Goal: Task Accomplishment & Management: Complete application form

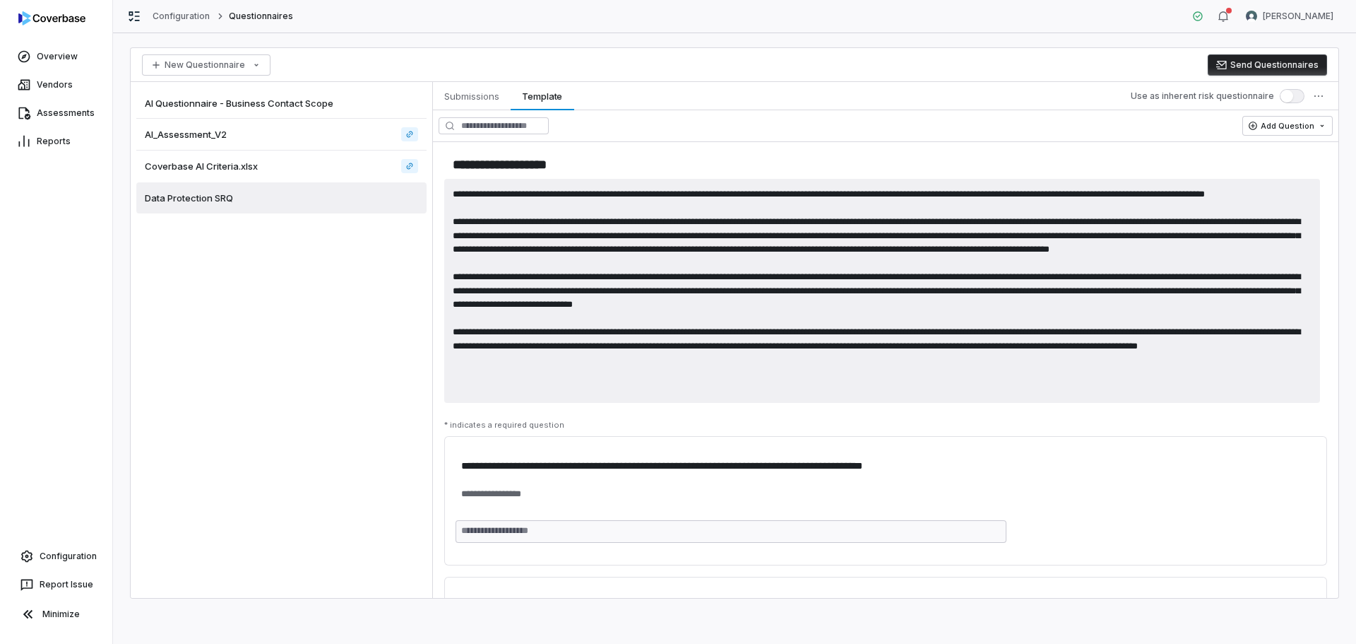
click at [602, 319] on textarea at bounding box center [882, 291] width 876 height 224
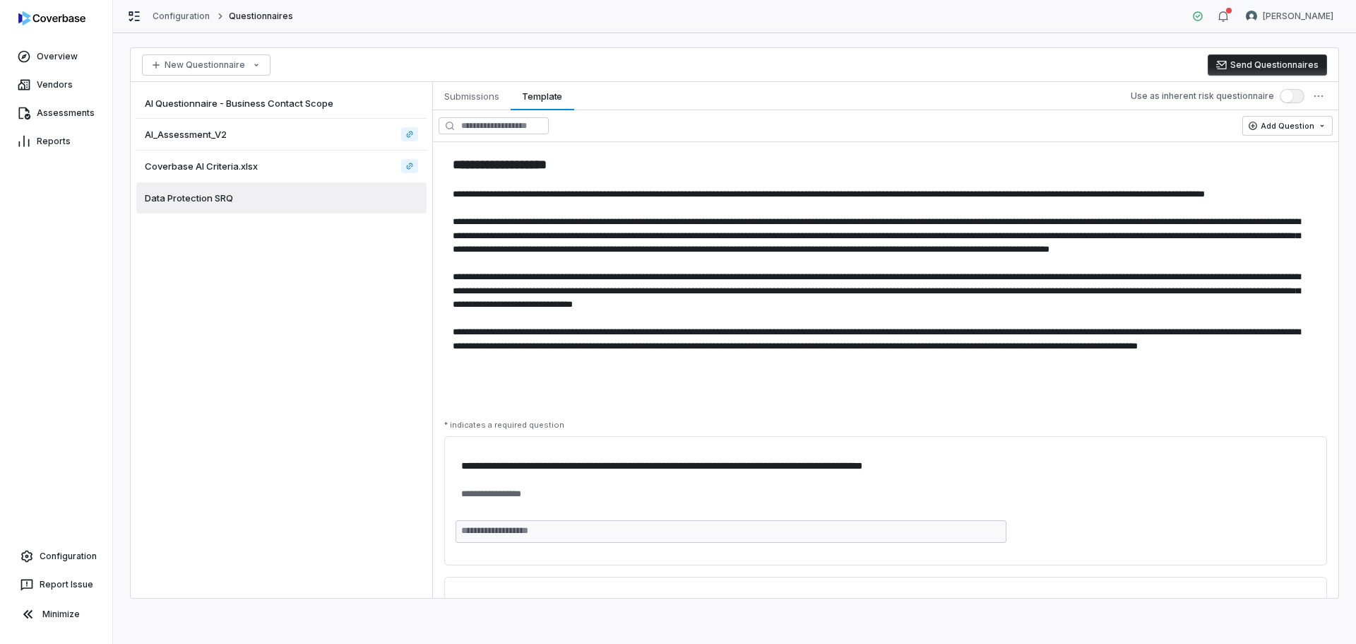
click at [224, 109] on div "AI Questionnaire - Business Contact Scope" at bounding box center [281, 103] width 290 height 31
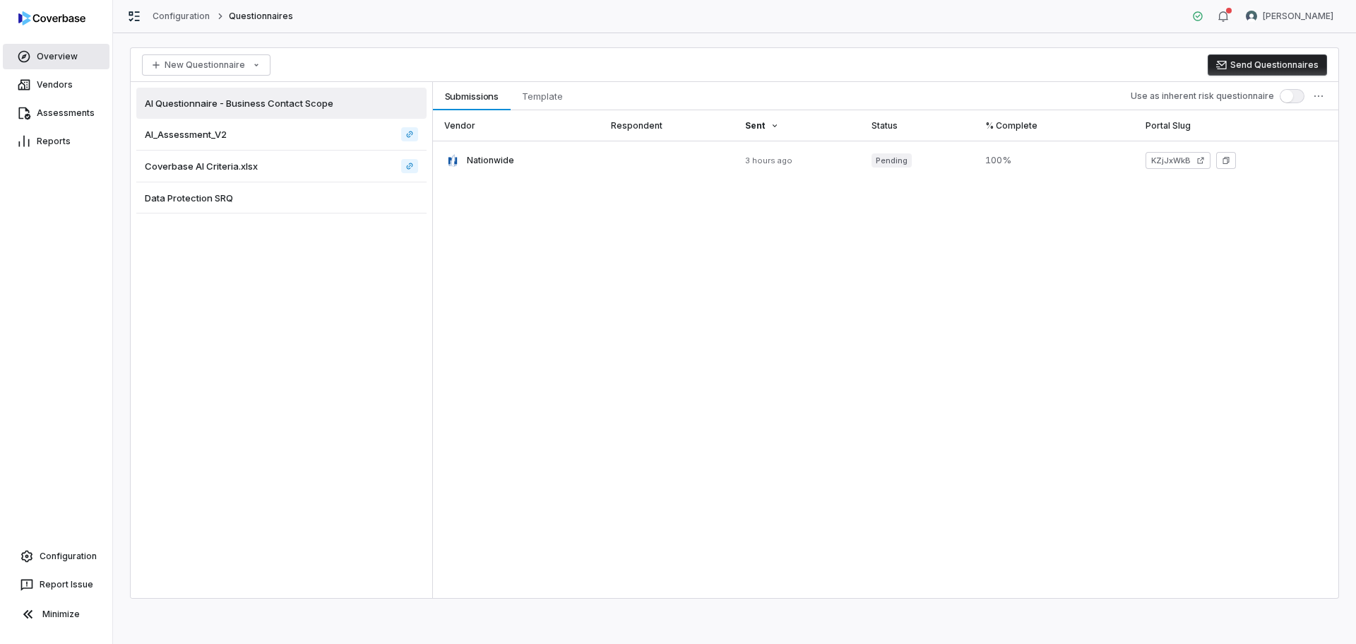
click at [89, 55] on link "Overview" at bounding box center [56, 56] width 107 height 25
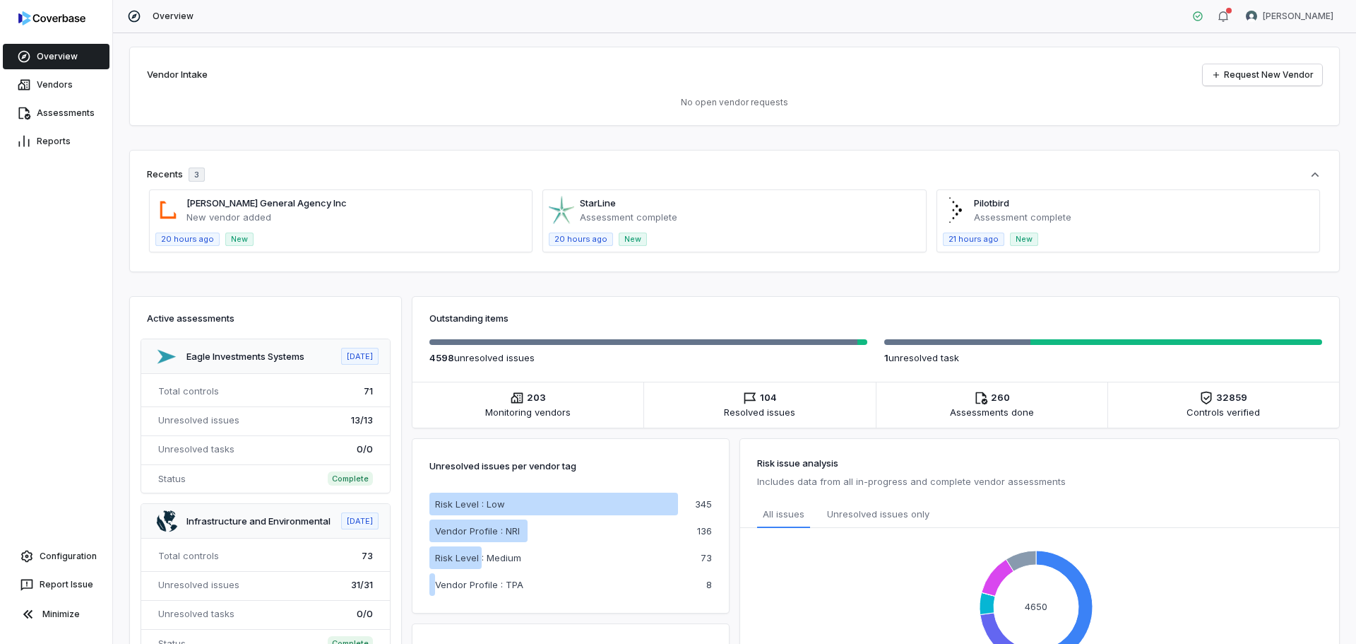
drag, startPoint x: 463, startPoint y: 126, endPoint x: 531, endPoint y: 141, distance: 69.4
click at [463, 126] on div "Vendor Intake Request New Vendor No open vendor requests Recents 3 Charles Tayl…" at bounding box center [734, 338] width 1243 height 610
click at [49, 562] on link "Configuration" at bounding box center [56, 555] width 101 height 25
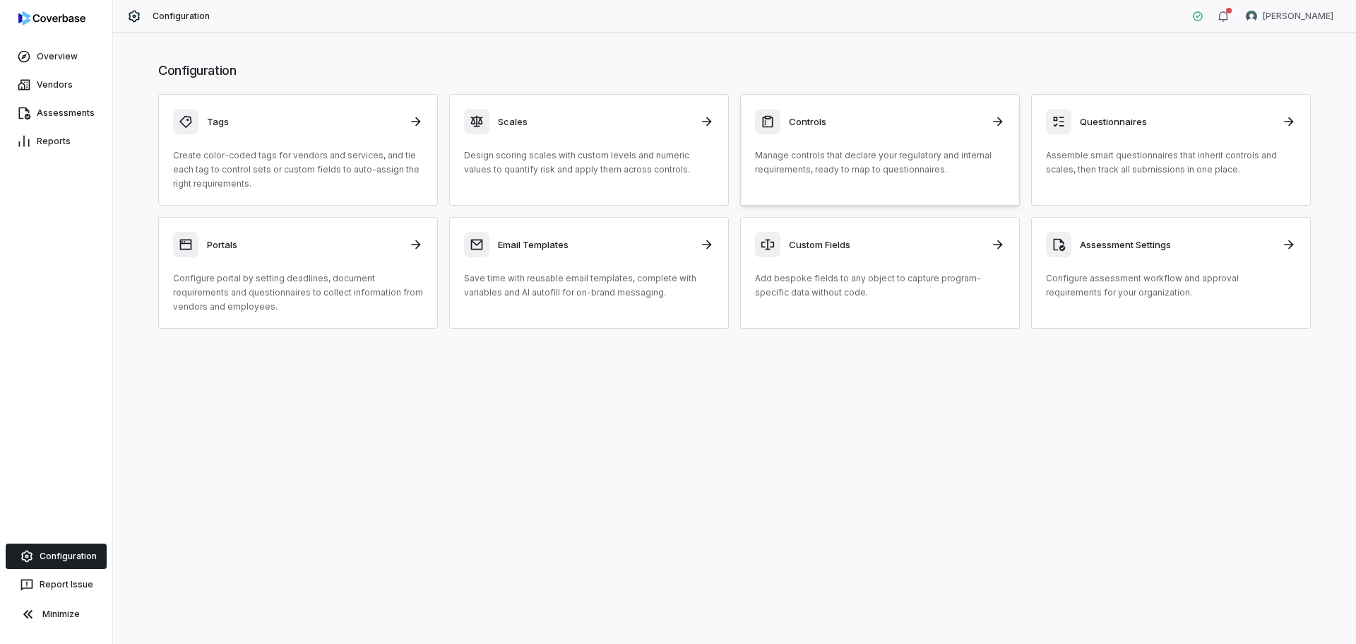
click at [829, 182] on link "Controls Manage controls that declare your regulatory and internal requirements…" at bounding box center [880, 150] width 280 height 112
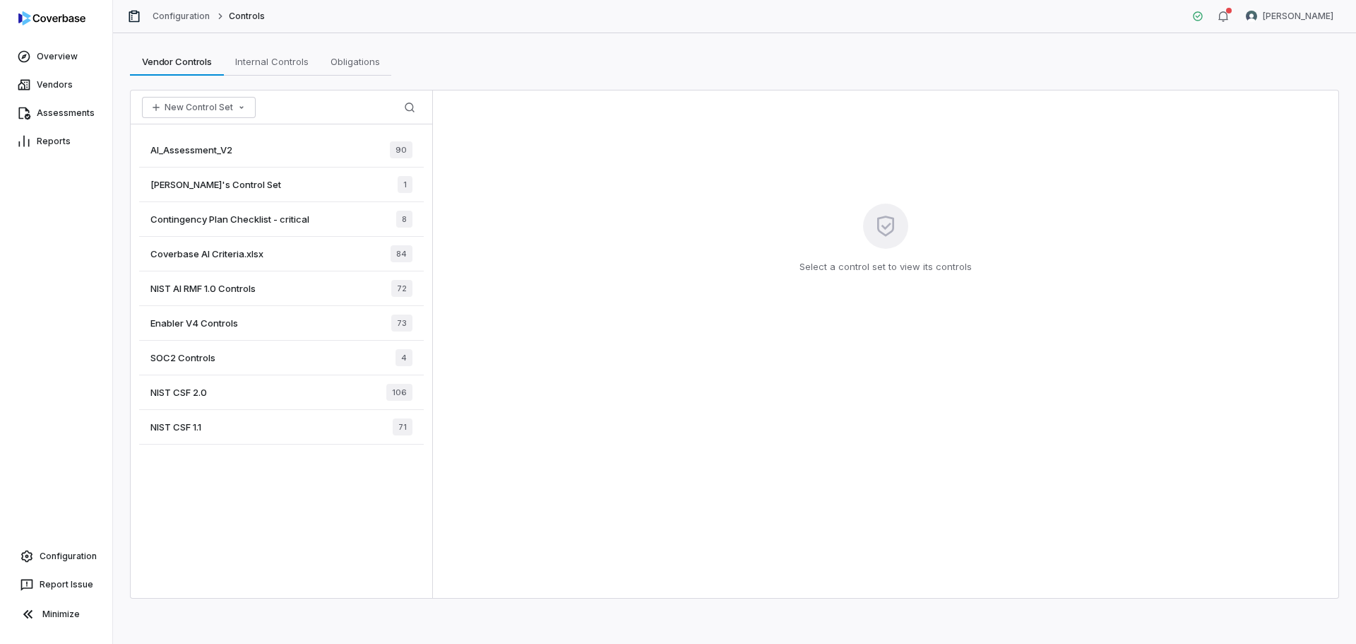
click at [211, 144] on span "AI_Assessment_V2" at bounding box center [191, 149] width 82 height 13
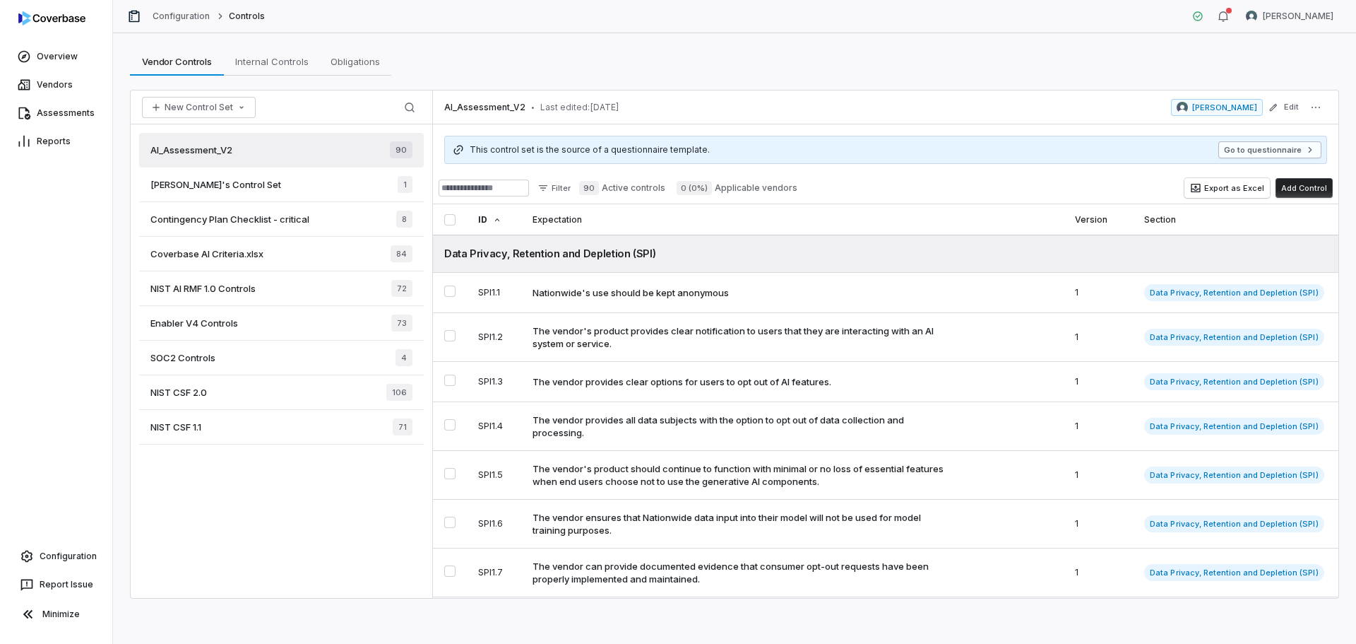
click at [1243, 150] on button "Go to questionnaire" at bounding box center [1270, 149] width 103 height 17
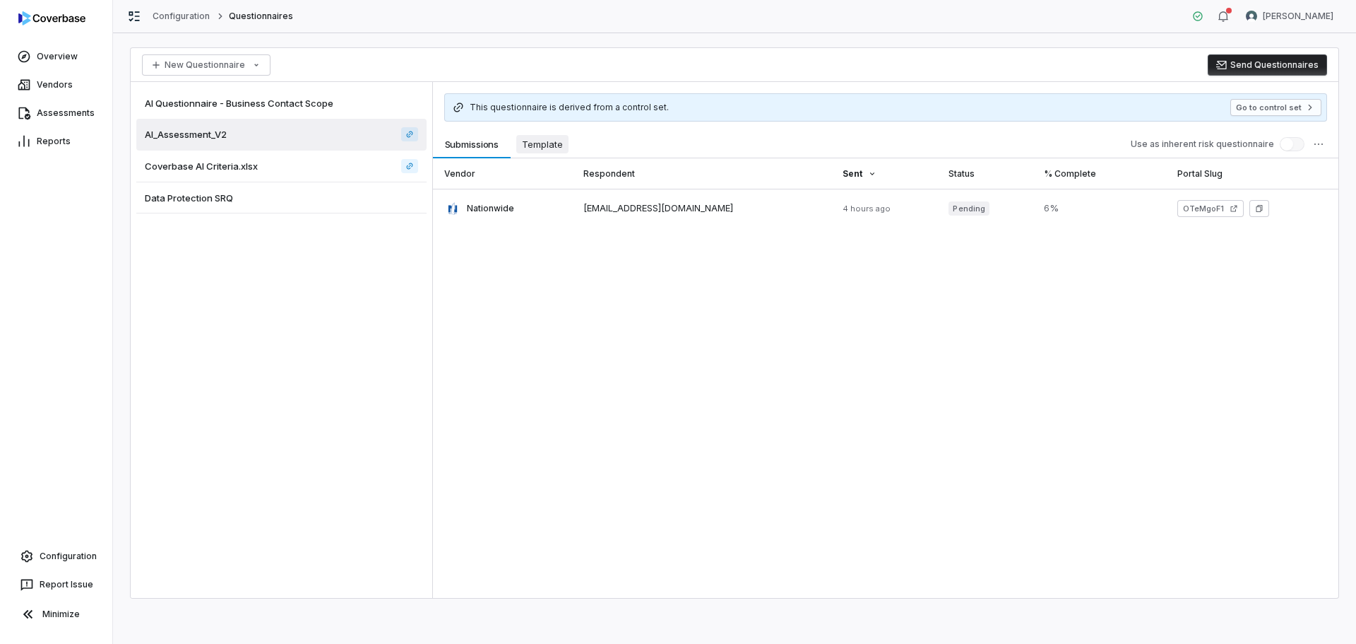
click at [531, 132] on button "Template Template" at bounding box center [543, 144] width 64 height 28
click at [543, 150] on span "Template" at bounding box center [542, 144] width 52 height 18
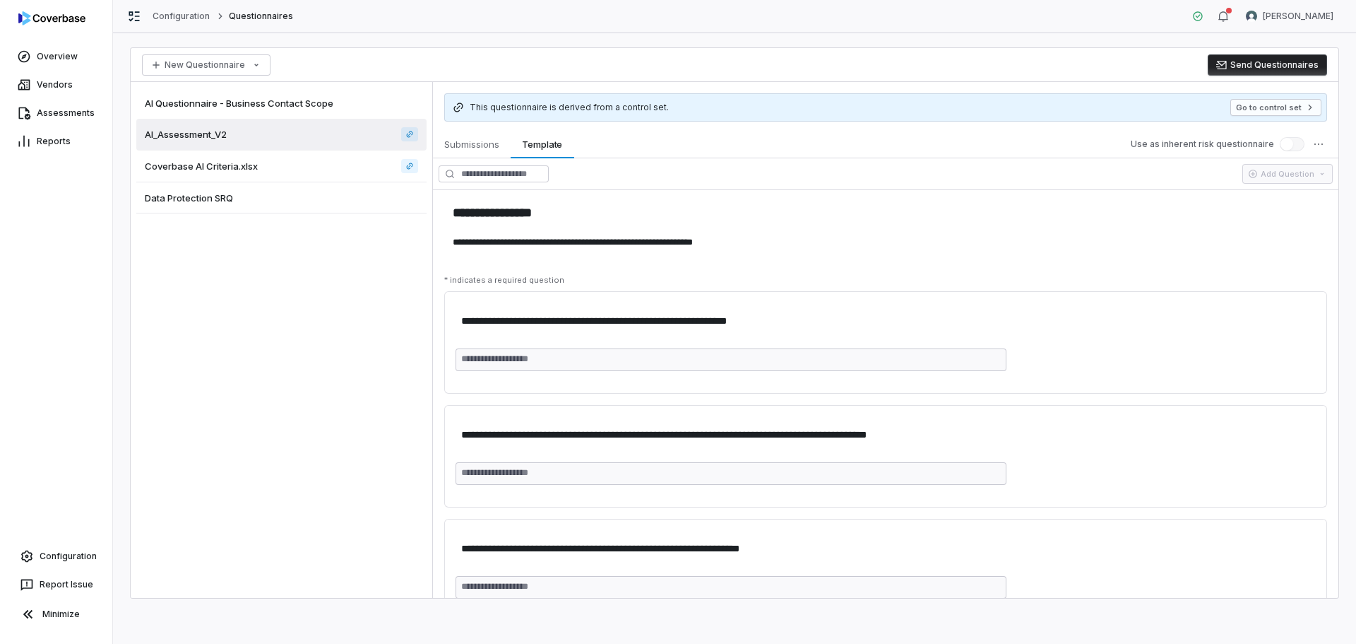
type textarea "*"
click at [57, 105] on link "Assessments" at bounding box center [56, 112] width 107 height 25
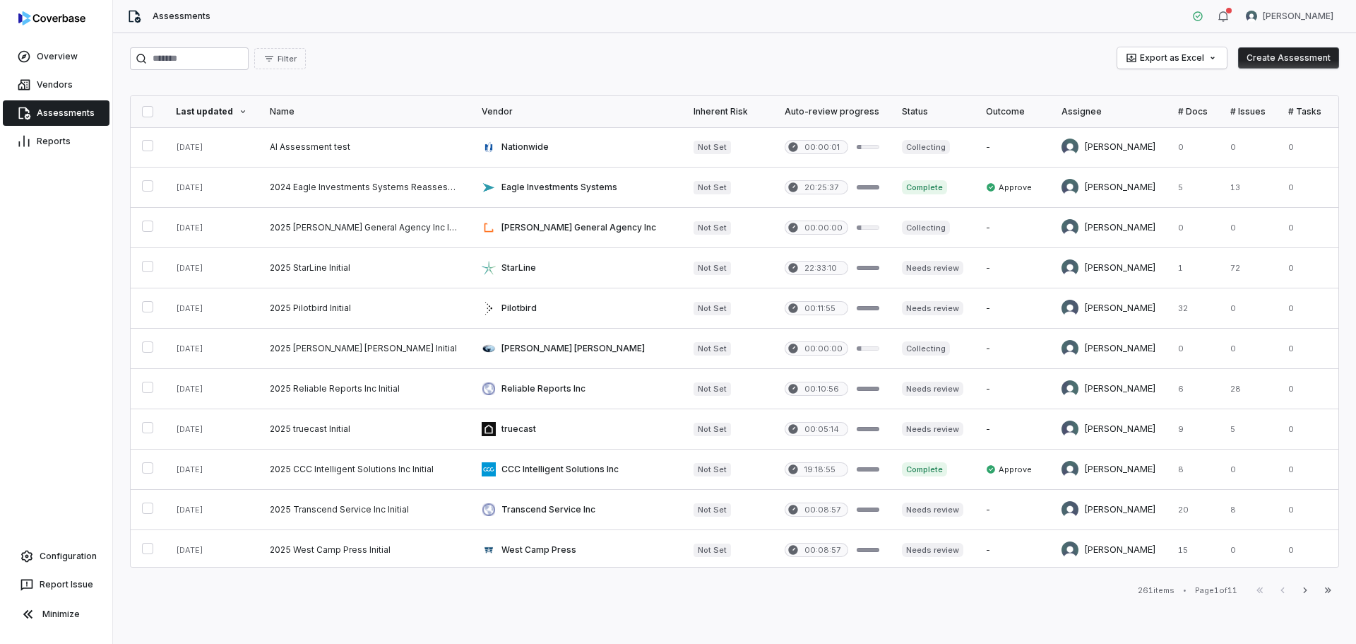
scroll to position [565, 0]
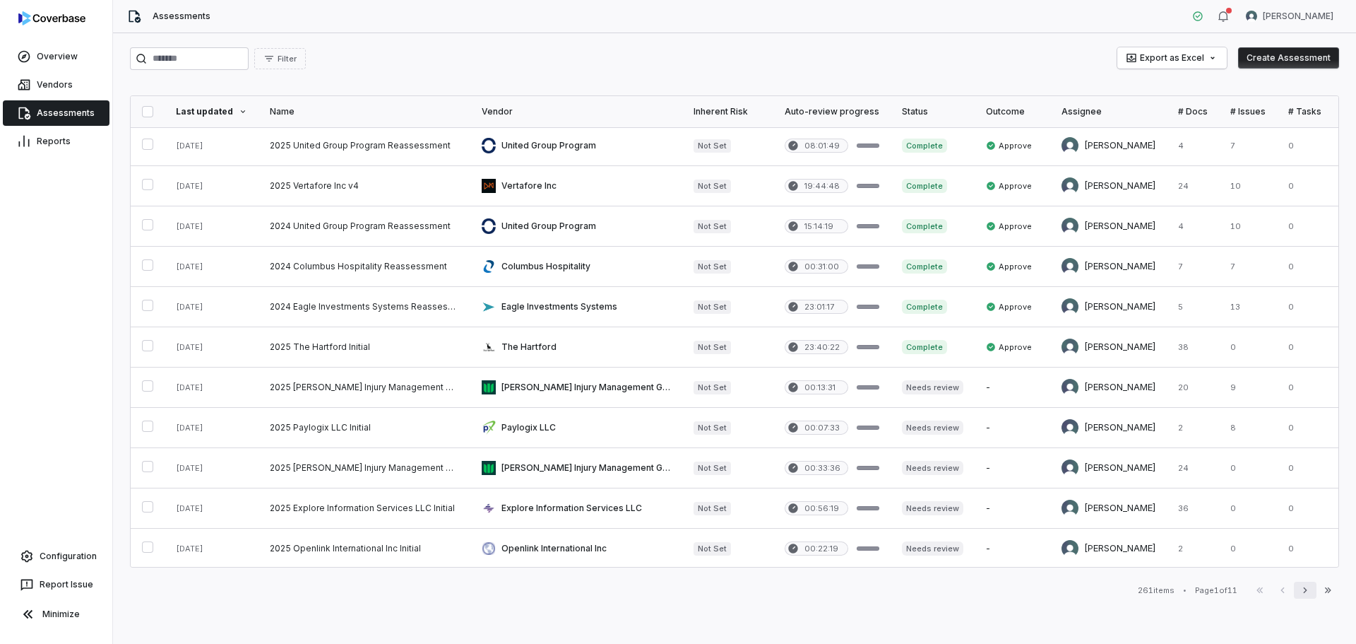
click at [1300, 591] on icon "button" at bounding box center [1305, 589] width 11 height 11
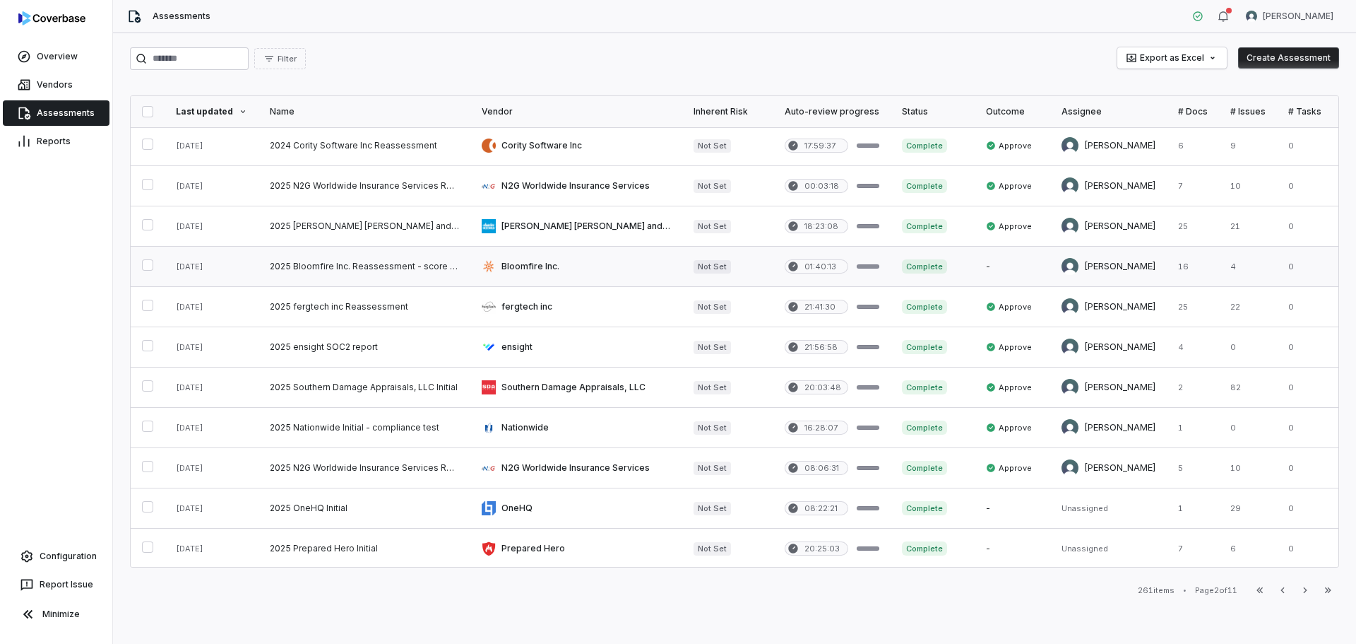
click at [522, 266] on link at bounding box center [576, 267] width 212 height 40
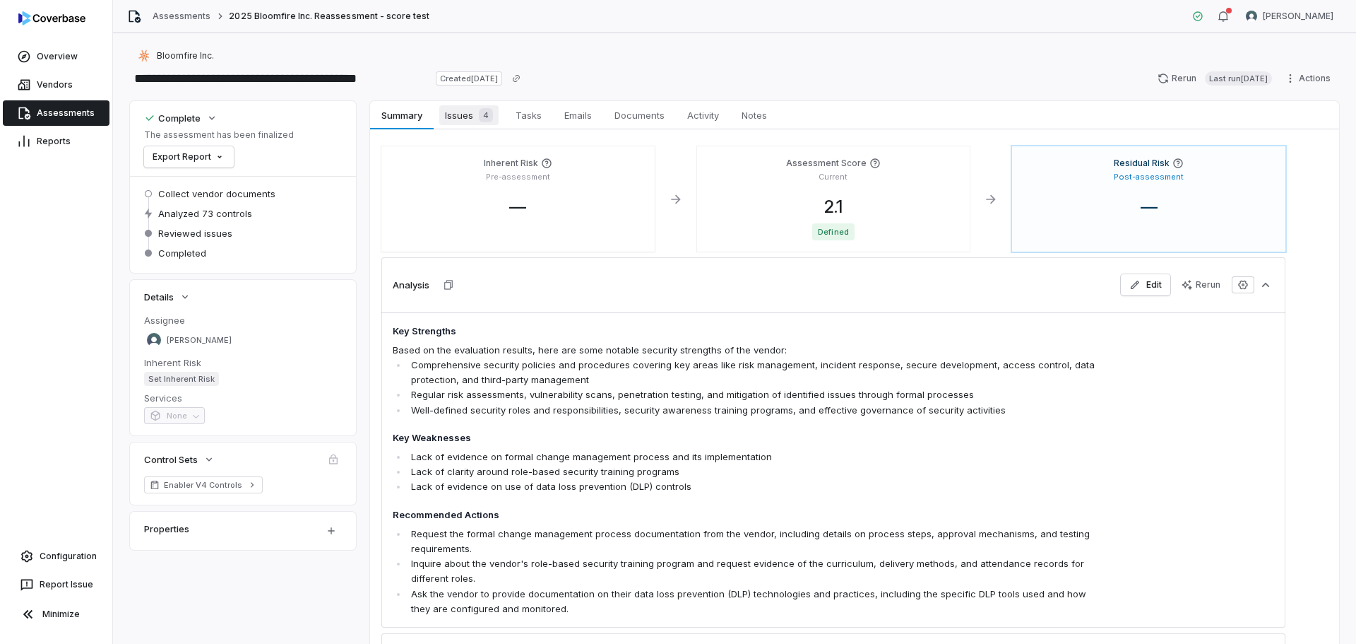
click at [461, 119] on span "Issues 4" at bounding box center [468, 115] width 59 height 20
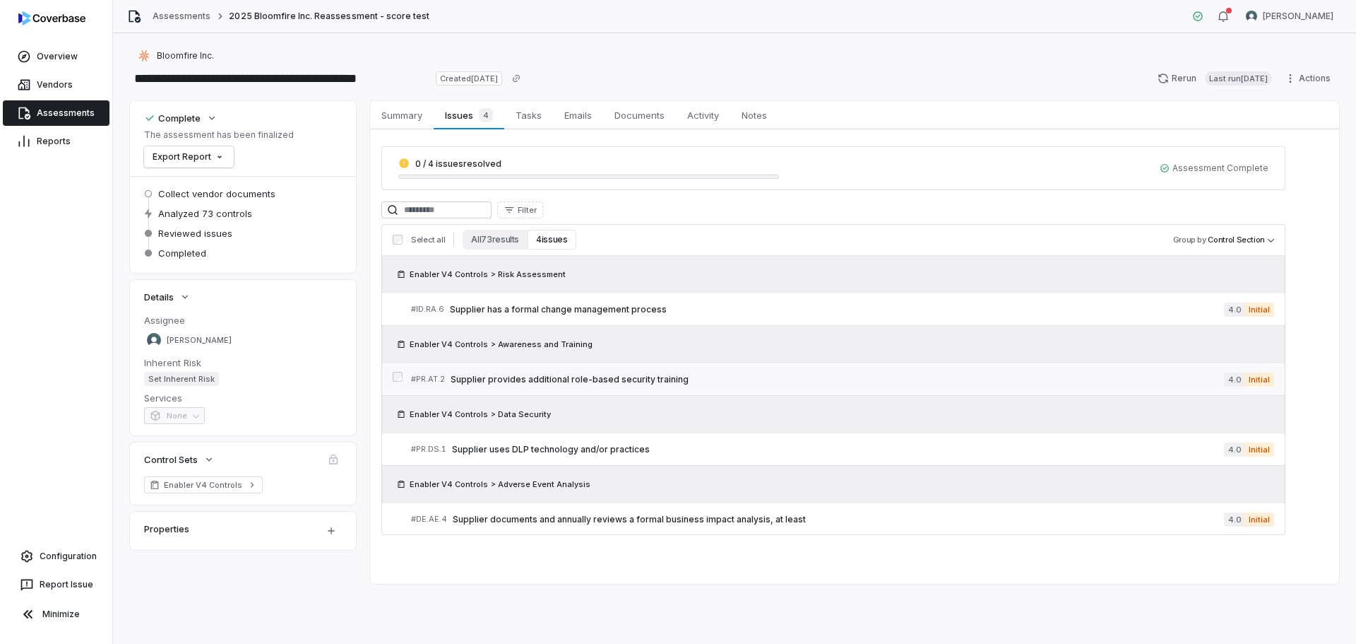
click at [611, 381] on span "Supplier provides additional role-based security training" at bounding box center [838, 379] width 774 height 11
click at [36, 553] on link "Configuration" at bounding box center [56, 555] width 101 height 25
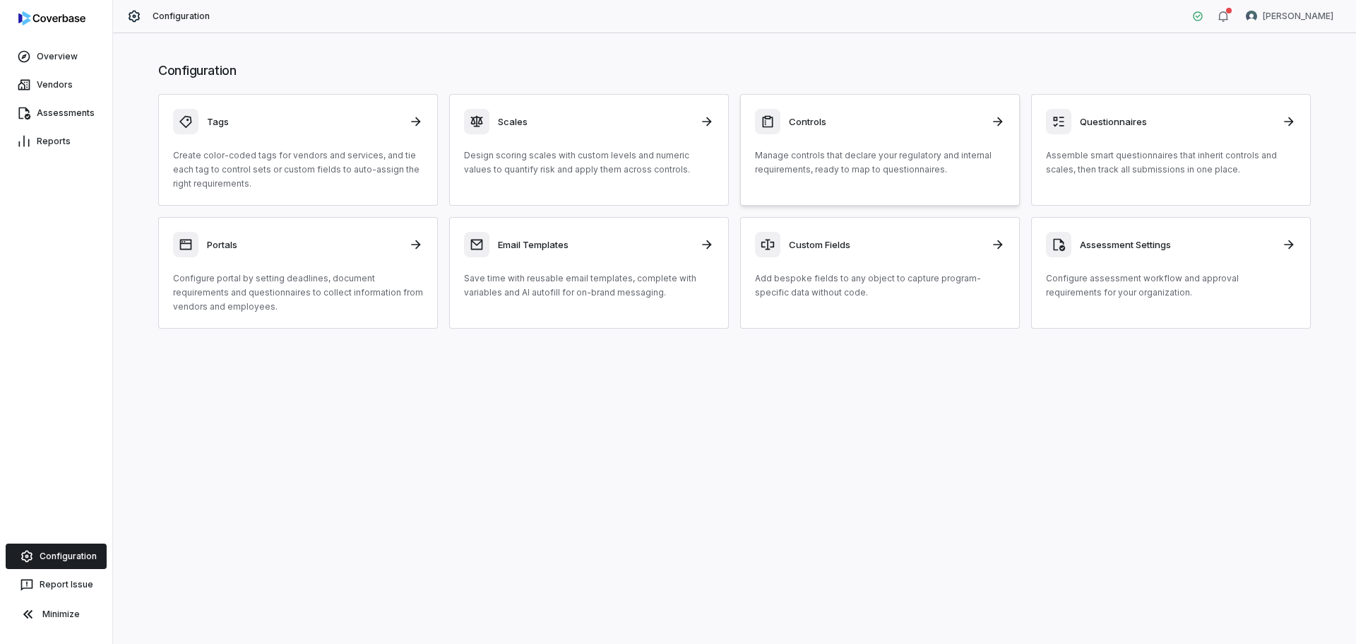
click at [857, 179] on link "Controls Manage controls that declare your regulatory and internal requirements…" at bounding box center [880, 150] width 280 height 112
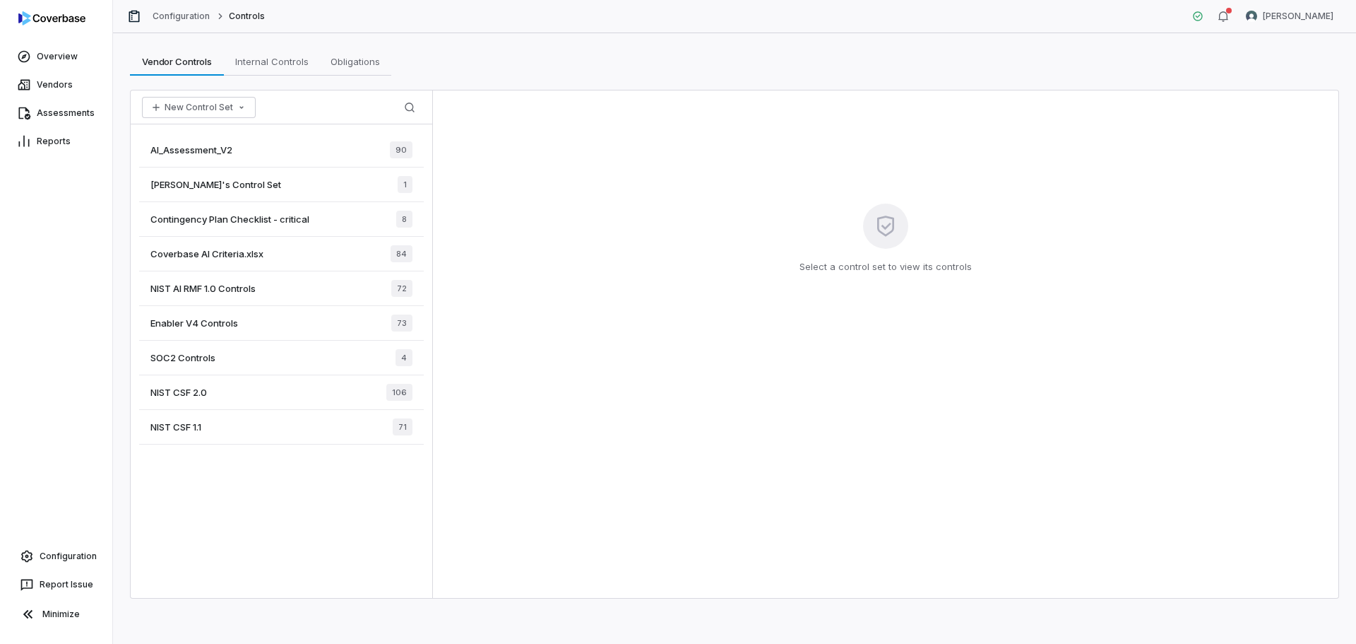
click at [204, 155] on span "AI_Assessment_V2" at bounding box center [191, 149] width 82 height 13
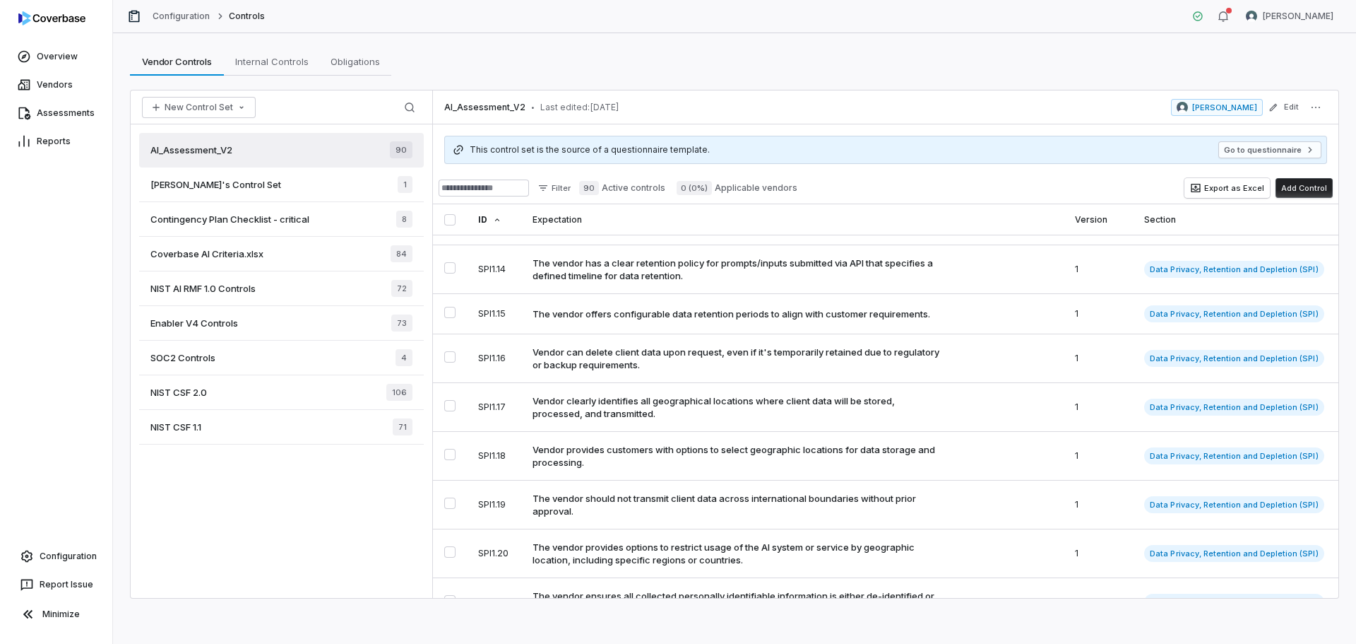
scroll to position [918, 0]
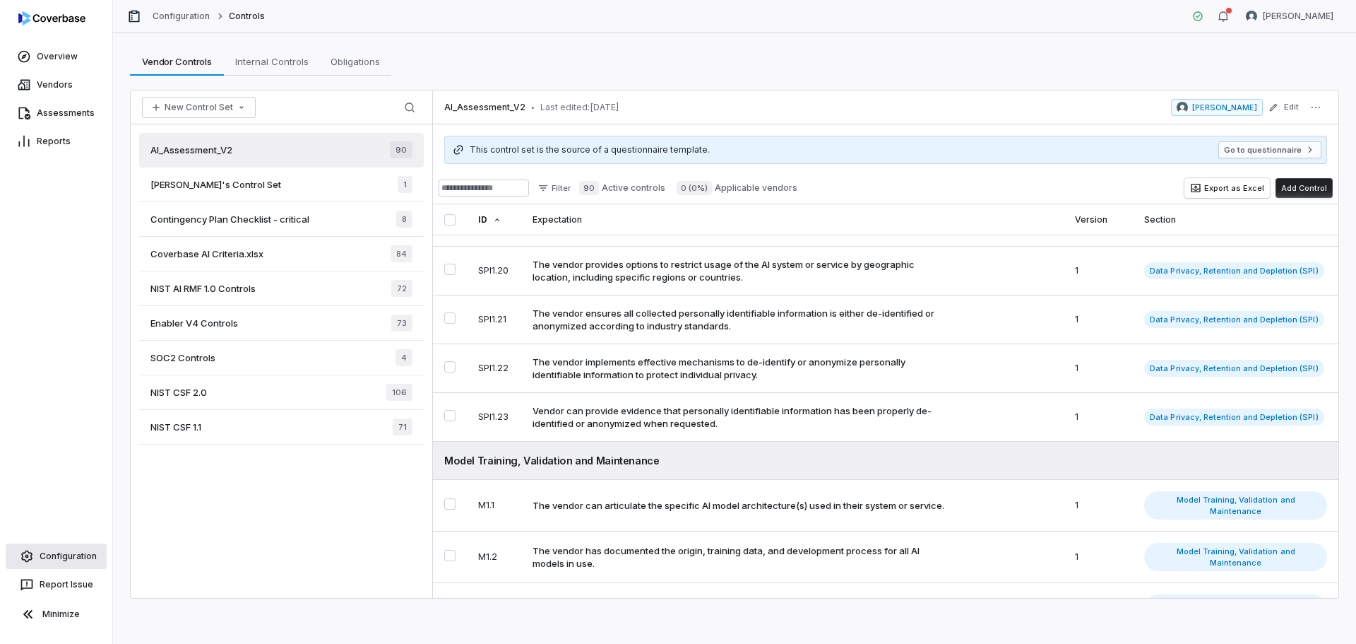
click at [65, 555] on link "Configuration" at bounding box center [56, 555] width 101 height 25
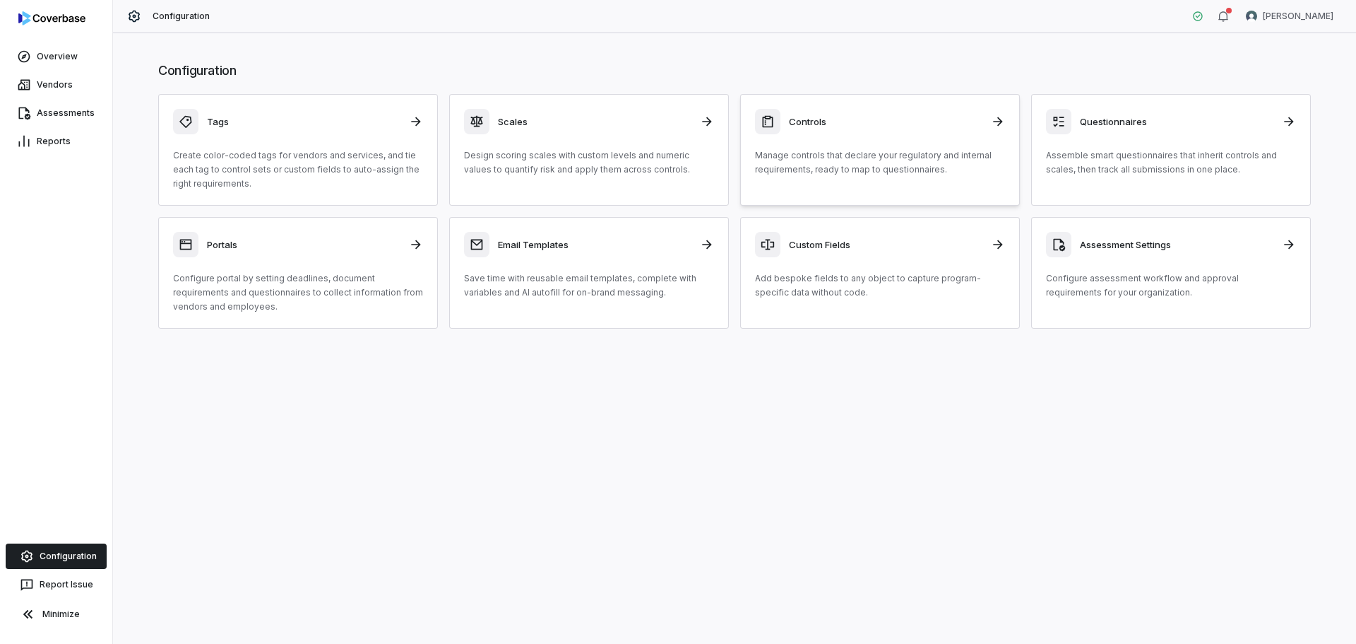
click at [872, 148] on p "Manage controls that declare your regulatory and internal requirements, ready t…" at bounding box center [880, 162] width 250 height 28
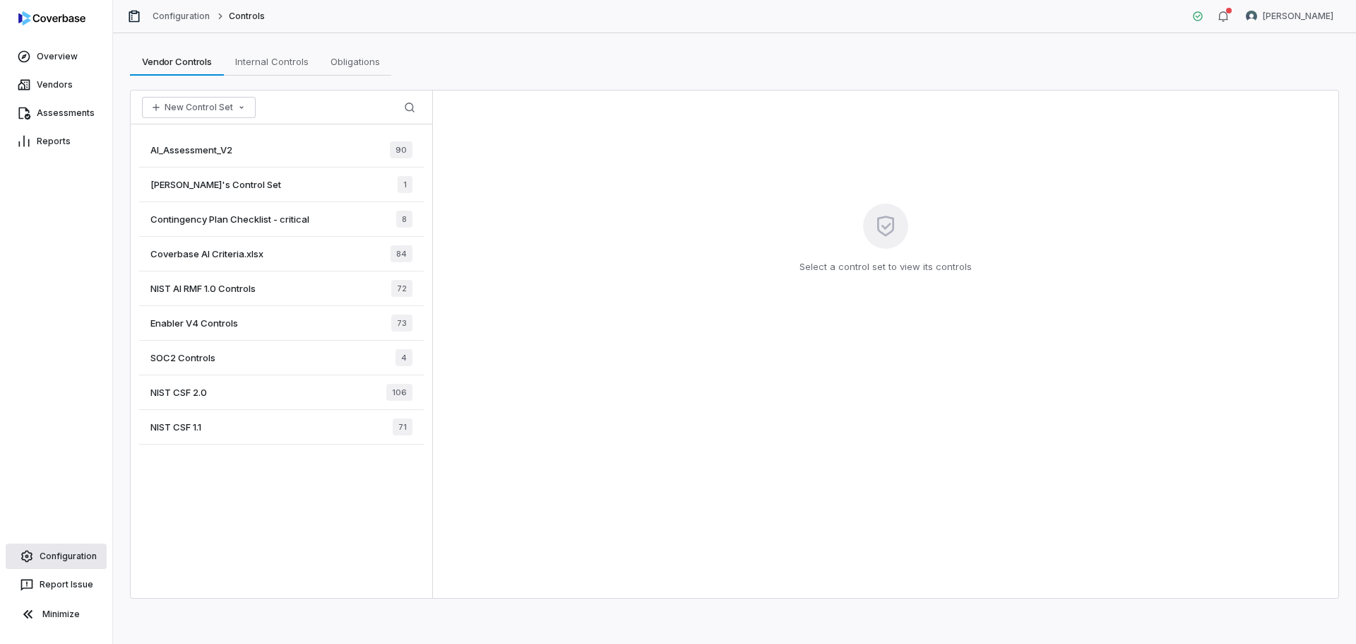
click at [67, 564] on link "Configuration" at bounding box center [56, 555] width 101 height 25
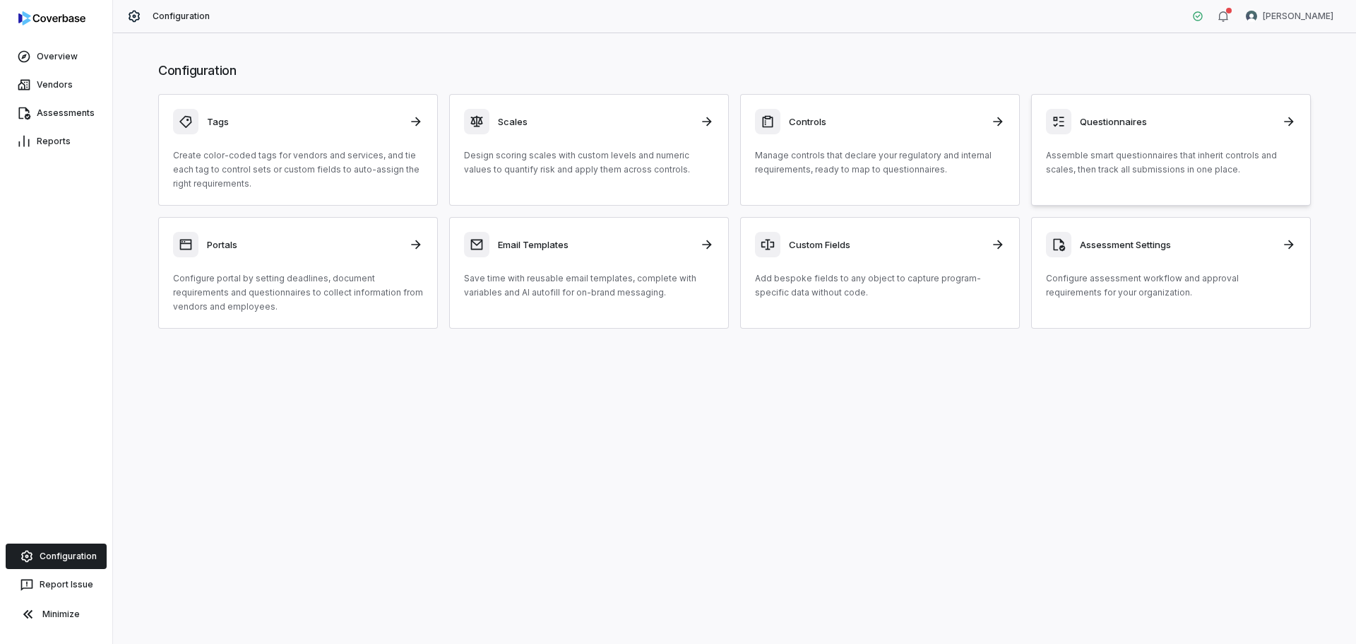
click at [1198, 151] on p "Assemble smart questionnaires that inherit controls and scales, then track all …" at bounding box center [1171, 162] width 250 height 28
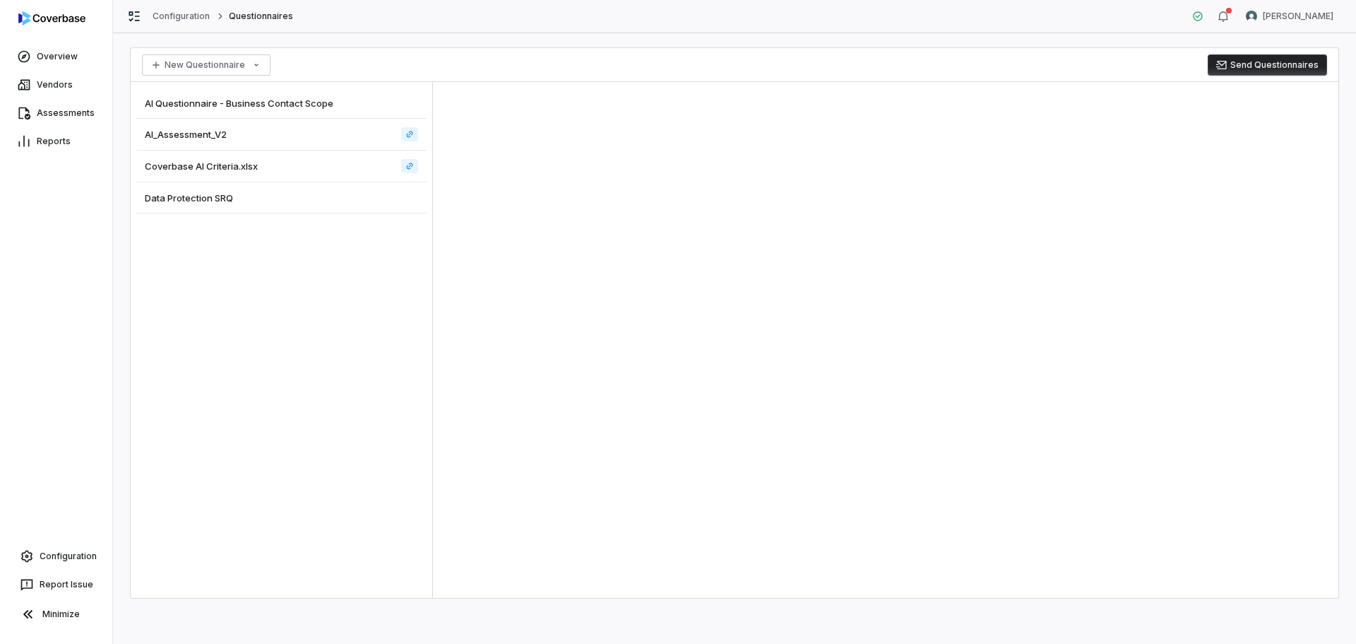
click at [178, 141] on div "AI_Assessment_V2" at bounding box center [281, 135] width 290 height 32
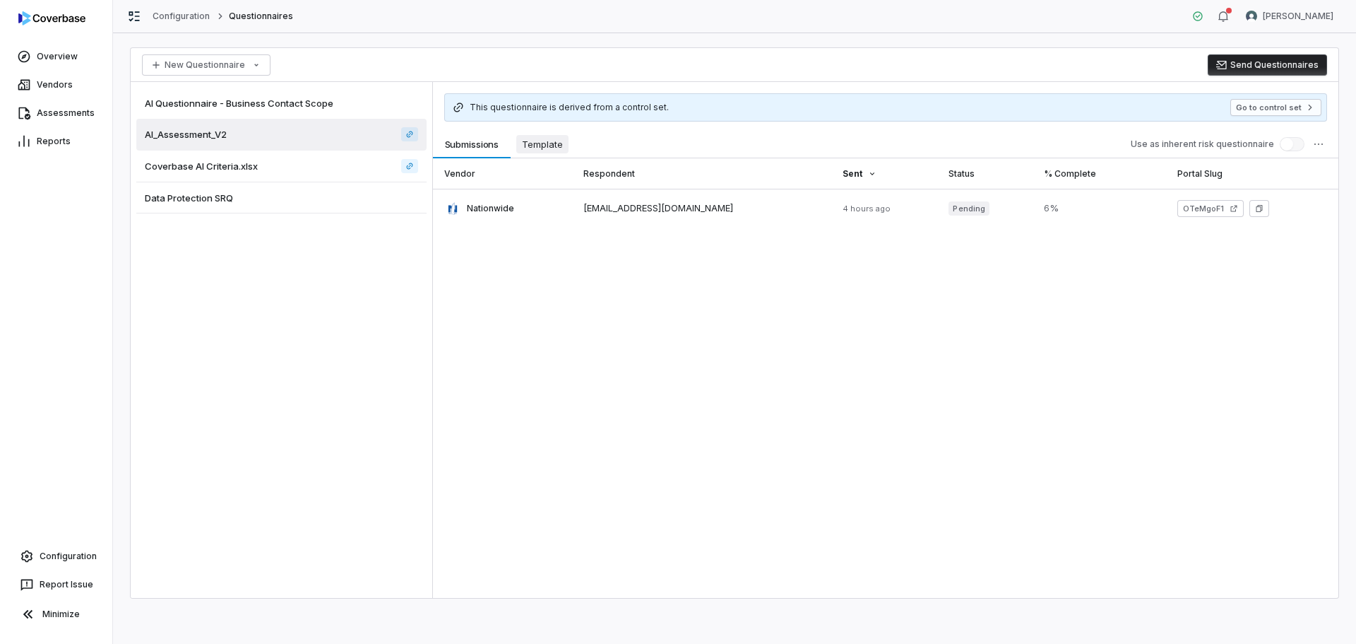
click at [545, 135] on span "Template" at bounding box center [542, 144] width 52 height 18
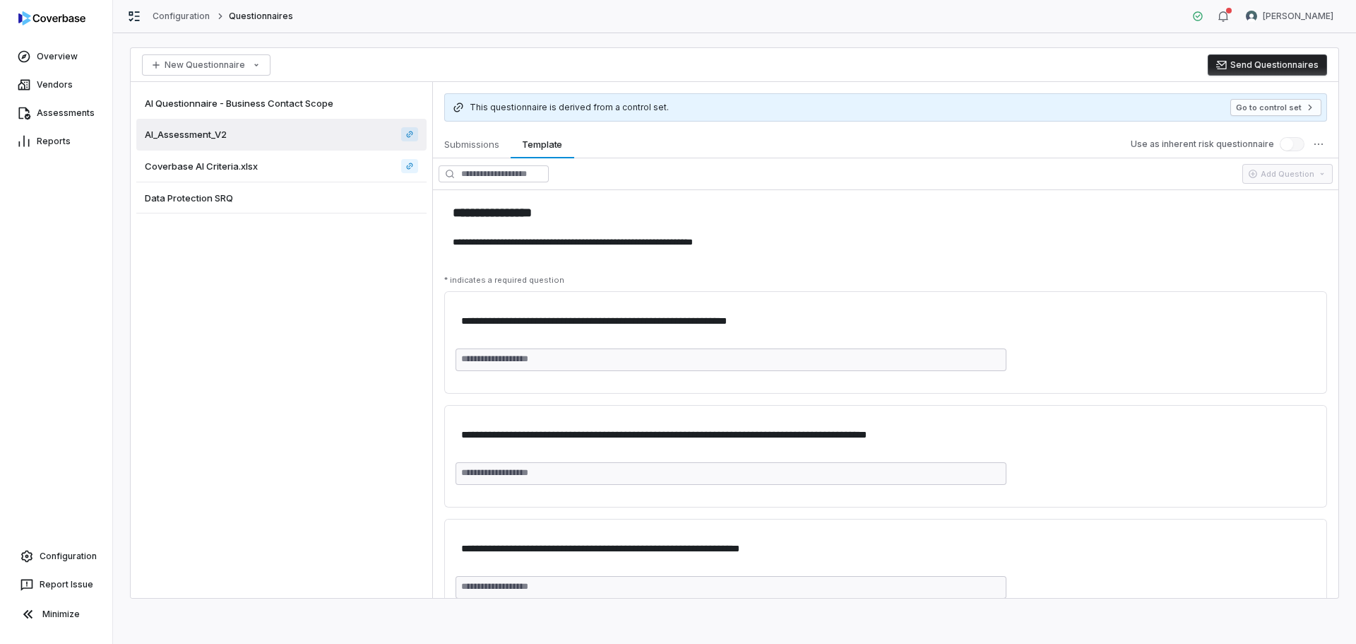
click at [1247, 74] on button "Send Questionnaires" at bounding box center [1267, 64] width 119 height 21
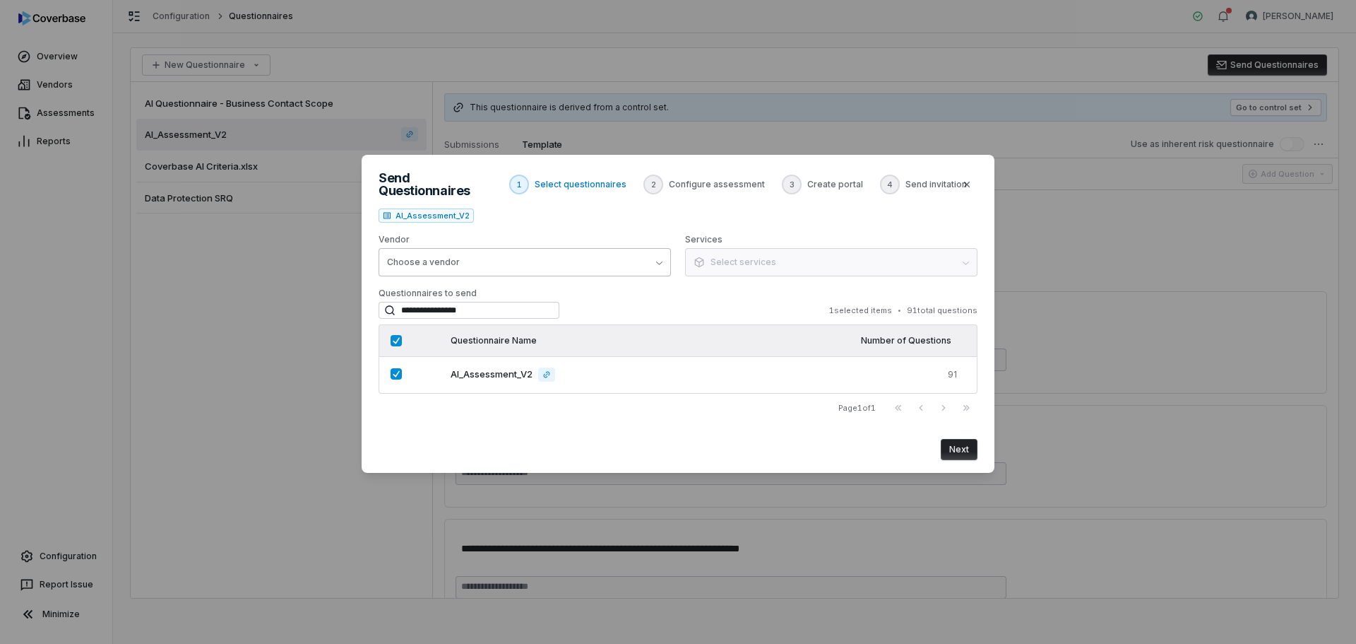
click at [654, 254] on button "Choose a vendor" at bounding box center [525, 262] width 292 height 28
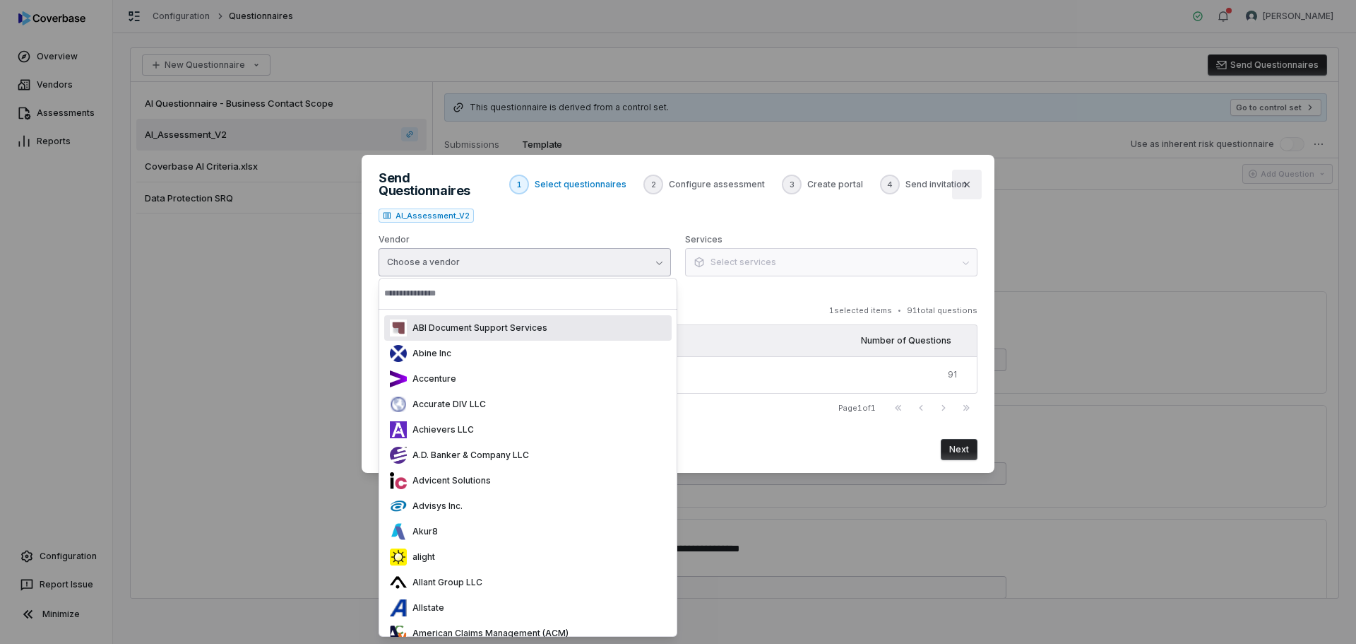
click at [968, 184] on icon "button" at bounding box center [966, 184] width 11 height 11
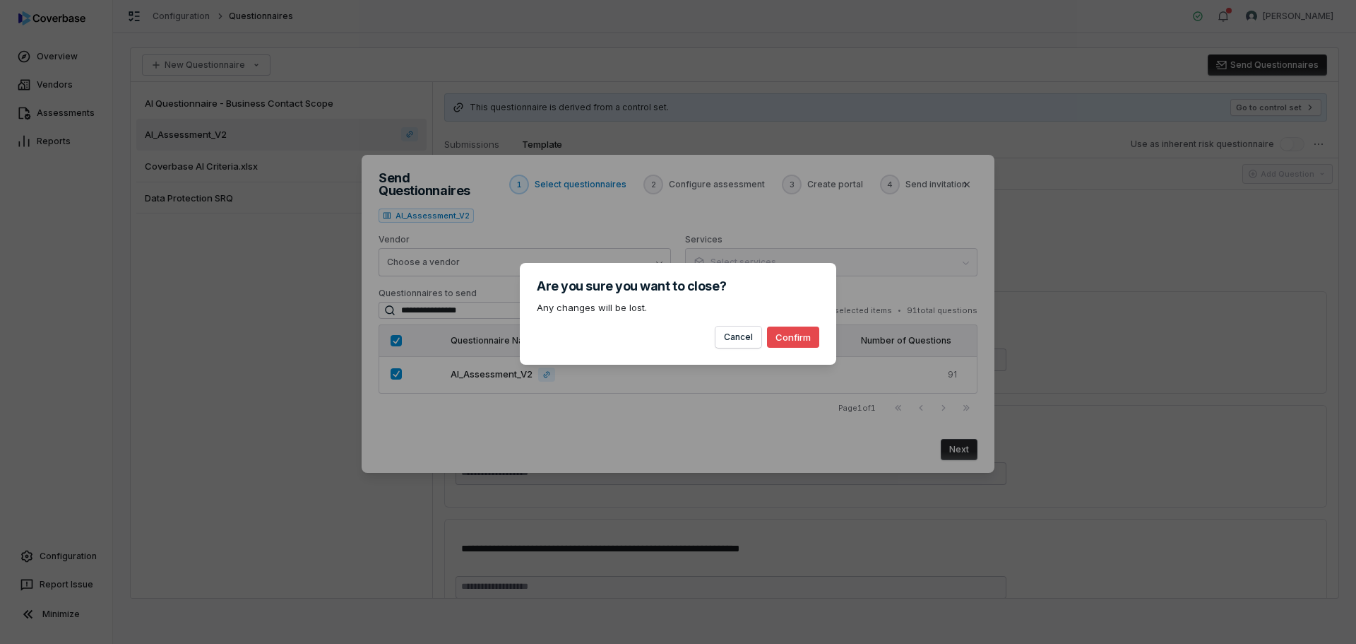
click at [795, 337] on button "Confirm" at bounding box center [793, 336] width 52 height 21
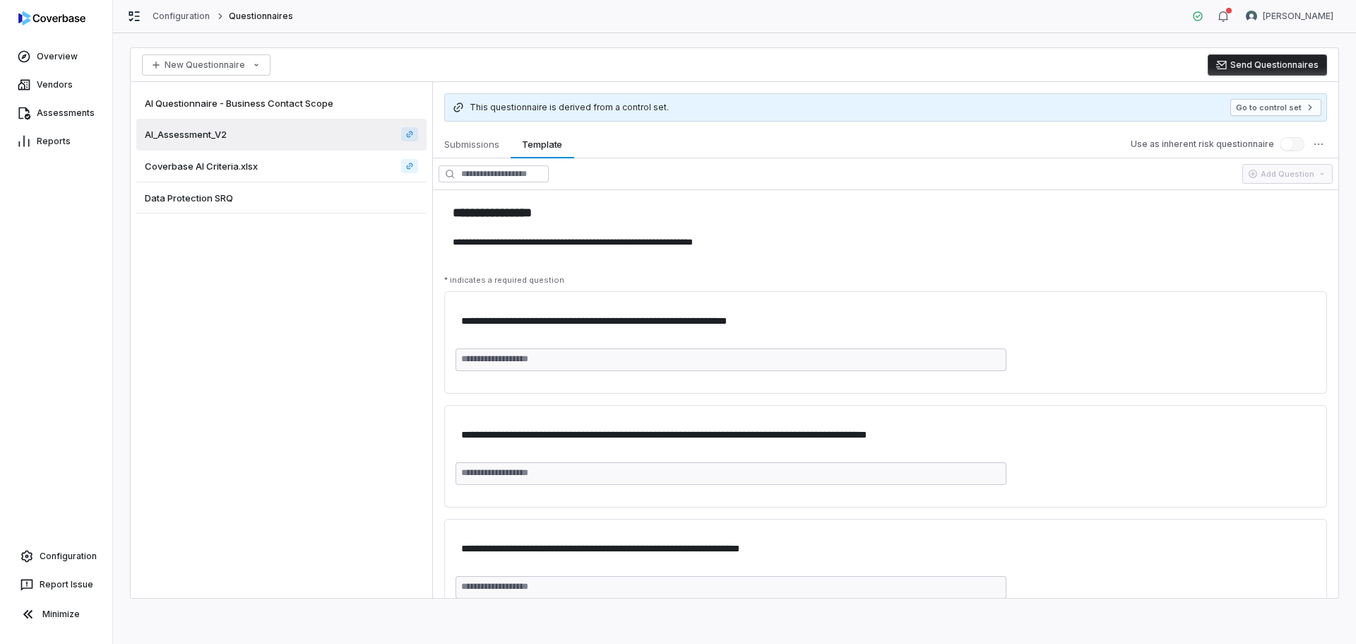
click at [197, 206] on div "Data Protection SRQ" at bounding box center [281, 197] width 290 height 31
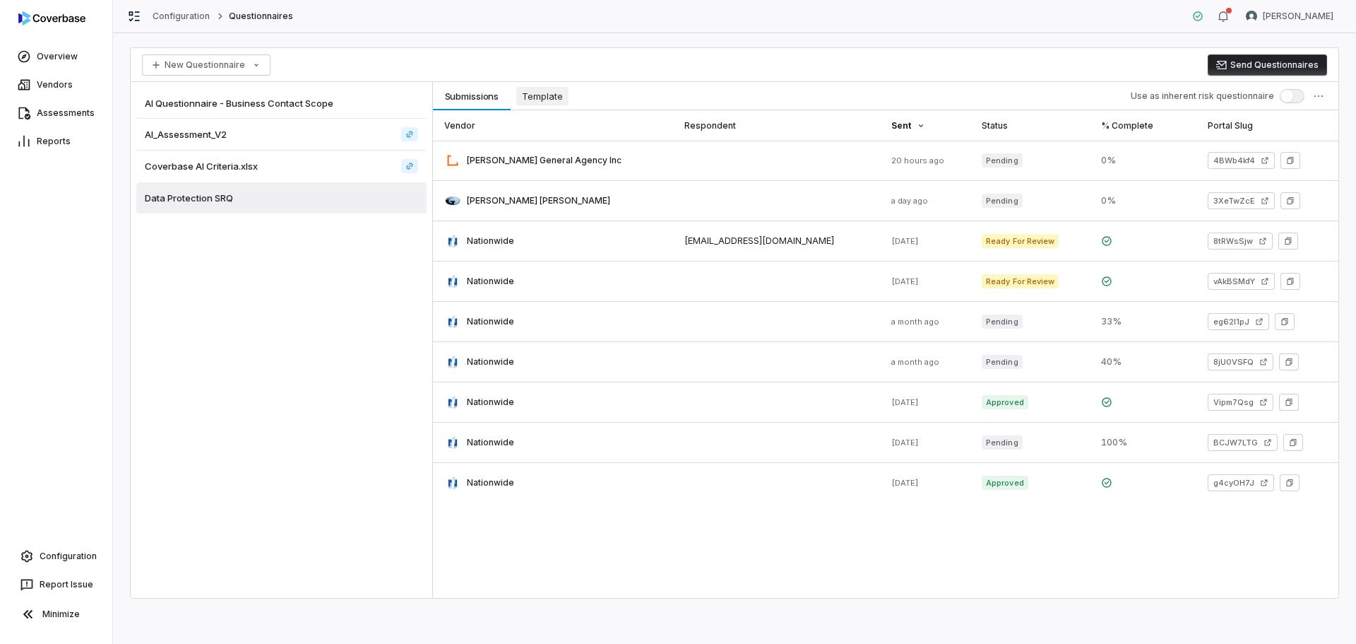
click at [531, 96] on span "Template" at bounding box center [542, 96] width 52 height 18
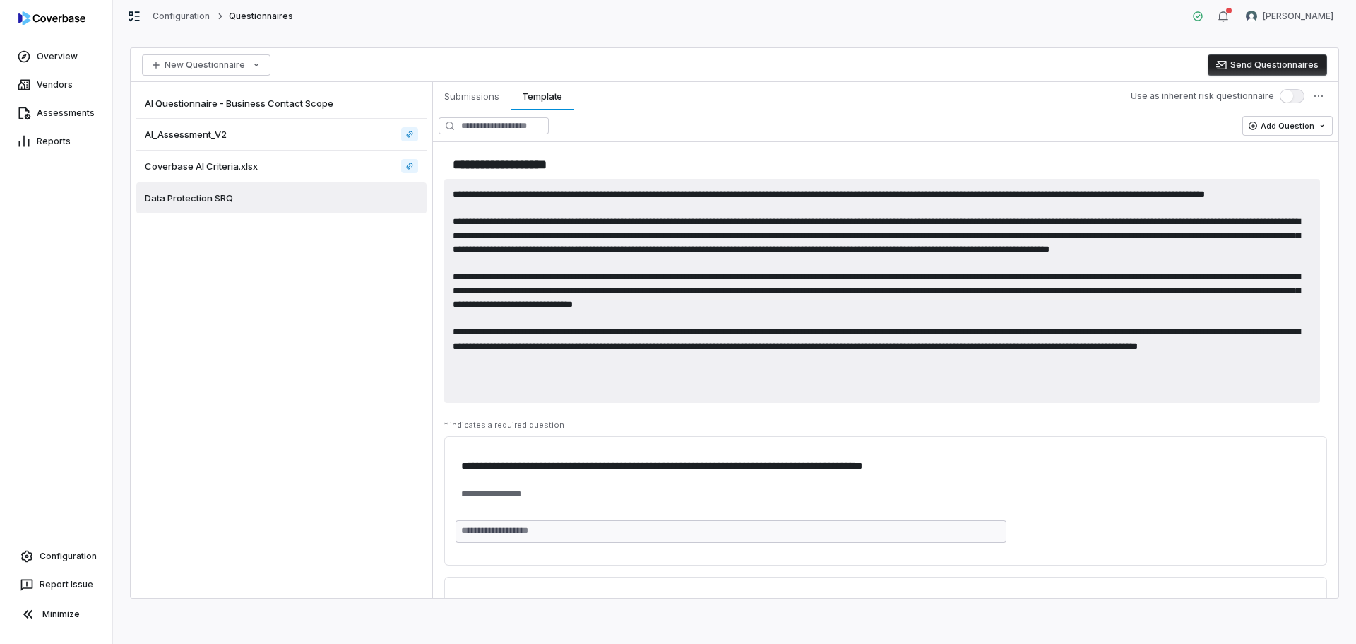
drag, startPoint x: 518, startPoint y: 221, endPoint x: 782, endPoint y: 396, distance: 316.6
click at [782, 396] on textarea at bounding box center [882, 291] width 876 height 224
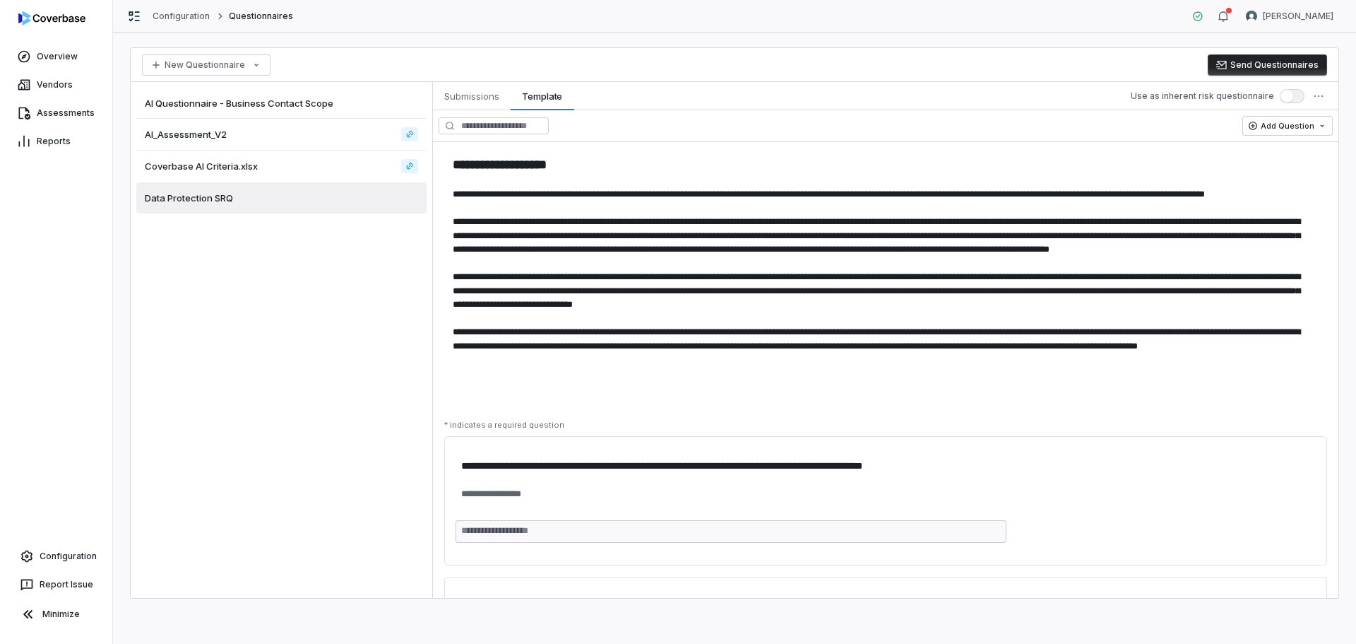
click at [755, 431] on div "* indicates a required question" at bounding box center [886, 425] width 906 height 22
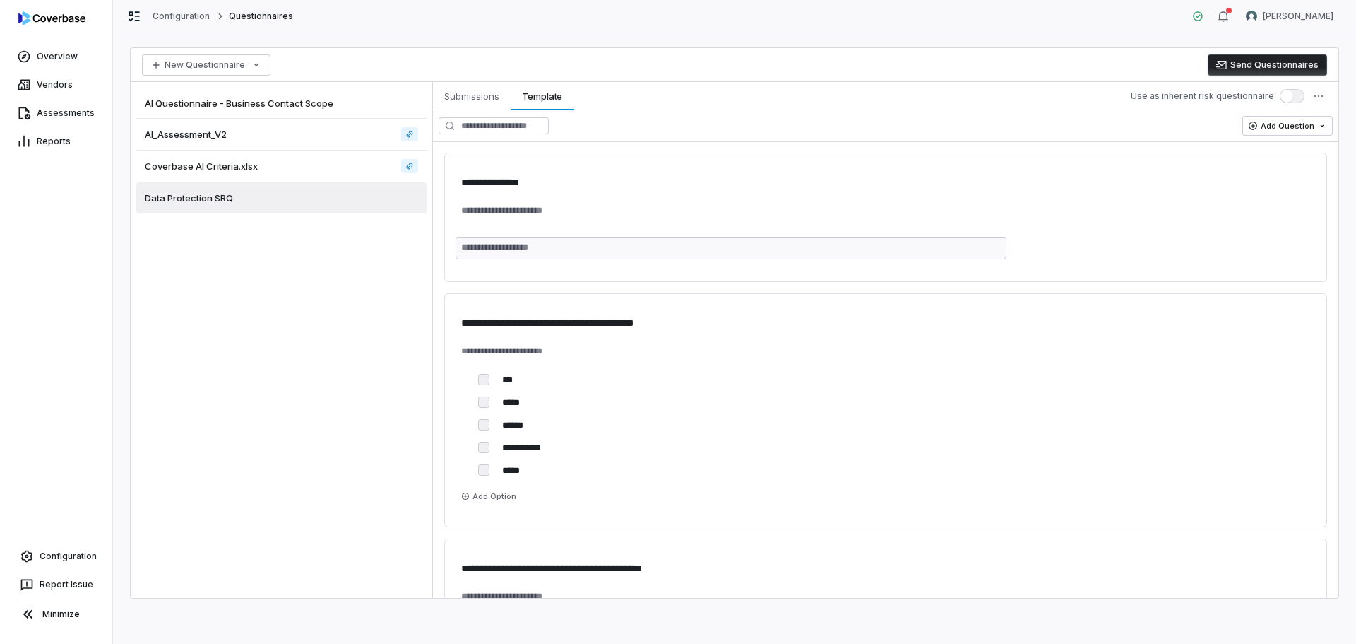
scroll to position [636, 0]
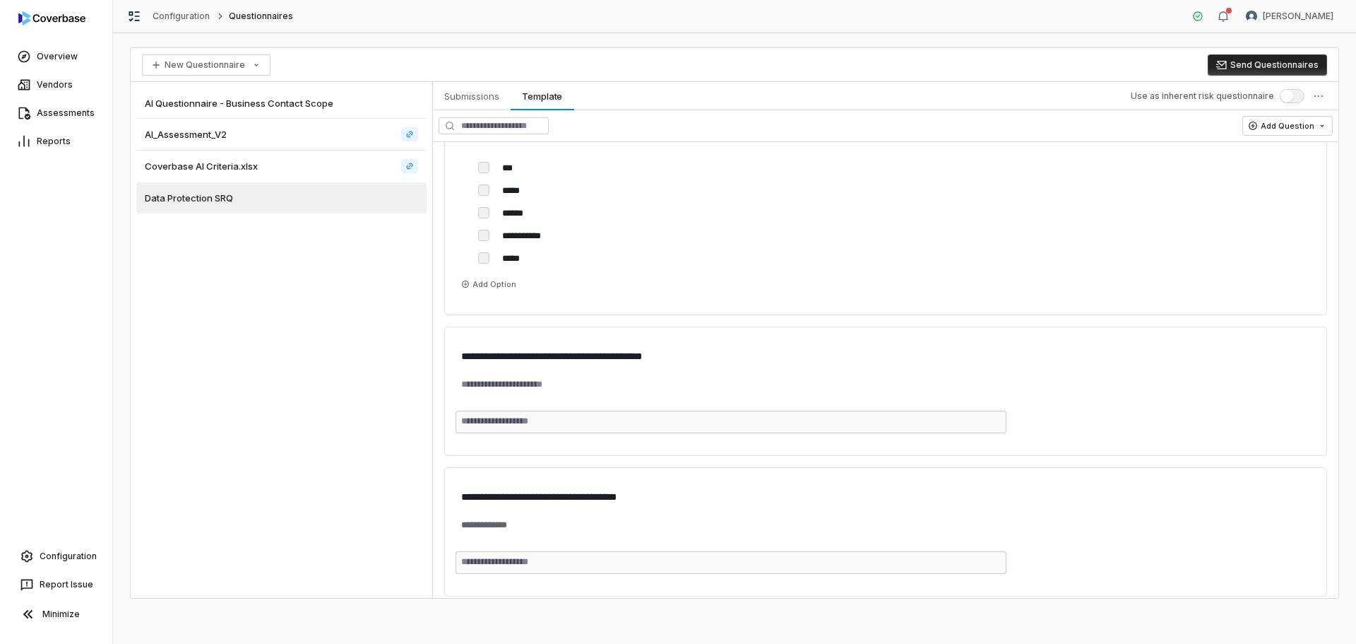
click at [233, 140] on div "AI_Assessment_V2" at bounding box center [281, 135] width 290 height 32
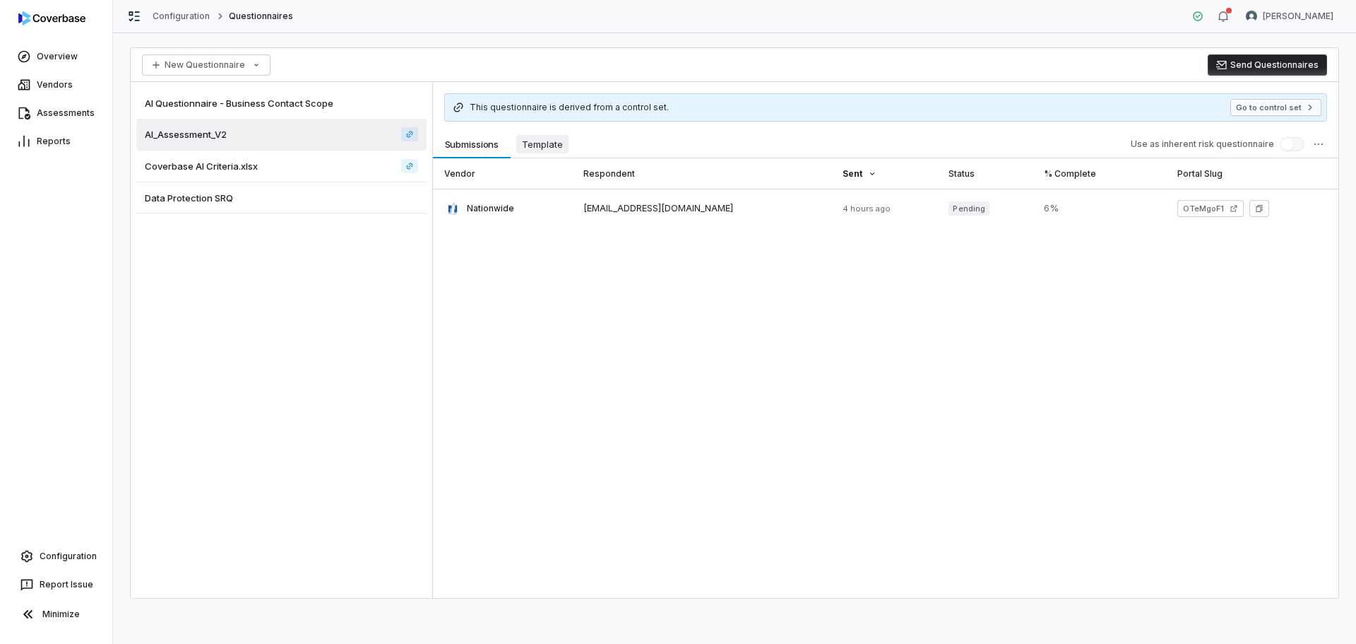
click at [553, 134] on button "Template Template" at bounding box center [543, 144] width 64 height 28
type textarea "*"
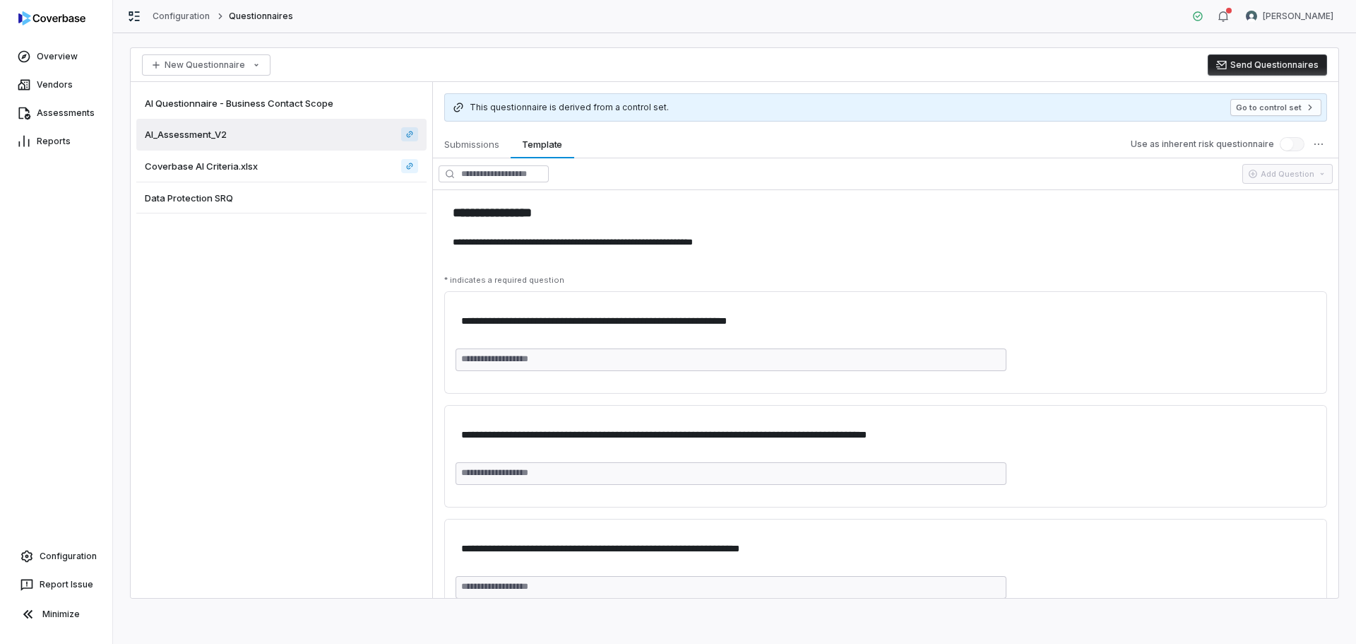
click at [205, 166] on span "Coverbase AI Criteria.xlsx" at bounding box center [201, 166] width 113 height 13
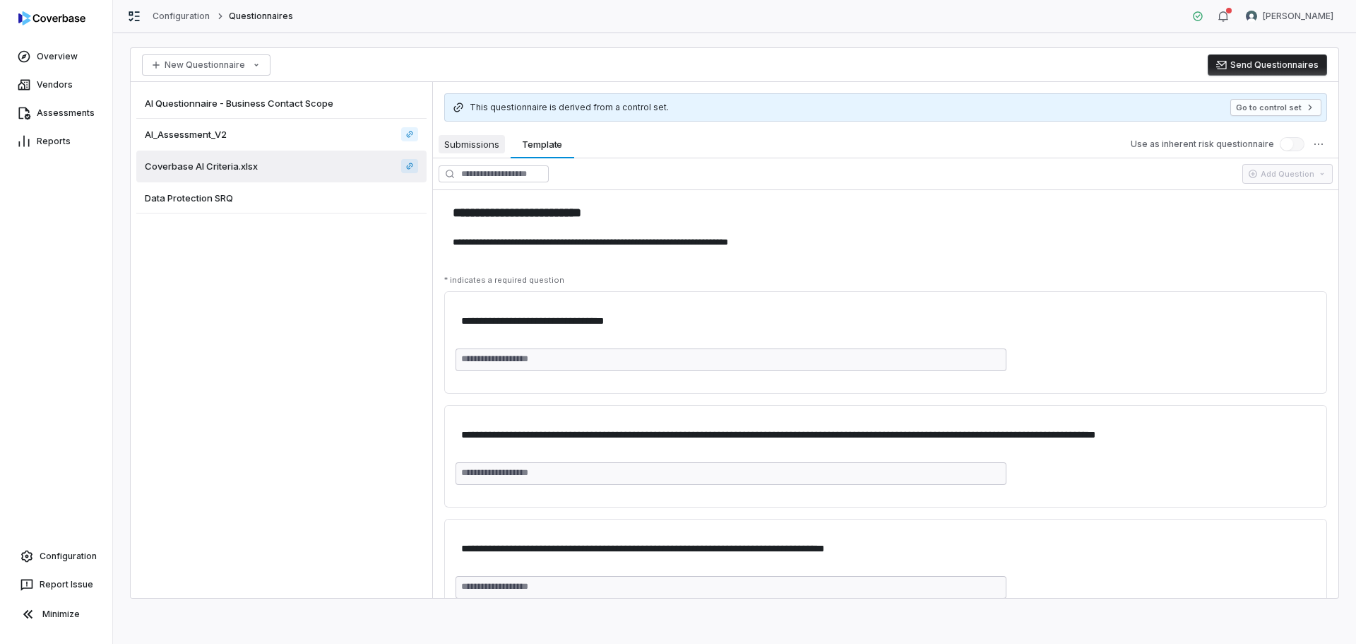
click at [469, 150] on span "Submissions" at bounding box center [472, 144] width 66 height 18
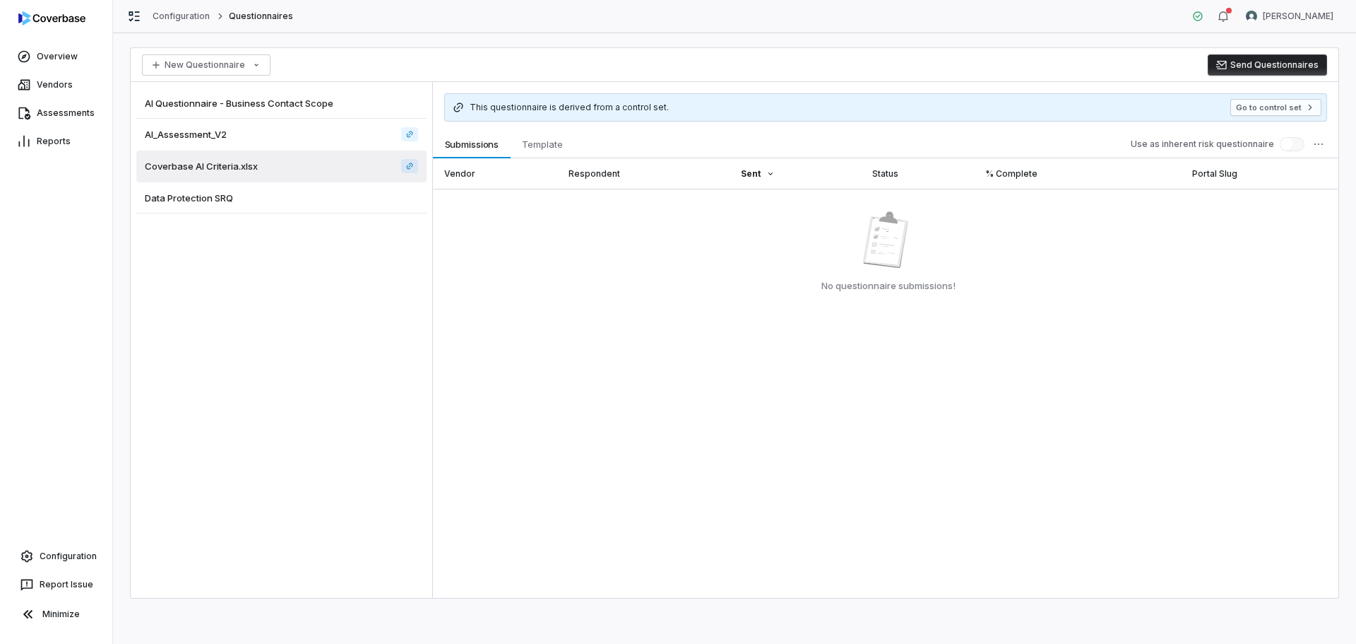
click at [214, 199] on span "Data Protection SRQ" at bounding box center [189, 197] width 88 height 13
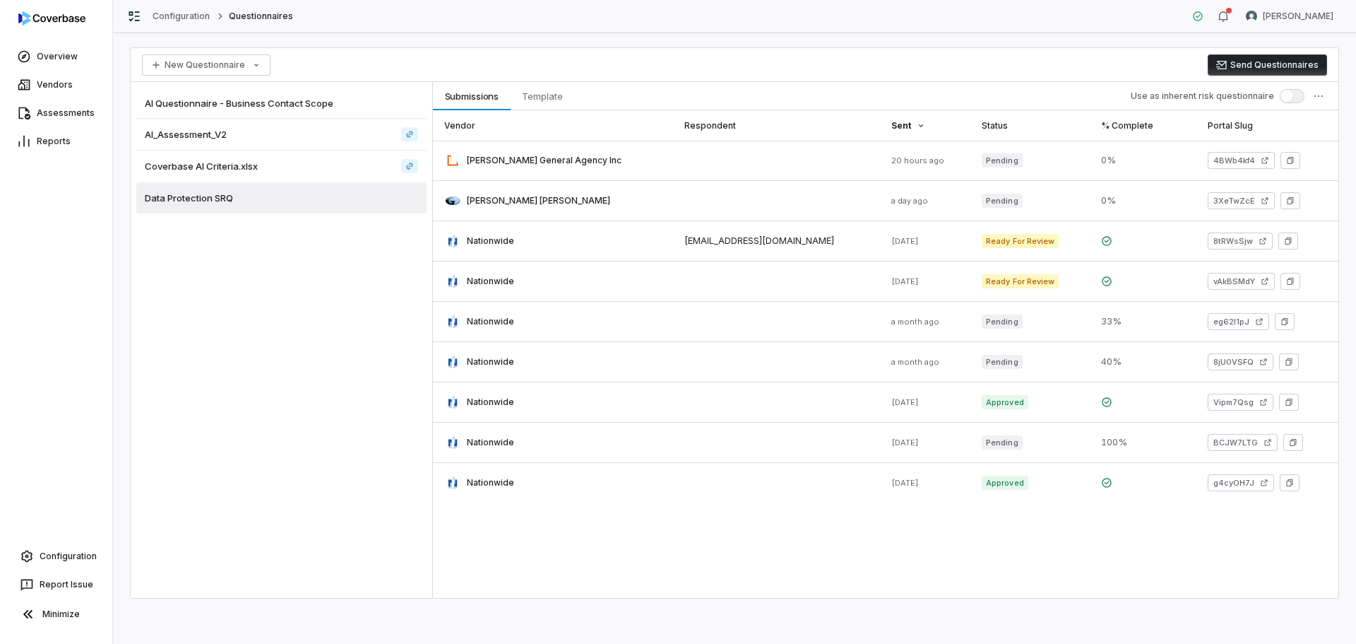
click at [209, 102] on span "AI Questionnaire - Business Contact Scope" at bounding box center [239, 103] width 189 height 13
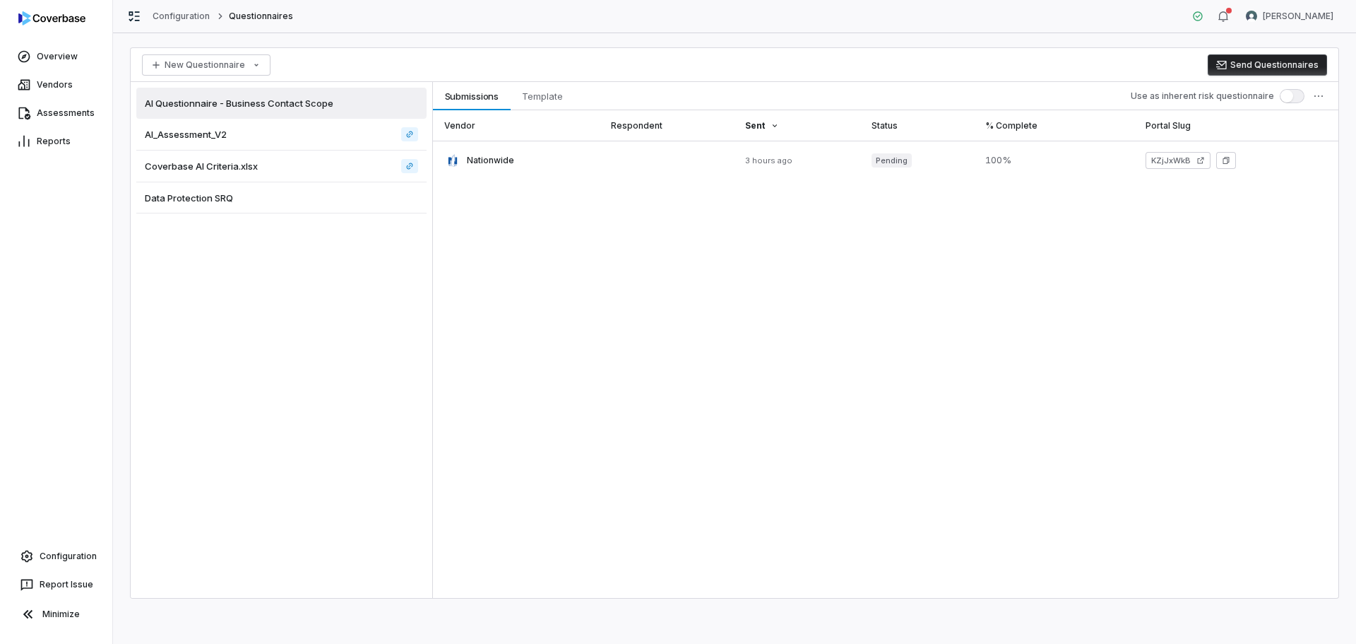
click at [198, 126] on div "AI_Assessment_V2" at bounding box center [281, 135] width 290 height 32
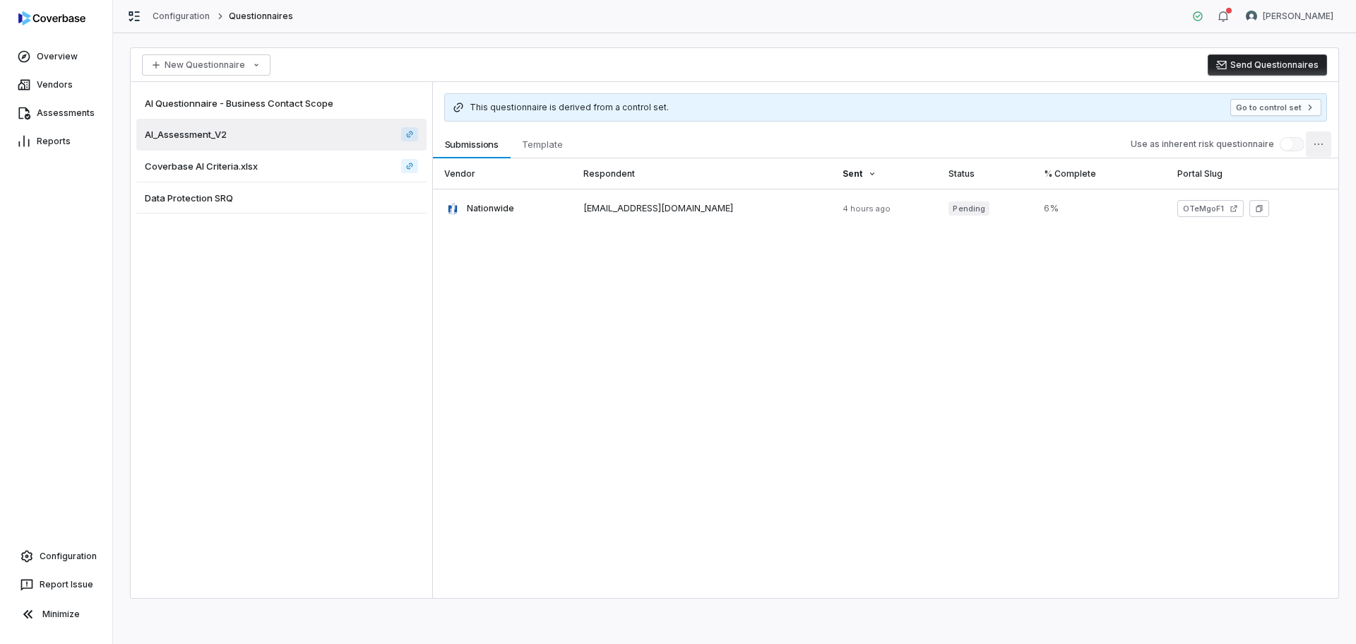
click at [1318, 146] on html "Overview Vendors Assessments Reports Configuration Report Issue Minimize Config…" at bounding box center [678, 322] width 1356 height 644
click at [1292, 190] on div "View Reviewers" at bounding box center [1274, 199] width 104 height 23
click at [1313, 150] on html "Overview Vendors Assessments Reports Configuration Report Issue Minimize Config…" at bounding box center [678, 322] width 1356 height 644
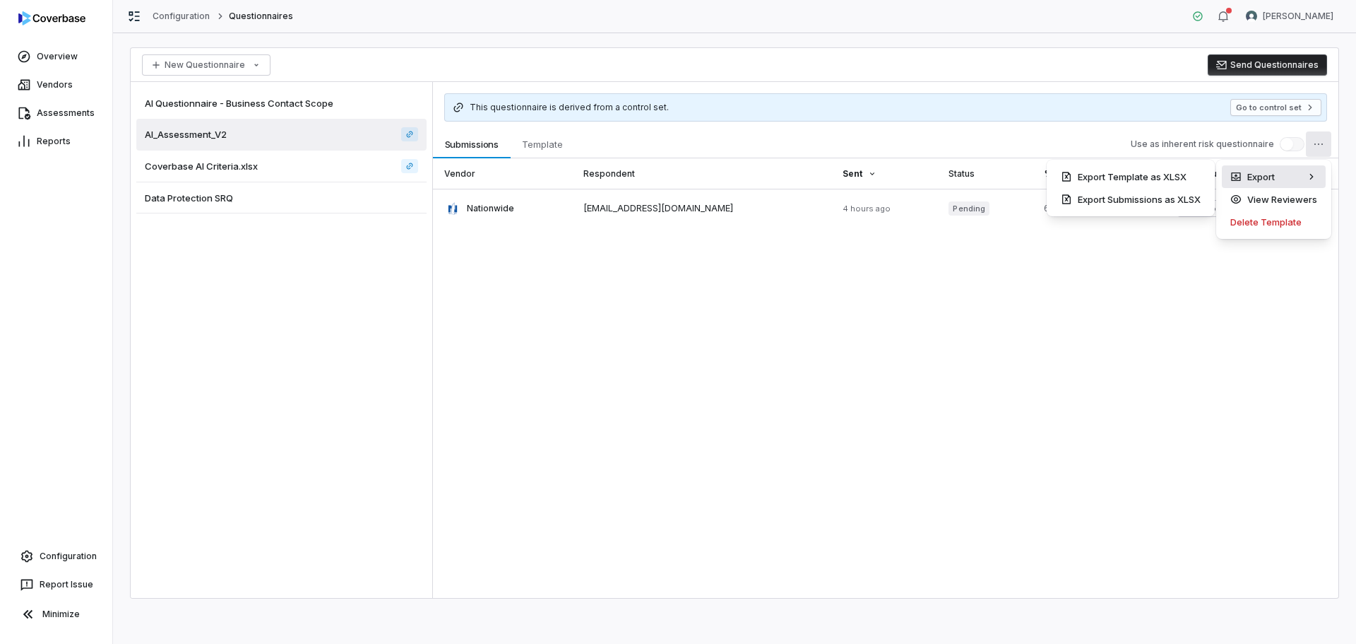
click at [1291, 174] on div "Export" at bounding box center [1274, 176] width 104 height 23
click at [1085, 279] on html "Overview Vendors Assessments Reports Configuration Report Issue Minimize Config…" at bounding box center [678, 322] width 1356 height 644
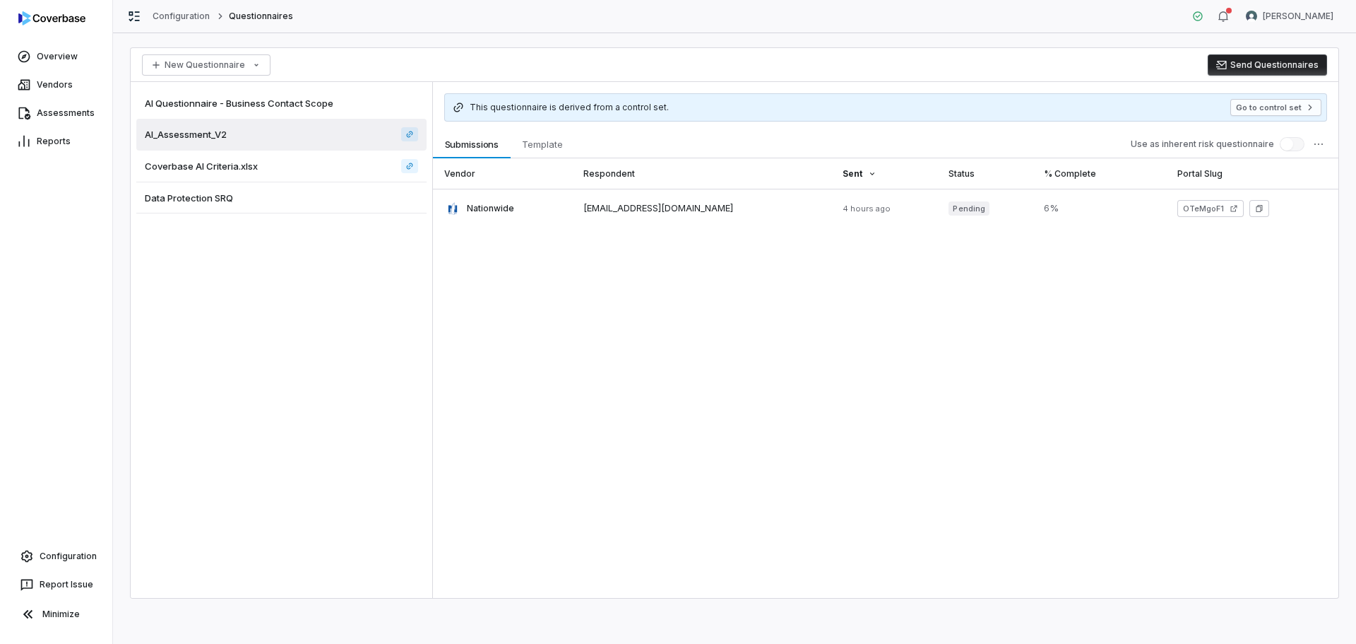
click at [184, 198] on span "Data Protection SRQ" at bounding box center [189, 197] width 88 height 13
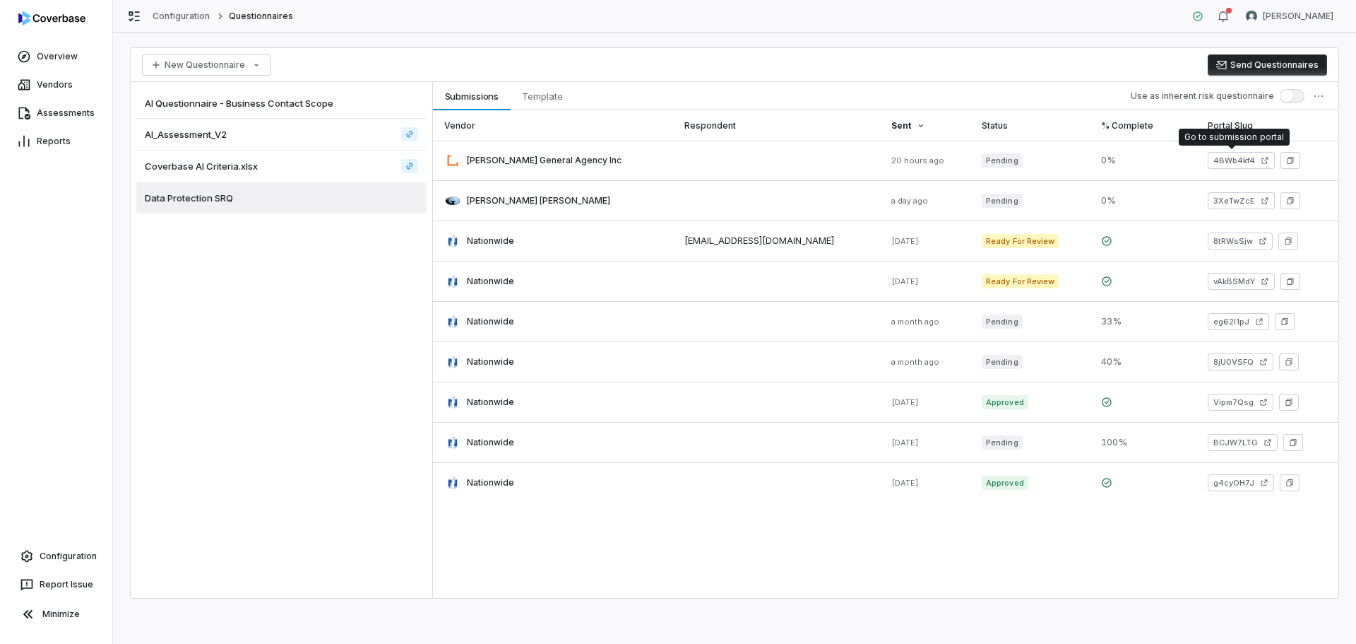
click at [261, 165] on div "Coverbase AI Criteria.xlsx" at bounding box center [281, 166] width 290 height 32
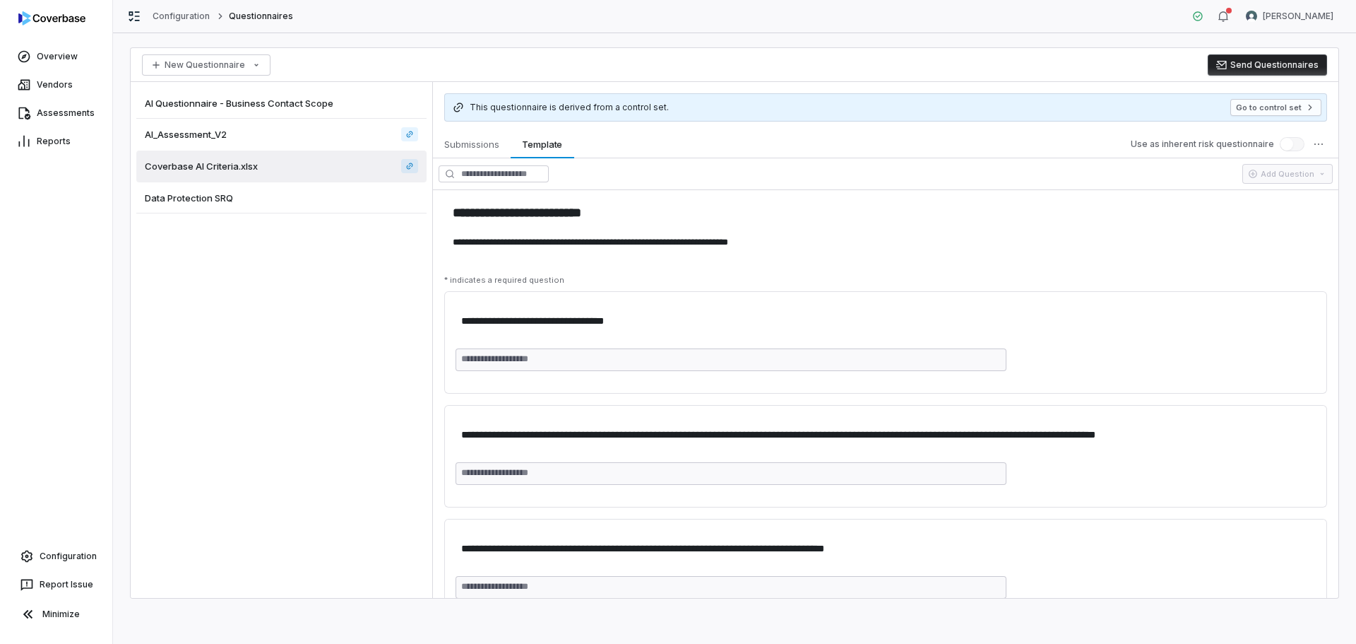
click at [196, 139] on span "AI_Assessment_V2" at bounding box center [186, 134] width 82 height 13
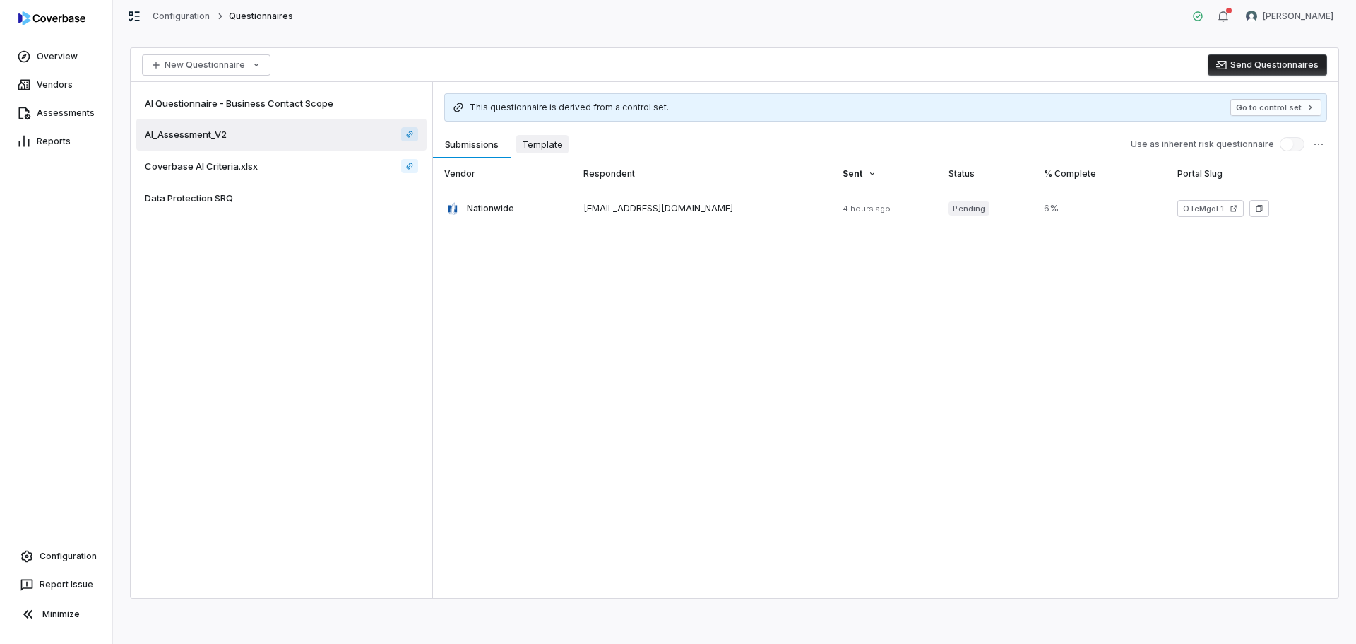
click at [531, 141] on span "Template" at bounding box center [542, 144] width 52 height 18
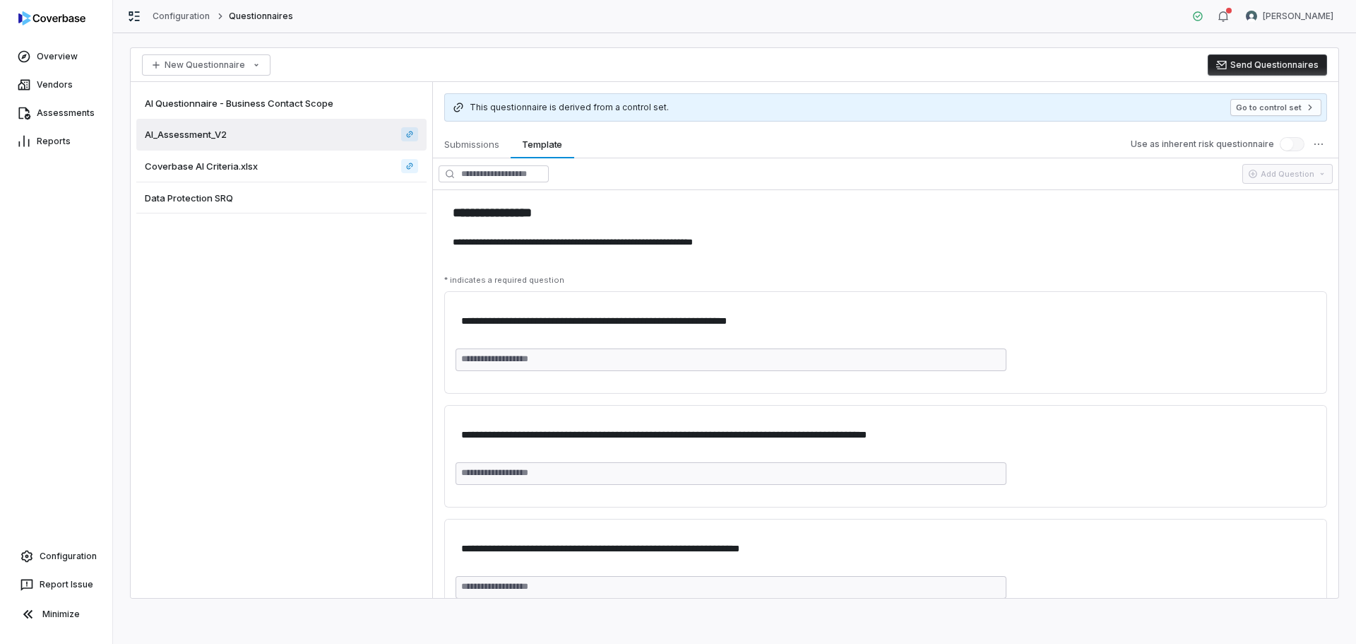
click at [856, 168] on div "Add Question" at bounding box center [886, 173] width 906 height 31
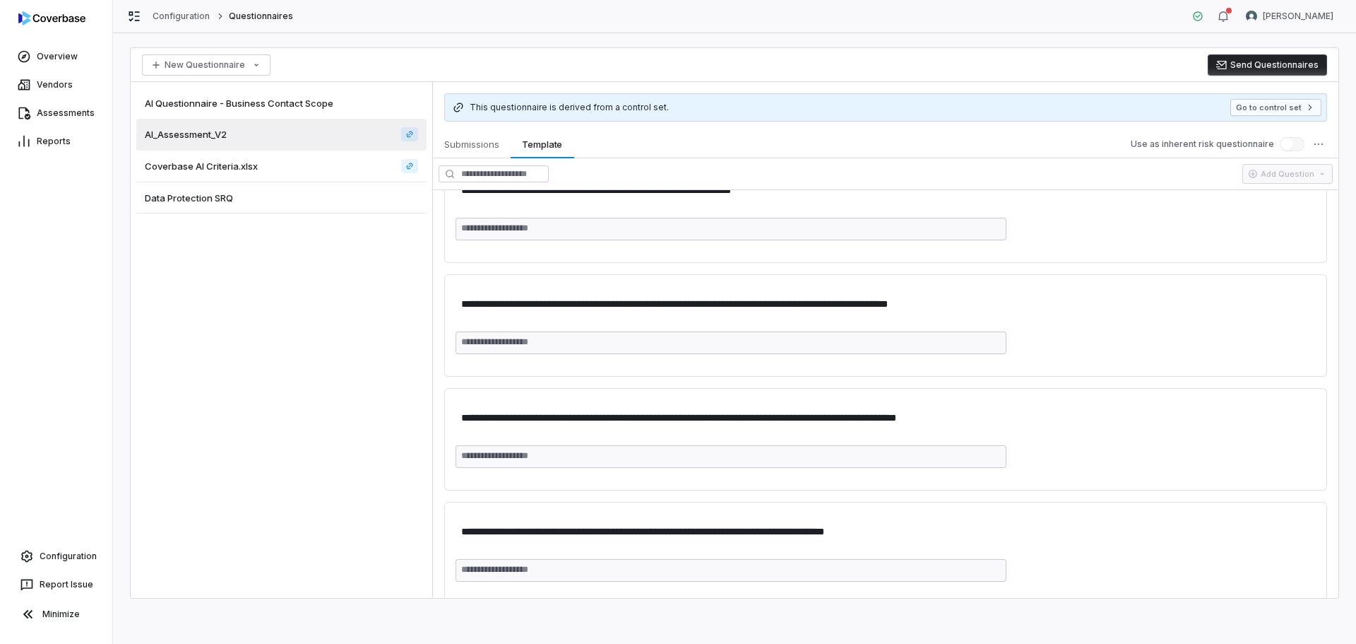
scroll to position [600, 0]
click at [1298, 400] on html "**********" at bounding box center [678, 322] width 1356 height 644
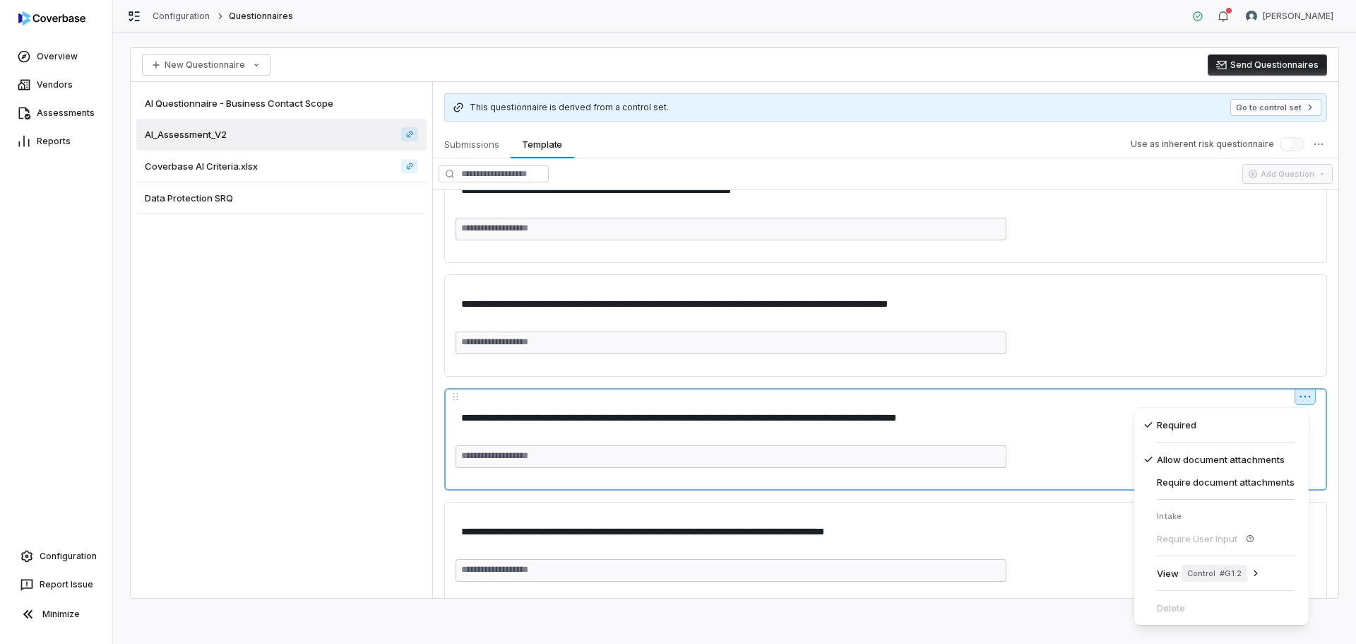
type textarea "*"
click at [956, 432] on html "**********" at bounding box center [678, 322] width 1356 height 644
click at [956, 423] on textarea "**********" at bounding box center [882, 418] width 853 height 26
click at [959, 419] on textarea "**********" at bounding box center [882, 418] width 853 height 26
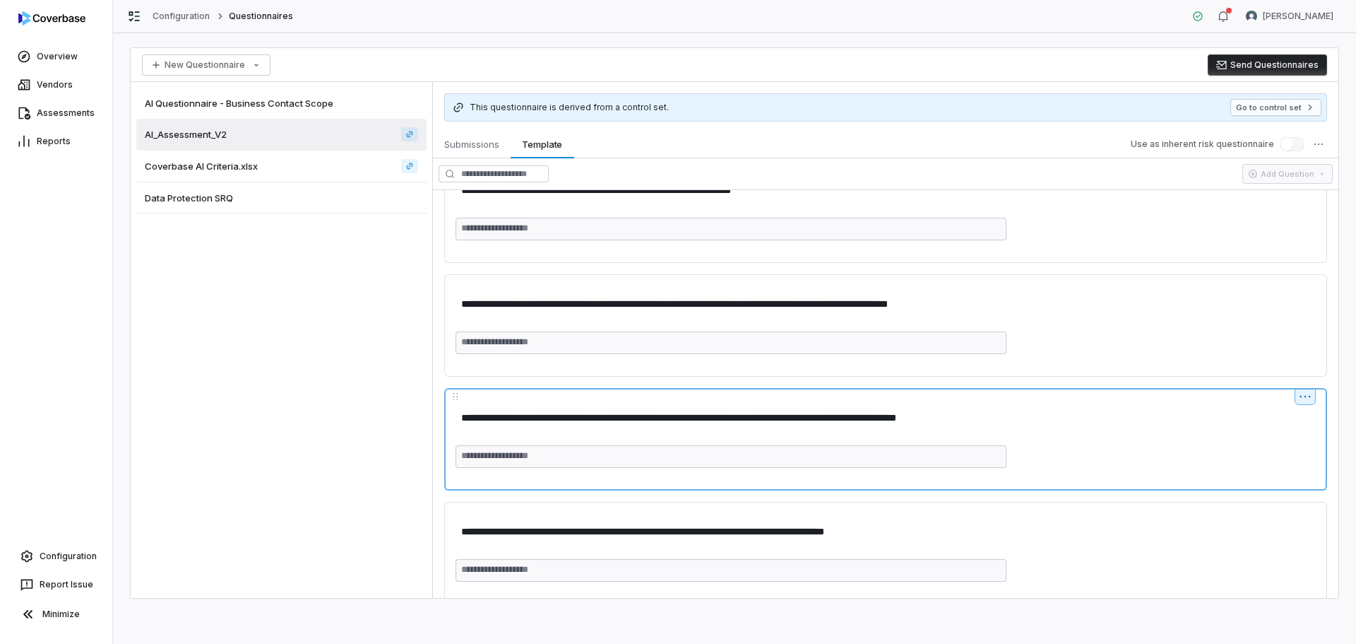
click at [969, 419] on textarea "**********" at bounding box center [882, 418] width 853 height 26
click at [1297, 400] on html "**********" at bounding box center [678, 322] width 1356 height 644
click at [1056, 420] on html "**********" at bounding box center [678, 322] width 1356 height 644
click at [473, 136] on span "Submissions" at bounding box center [472, 144] width 66 height 18
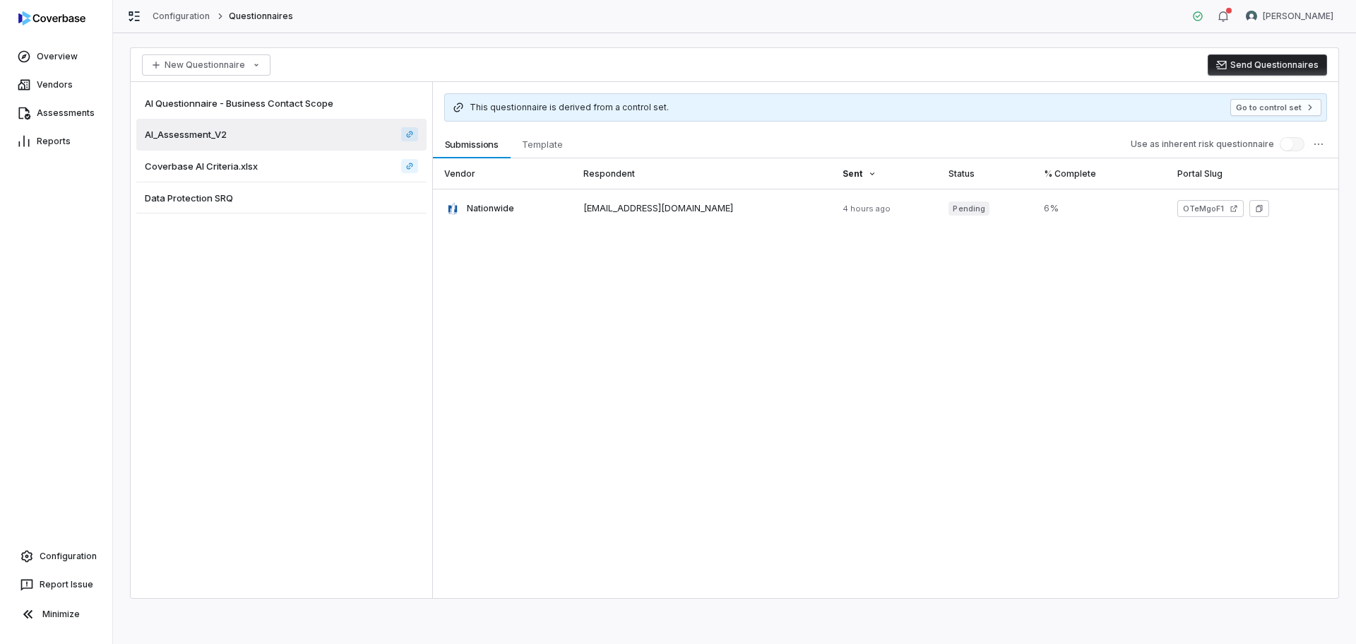
click at [278, 102] on span "AI Questionnaire - Business Contact Scope" at bounding box center [239, 103] width 189 height 13
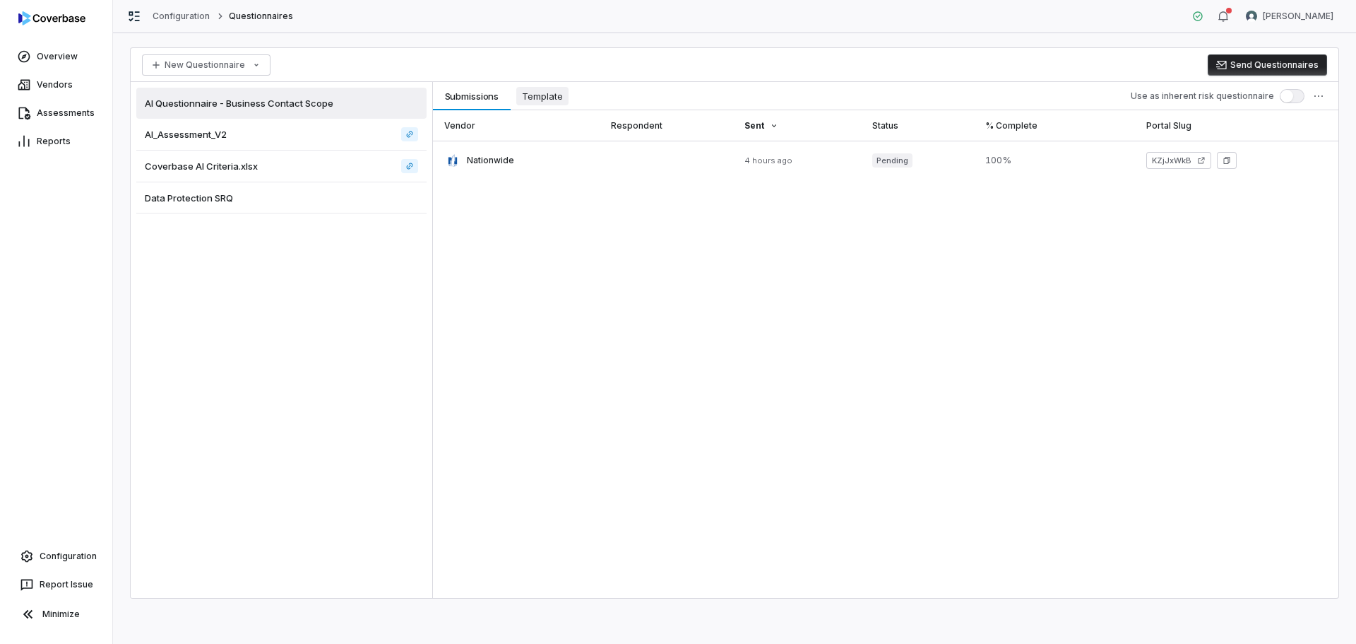
click at [535, 88] on span "Template" at bounding box center [542, 96] width 52 height 18
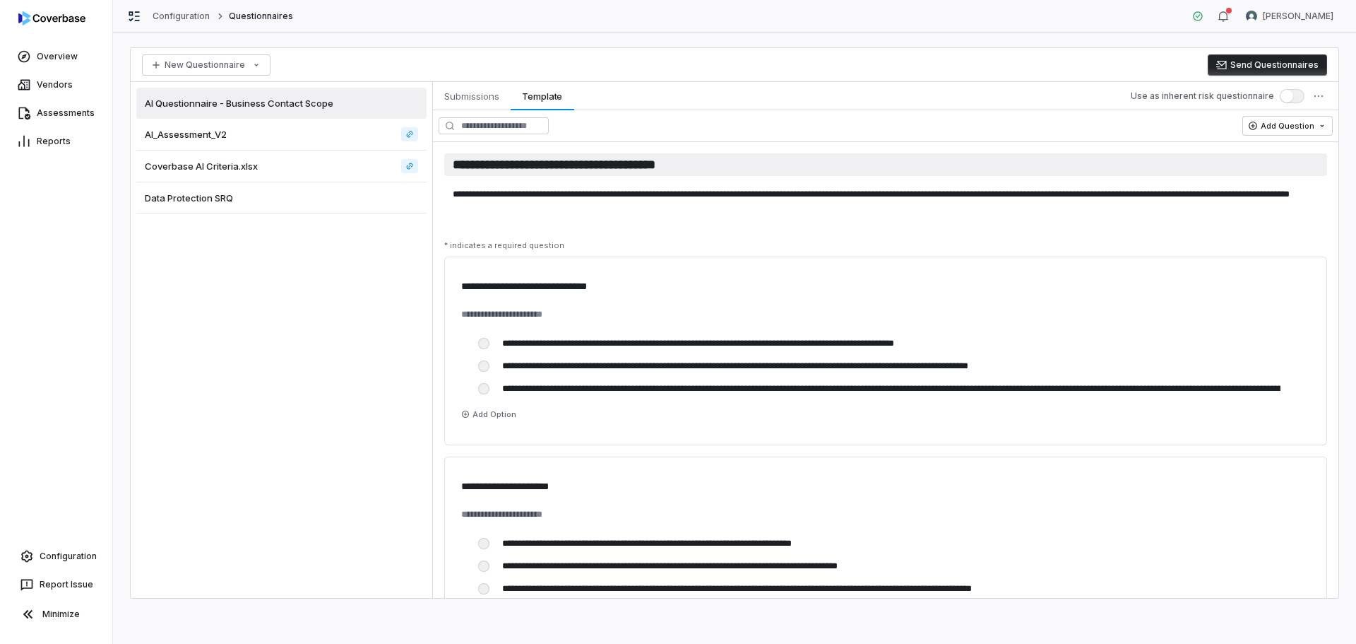
drag, startPoint x: 730, startPoint y: 171, endPoint x: 815, endPoint y: 174, distance: 85.5
click at [824, 176] on div "**********" at bounding box center [885, 188] width 883 height 70
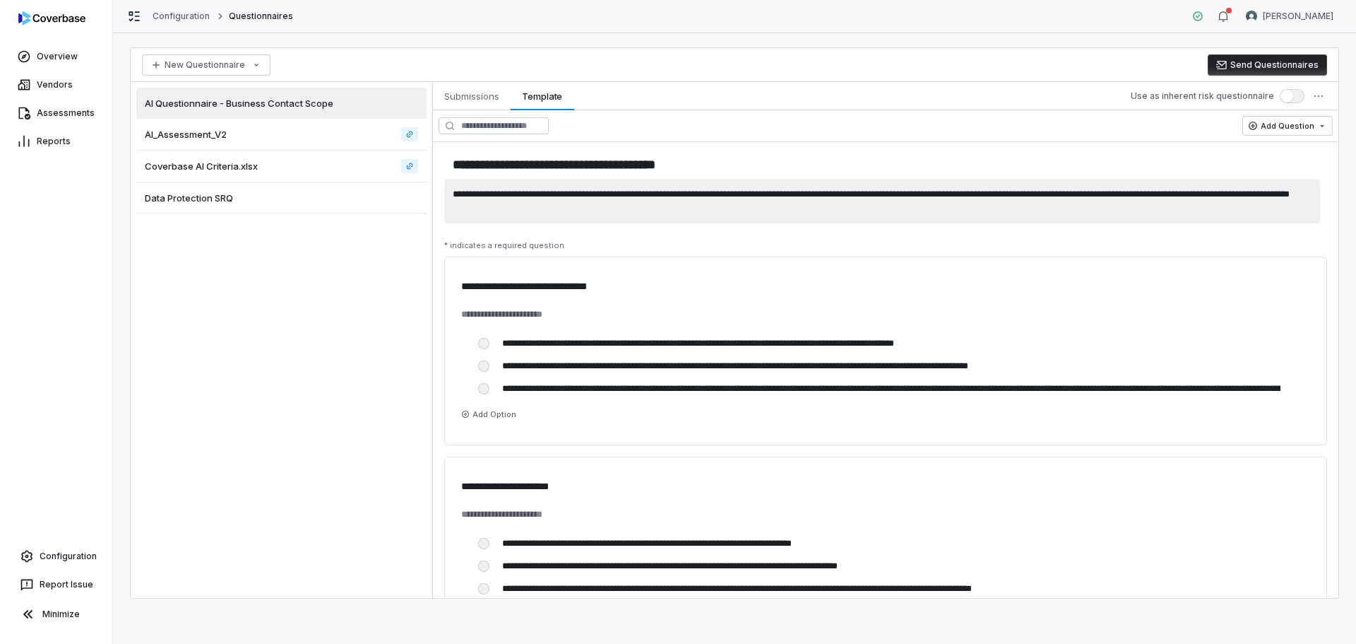
click at [613, 218] on textarea "**********" at bounding box center [882, 201] width 876 height 45
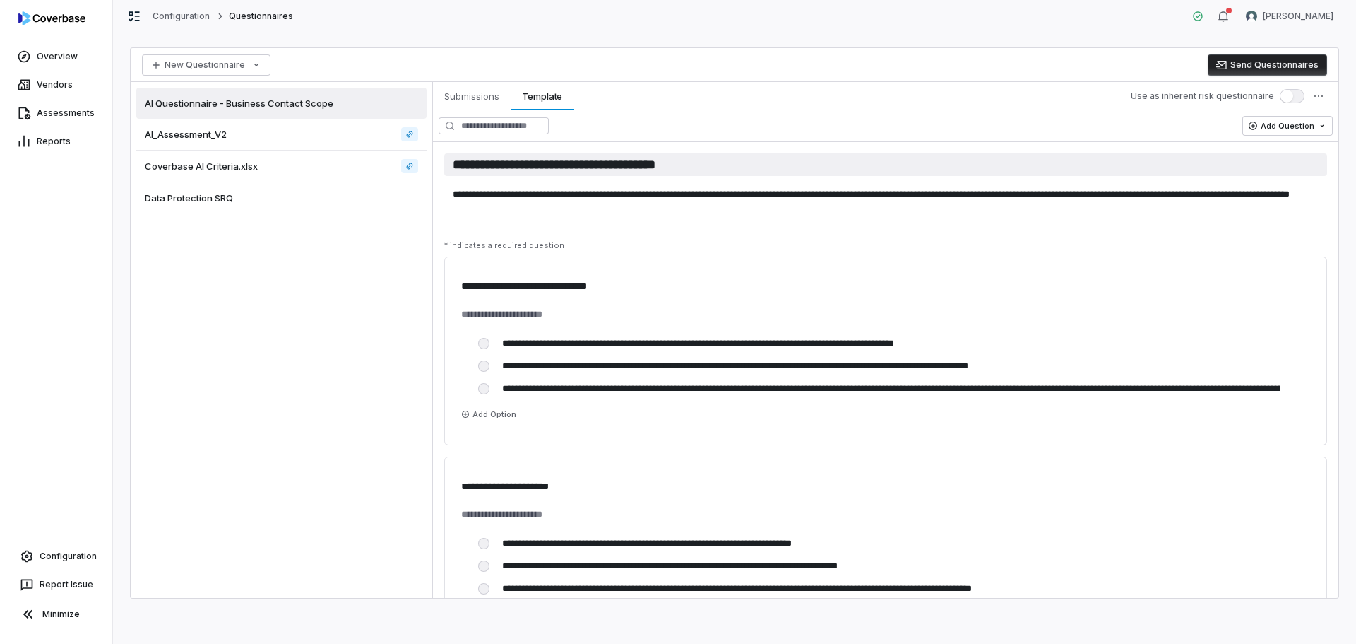
click at [773, 162] on input "**********" at bounding box center [885, 164] width 883 height 23
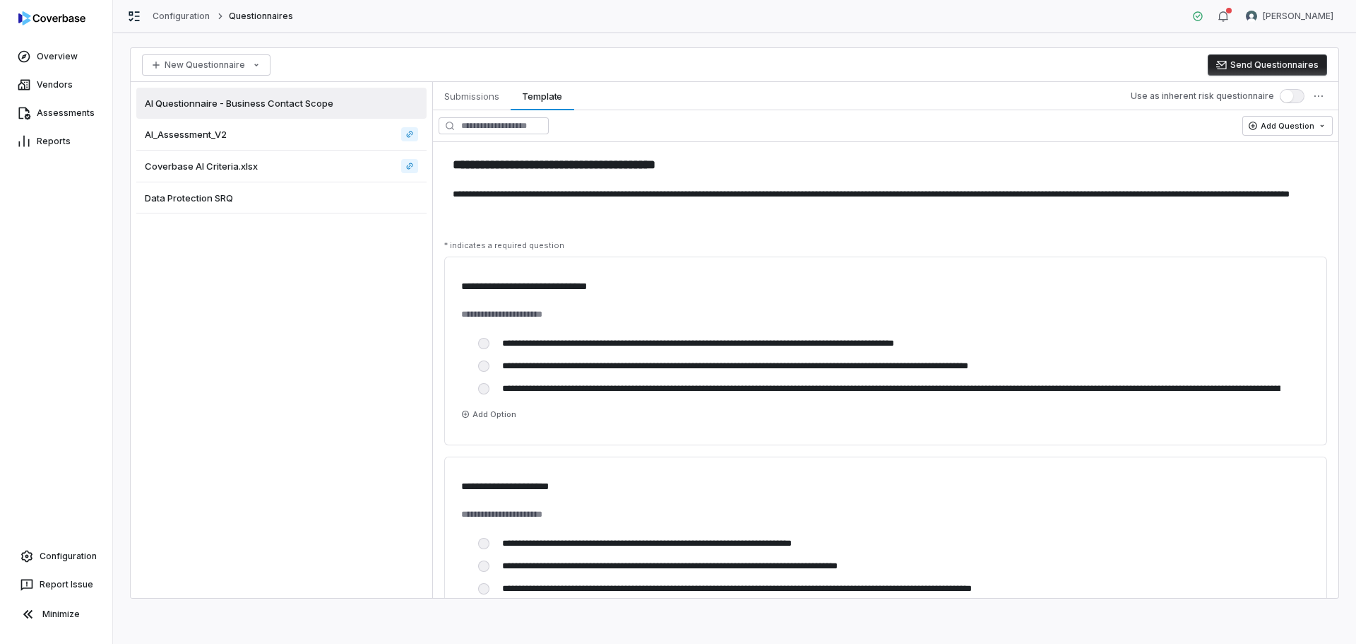
click at [726, 149] on div "**********" at bounding box center [886, 188] width 906 height 93
click at [1316, 99] on html "**********" at bounding box center [678, 322] width 1356 height 644
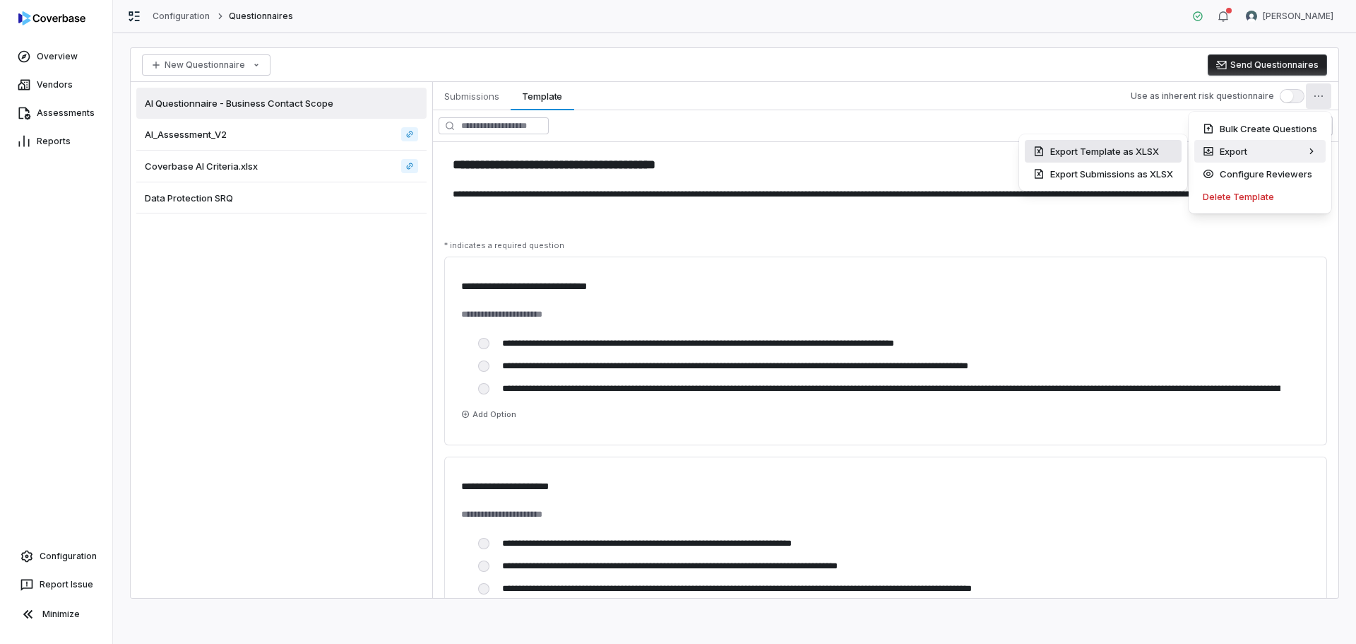
click at [1113, 155] on div "Export Template as XLSX" at bounding box center [1103, 151] width 157 height 23
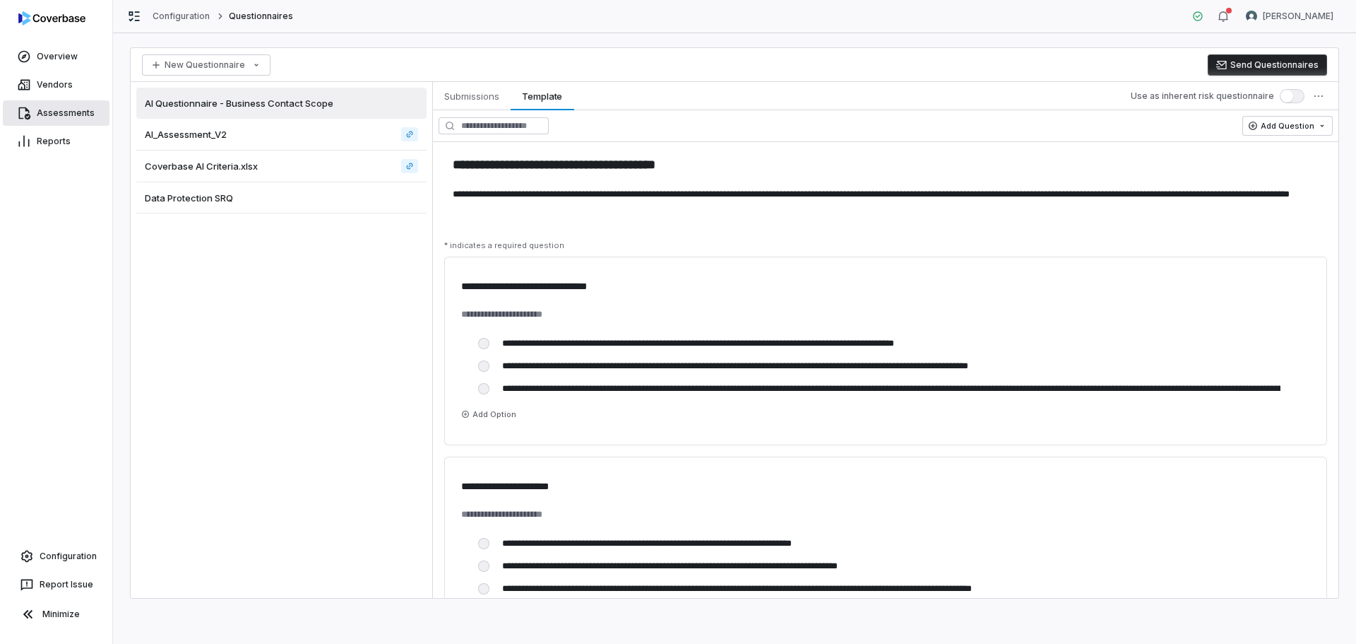
click at [69, 107] on link "Assessments" at bounding box center [56, 112] width 107 height 25
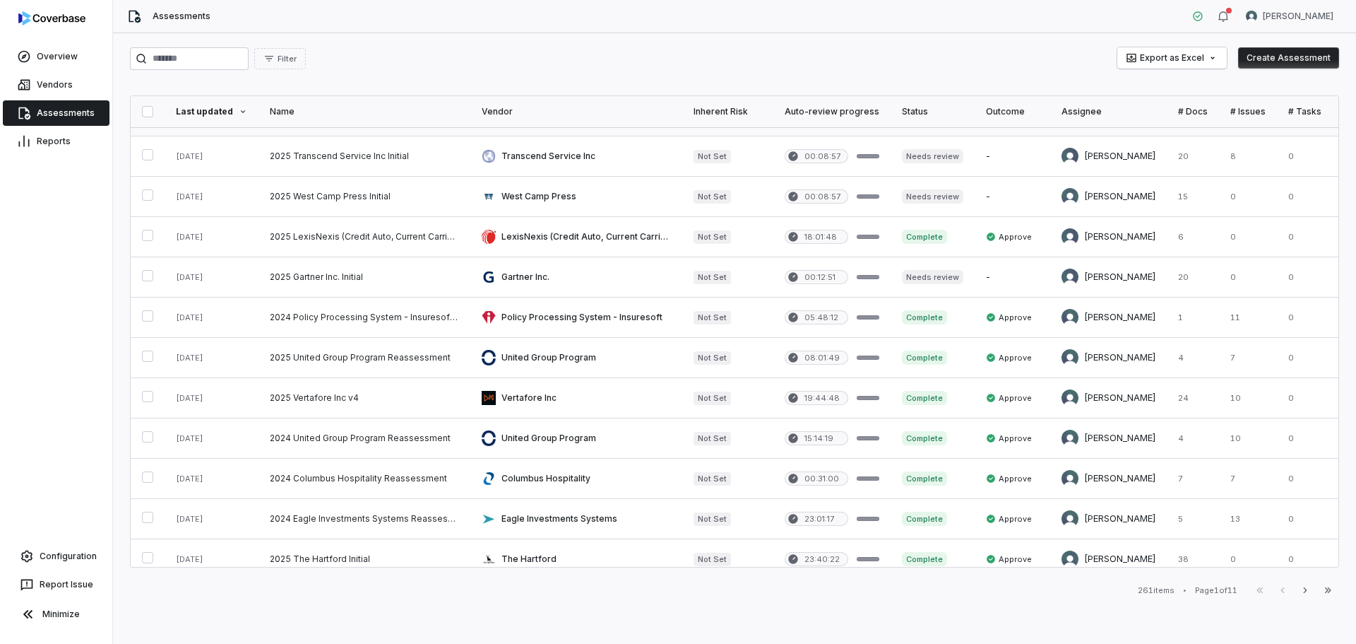
scroll to position [141, 0]
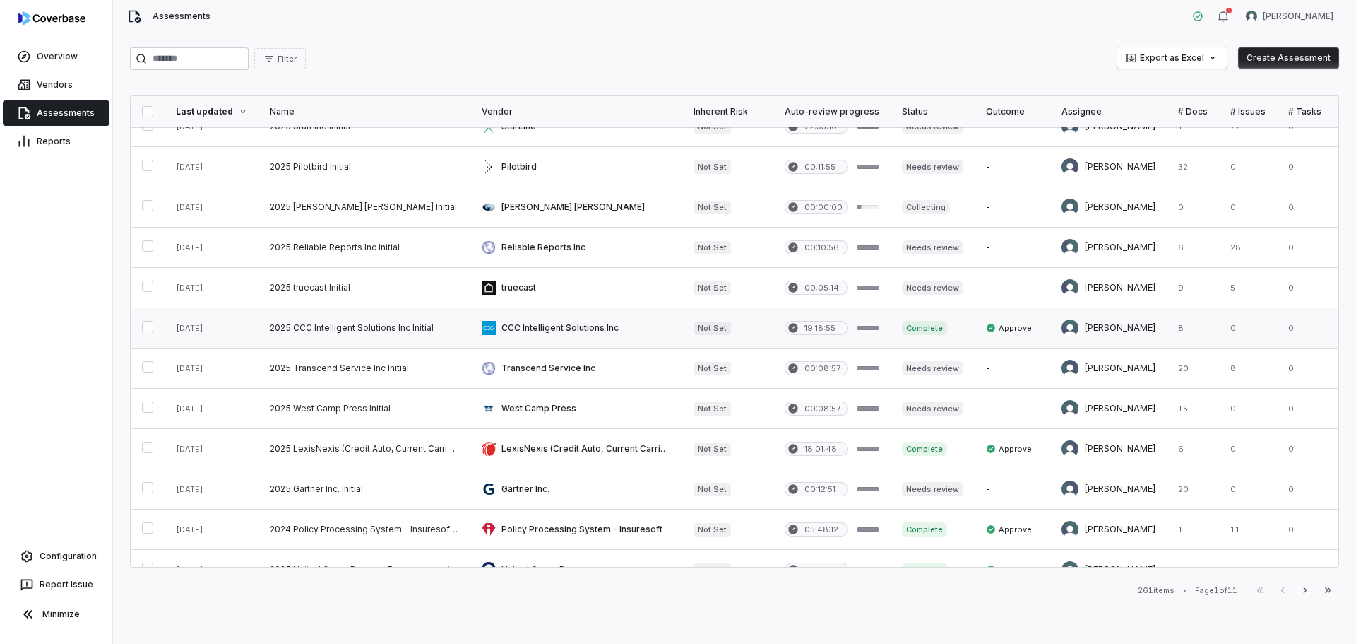
click at [425, 325] on link at bounding box center [365, 328] width 212 height 40
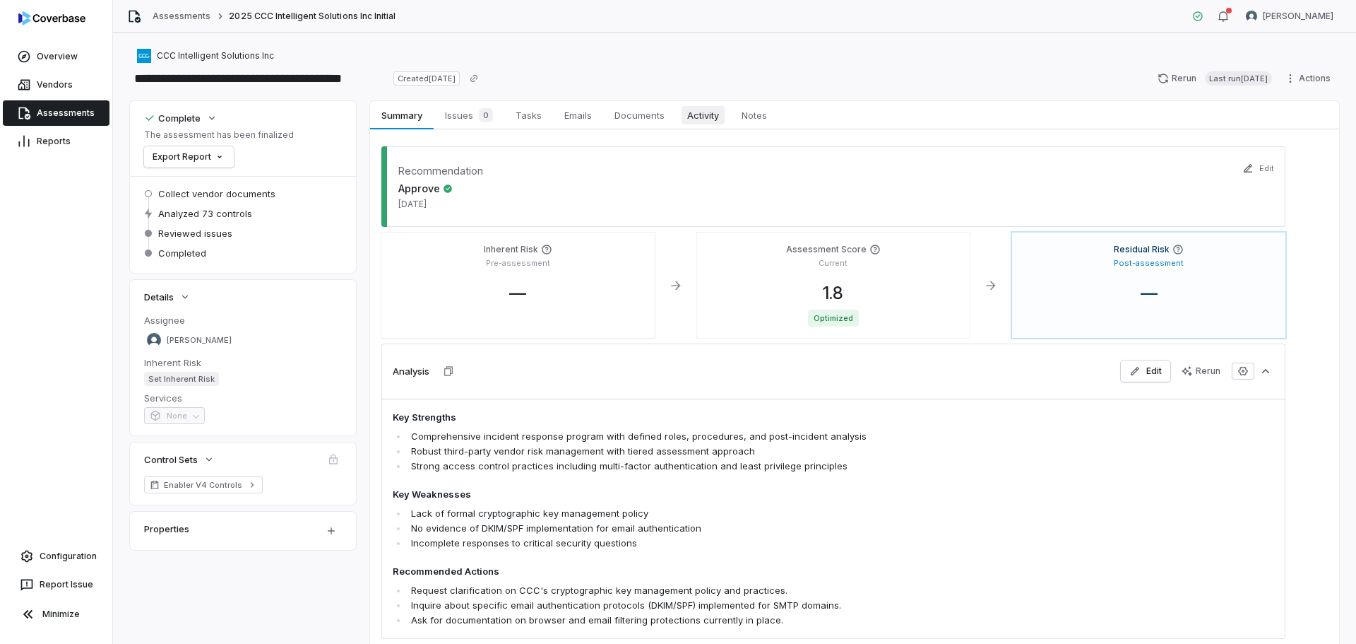
click at [716, 120] on span "Activity" at bounding box center [703, 115] width 43 height 18
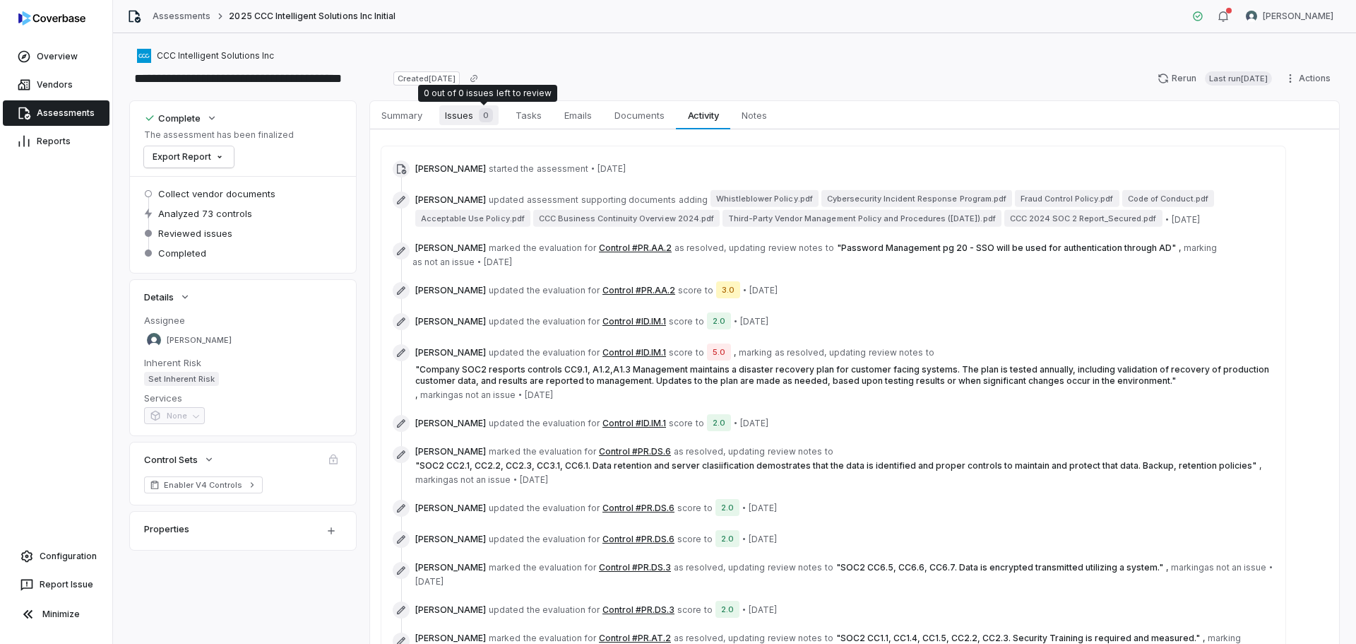
click at [456, 114] on span "Issues 0" at bounding box center [468, 115] width 59 height 20
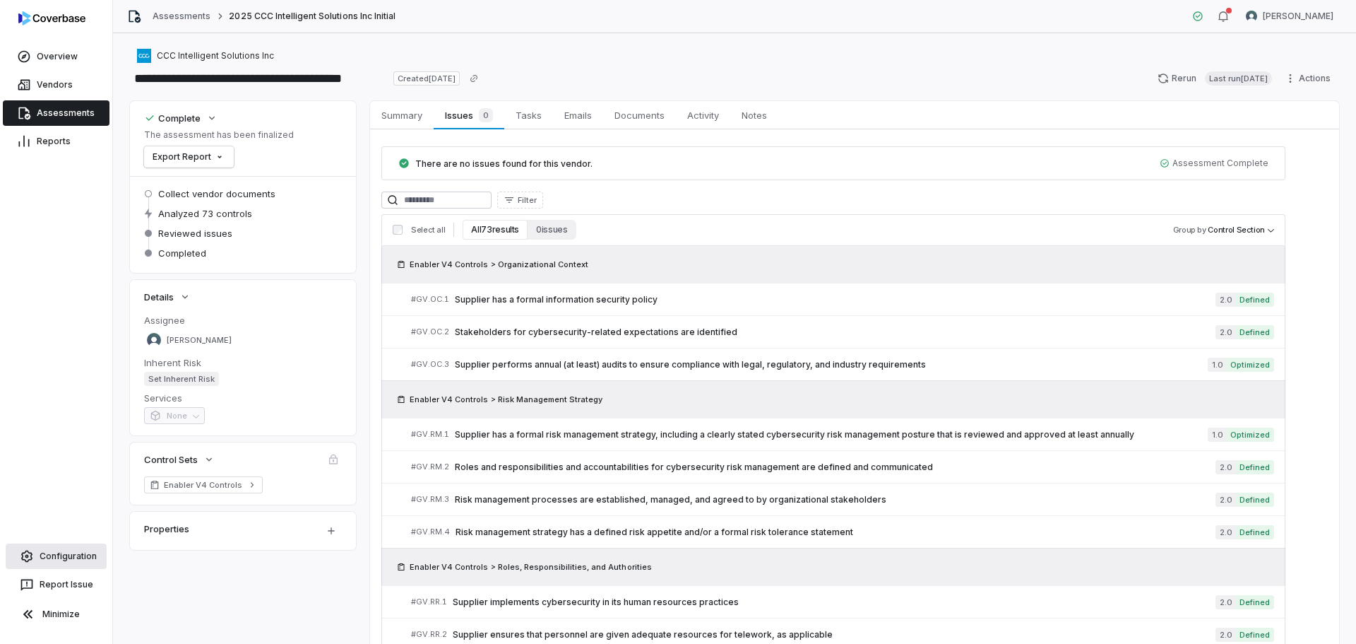
click at [65, 568] on link "Configuration" at bounding box center [56, 555] width 101 height 25
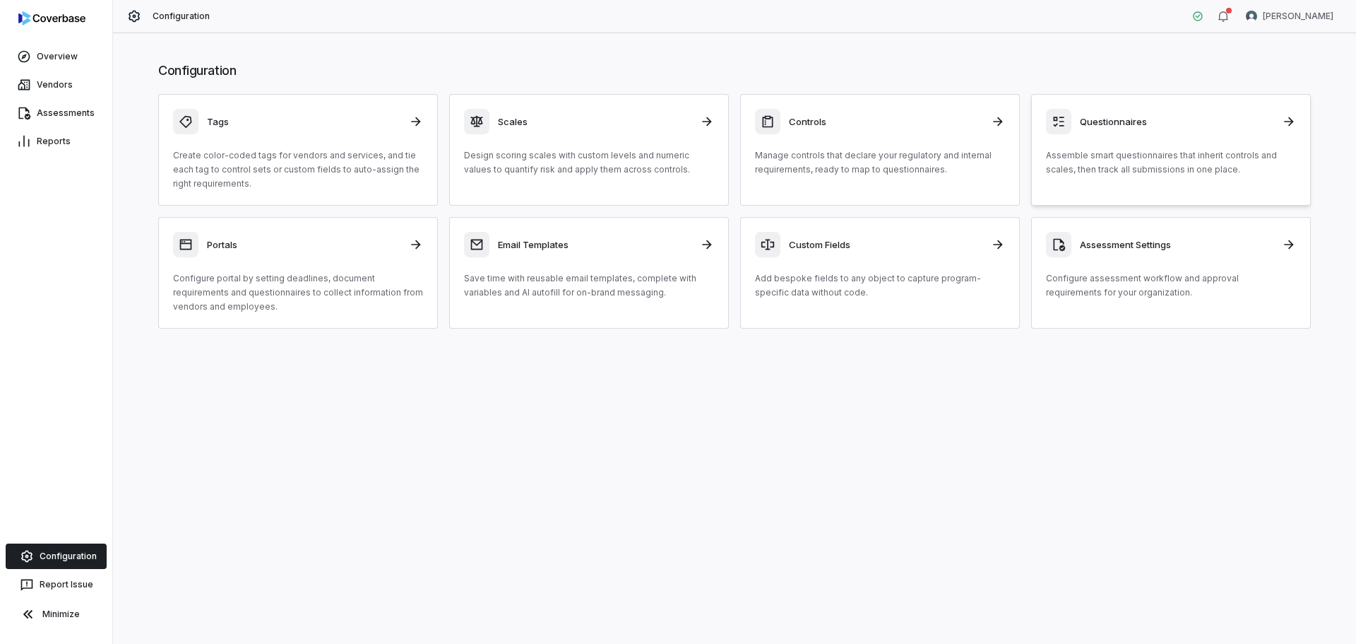
click at [1127, 165] on p "Assemble smart questionnaires that inherit controls and scales, then track all …" at bounding box center [1171, 162] width 250 height 28
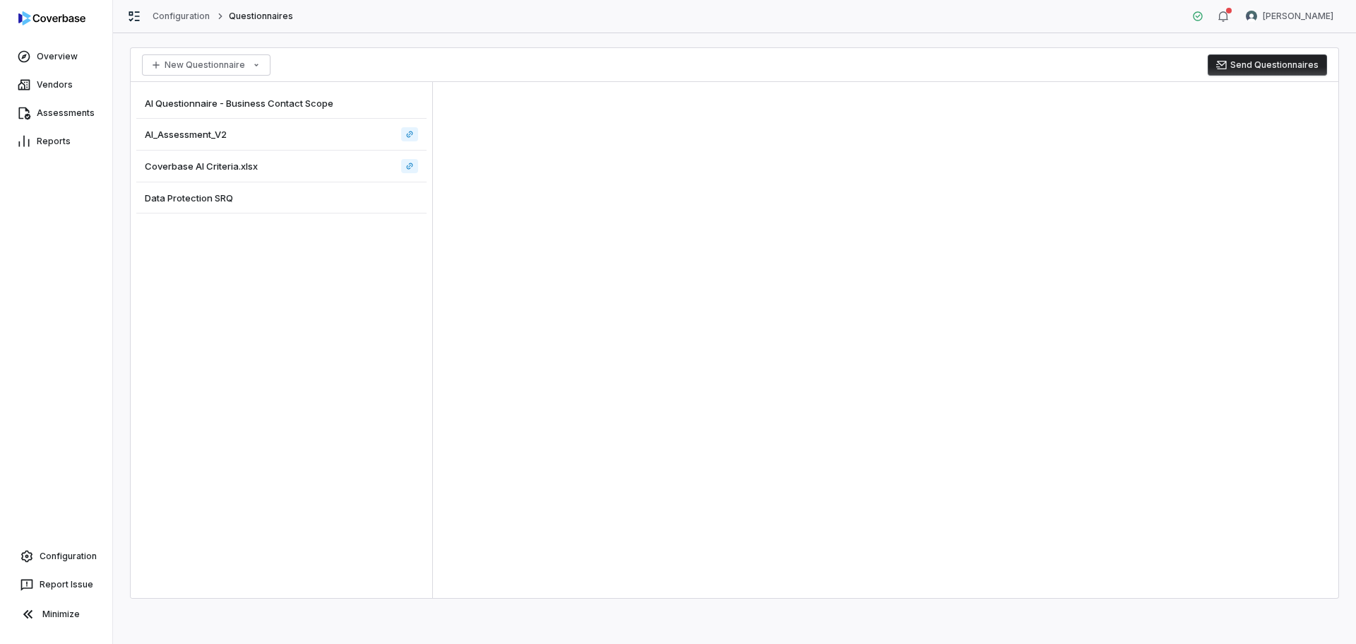
click at [197, 136] on span "AI_Assessment_V2" at bounding box center [186, 134] width 82 height 13
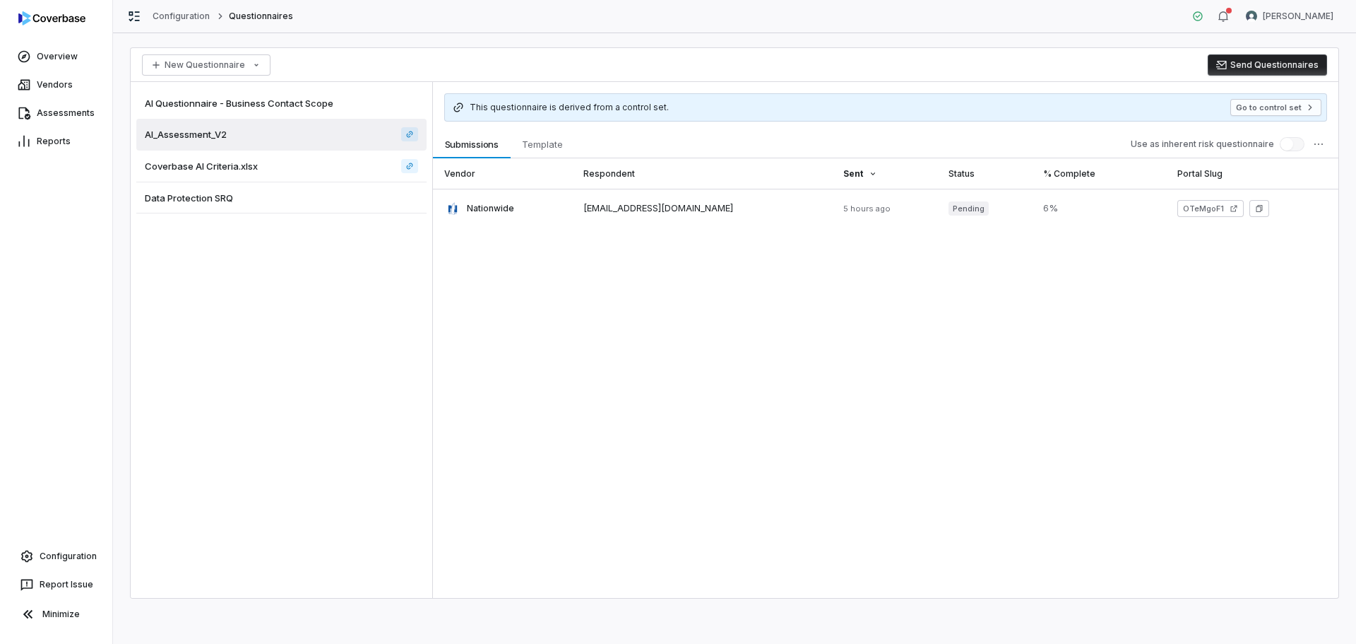
click at [194, 192] on span "Data Protection SRQ" at bounding box center [189, 197] width 88 height 13
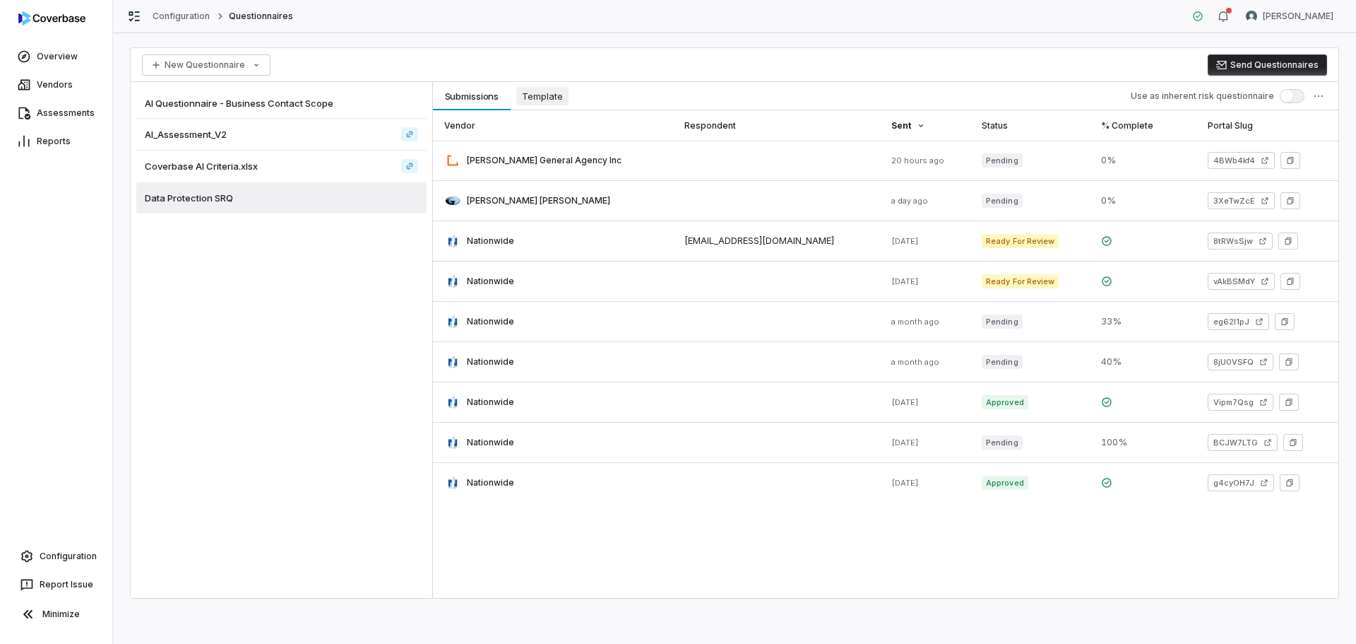
click at [554, 93] on span "Template" at bounding box center [542, 96] width 52 height 18
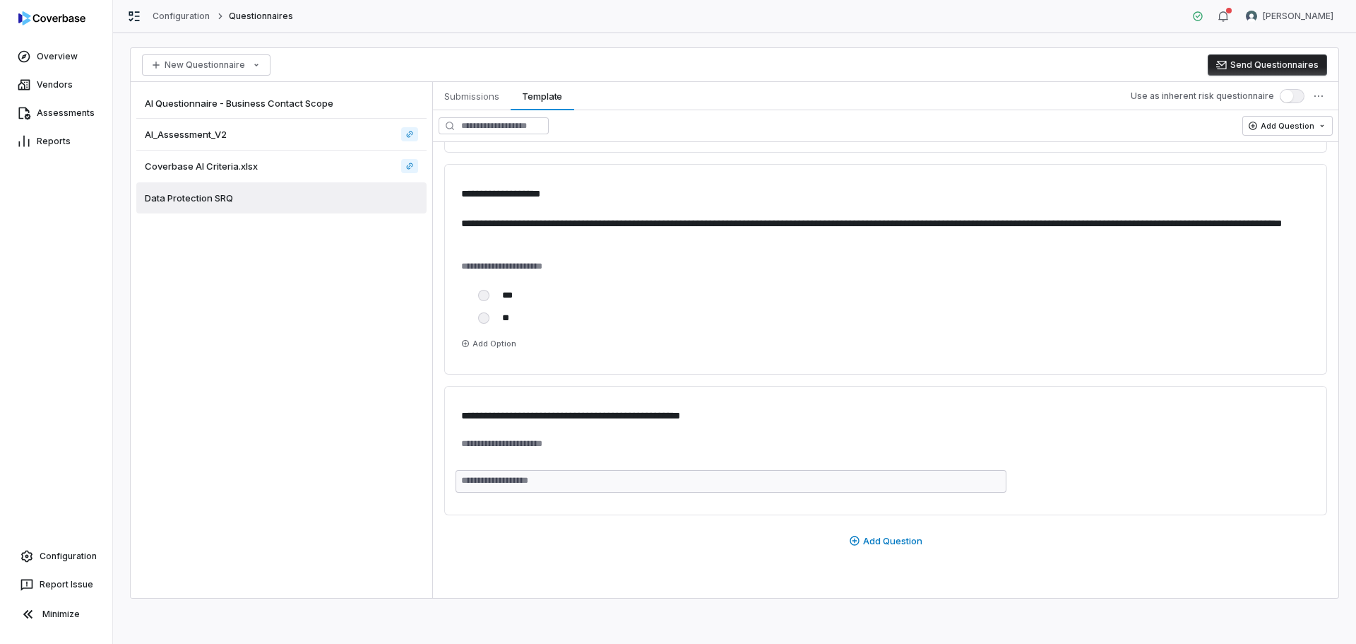
scroll to position [4594, 0]
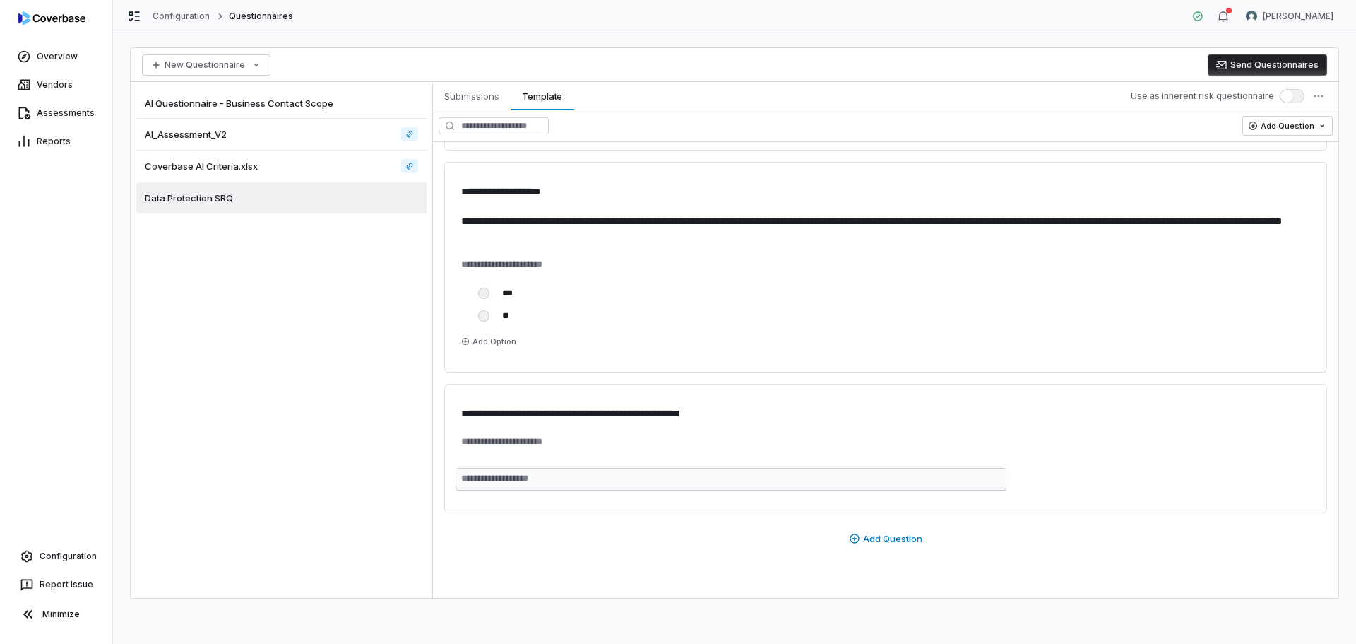
type textarea "*"
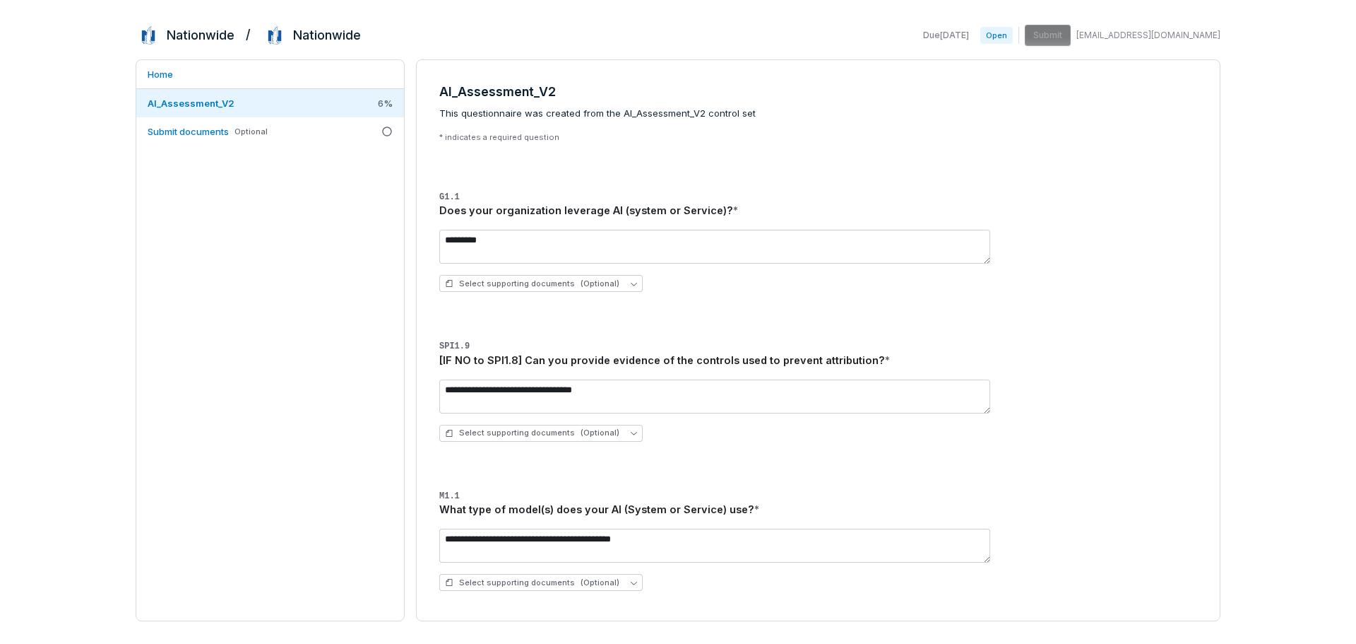
click at [614, 109] on span "This questionnaire was created from the AI_Assessment_V2 control set" at bounding box center [818, 114] width 758 height 14
drag, startPoint x: 688, startPoint y: 540, endPoint x: 484, endPoint y: 532, distance: 204.3
click at [480, 533] on textarea "**********" at bounding box center [714, 545] width 551 height 34
click at [579, 494] on h3 "M1.1 What type of model(s) does your AI (System or Service) use? *" at bounding box center [818, 502] width 758 height 31
click at [737, 254] on textarea "*********" at bounding box center [714, 247] width 551 height 34
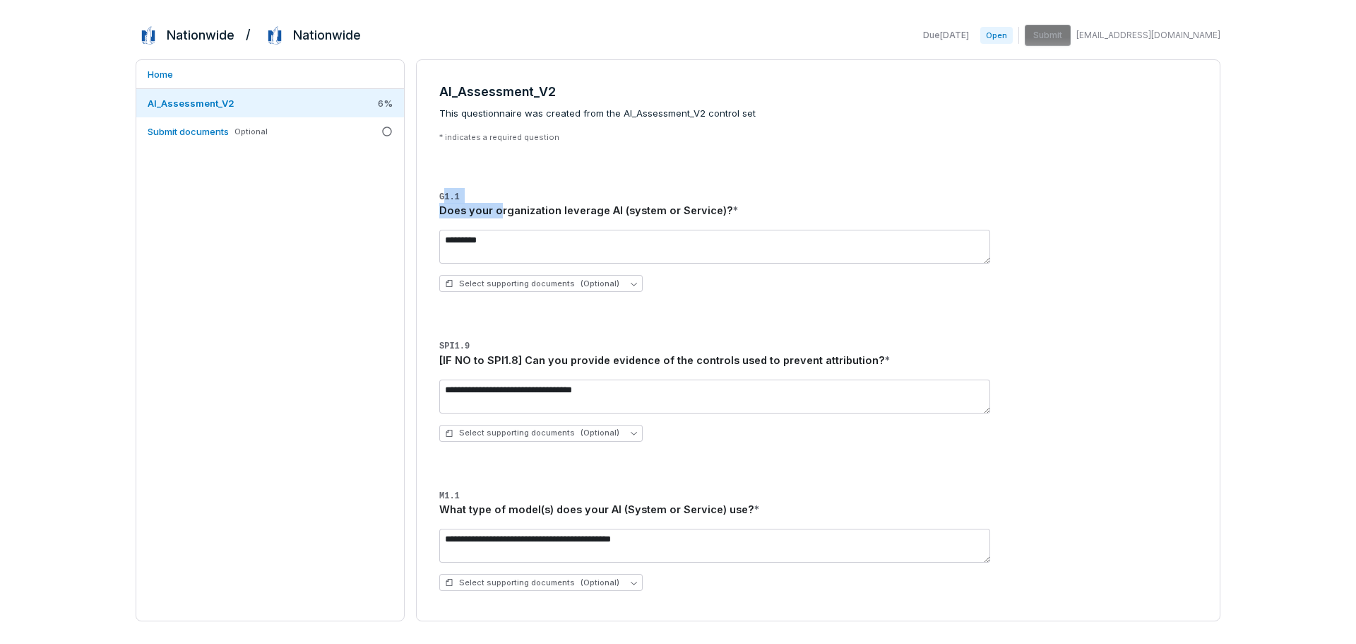
drag, startPoint x: 442, startPoint y: 198, endPoint x: 460, endPoint y: 263, distance: 67.3
click at [501, 203] on h3 "G1.1 Does your organization leverage AI (system or Service)? *" at bounding box center [818, 203] width 758 height 31
drag, startPoint x: 442, startPoint y: 344, endPoint x: 495, endPoint y: 347, distance: 53.1
click at [494, 343] on h3 "SPI1.9 [IF NO to SPI1.8] Can you provide evidence of the controls used to preve…" at bounding box center [818, 352] width 758 height 31
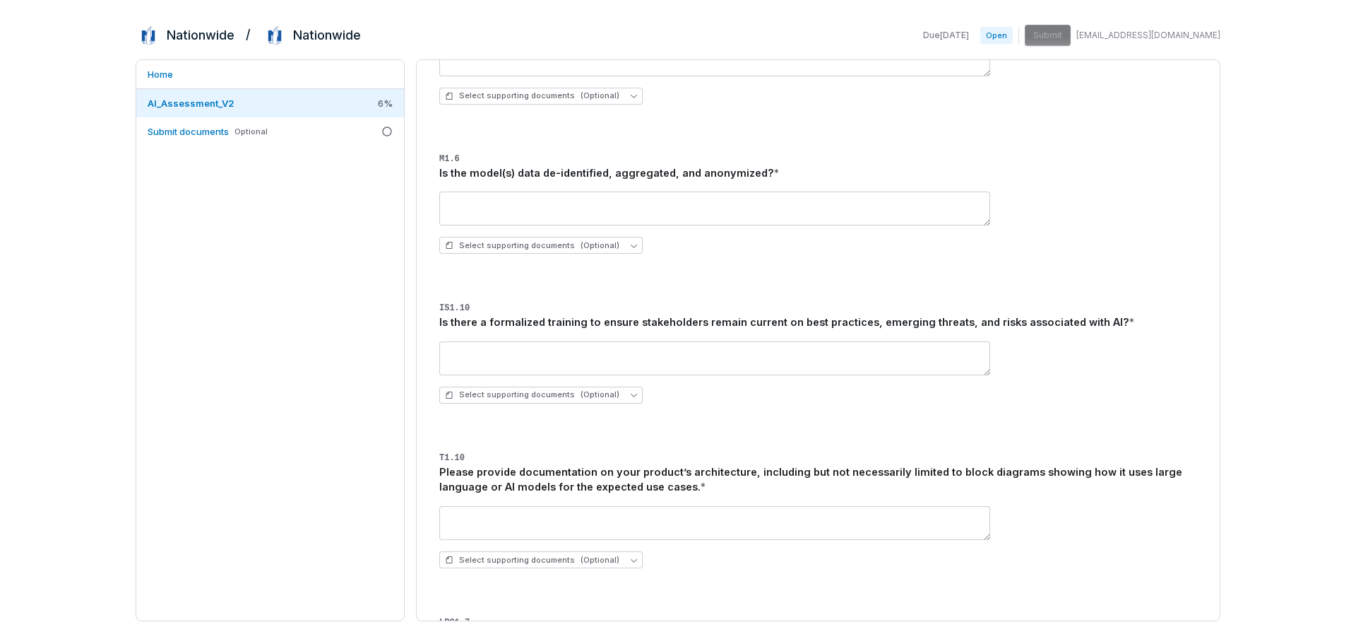
scroll to position [4249, 0]
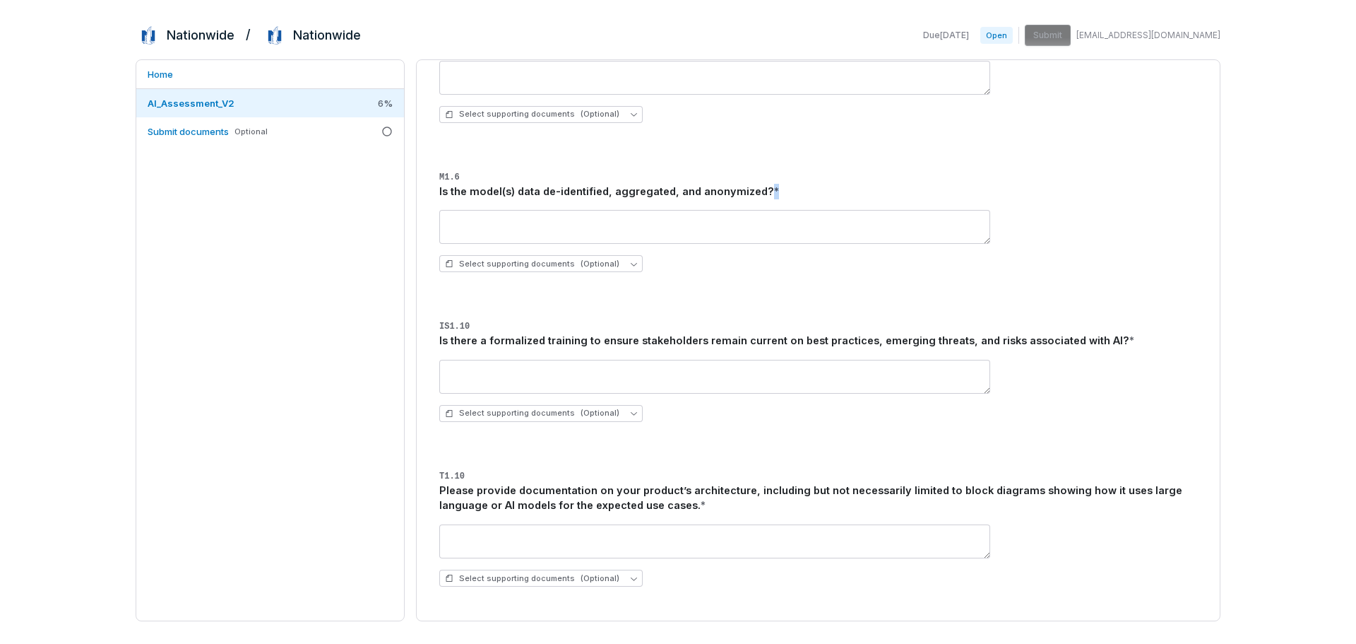
drag, startPoint x: 773, startPoint y: 191, endPoint x: 782, endPoint y: 192, distance: 9.3
click at [782, 192] on div "Is the model(s) data de-identified, aggregated, and anonymized? *" at bounding box center [818, 192] width 758 height 16
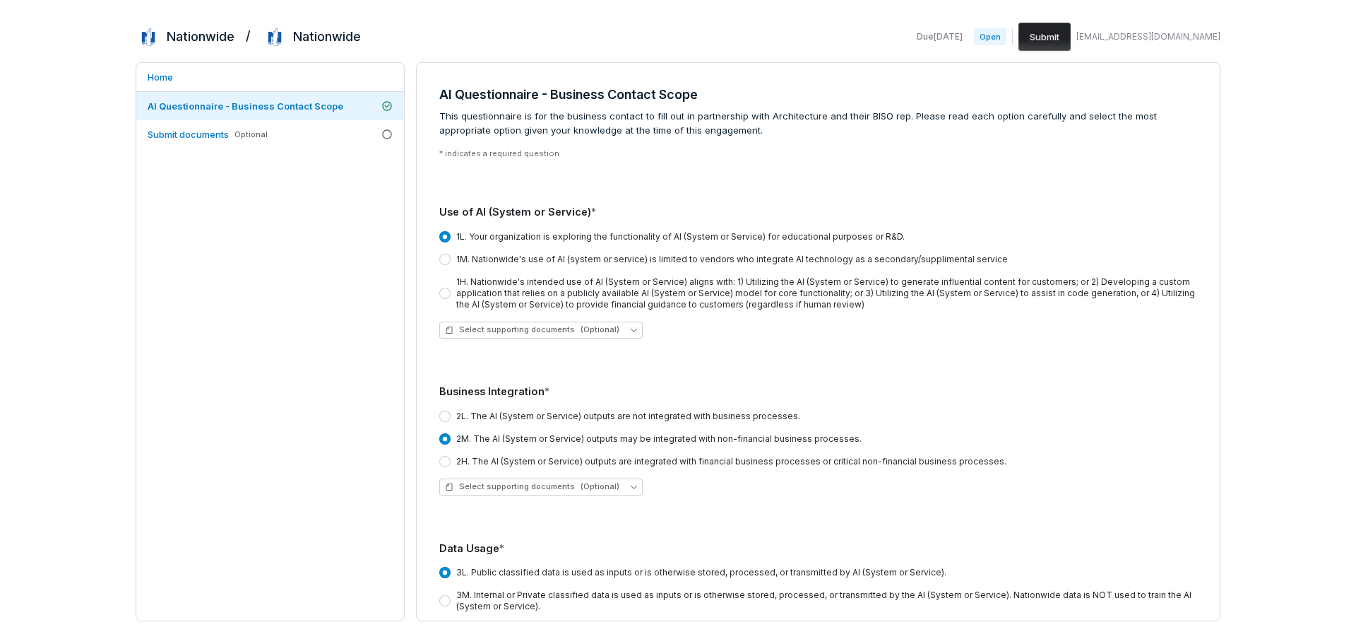
click at [450, 233] on button "1L. Your organization is exploring the functionality of AI (System or Service) …" at bounding box center [444, 236] width 11 height 11
click at [451, 225] on div "1L. Your organization is exploring the functionality of AI (System or Service) …" at bounding box center [818, 285] width 758 height 130
click at [454, 227] on div "1L. Your organization is exploring the functionality of AI (System or Service) …" at bounding box center [818, 285] width 758 height 130
click at [506, 190] on div "* indicates a required question Use of AI (System or Service) * 1L. Your organi…" at bounding box center [818, 584] width 758 height 873
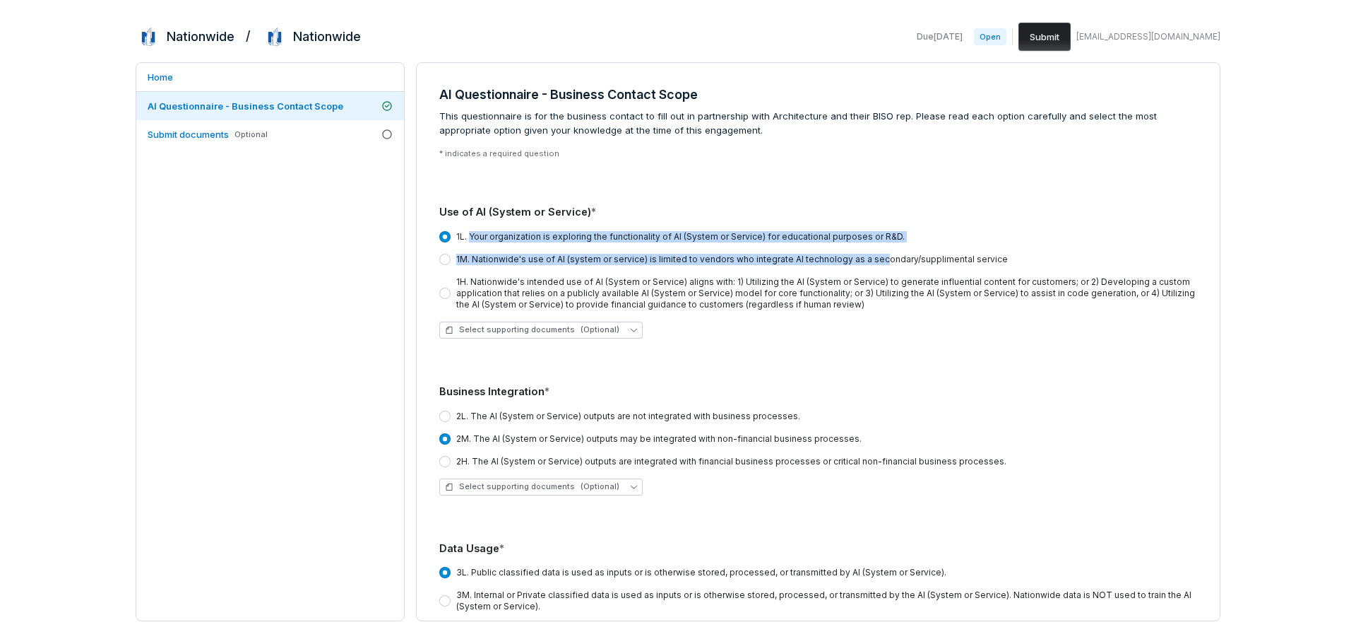
drag, startPoint x: 471, startPoint y: 239, endPoint x: 868, endPoint y: 254, distance: 397.3
click at [868, 254] on div "1L. Your organization is exploring the functionality of AI (System or Service) …" at bounding box center [818, 270] width 758 height 79
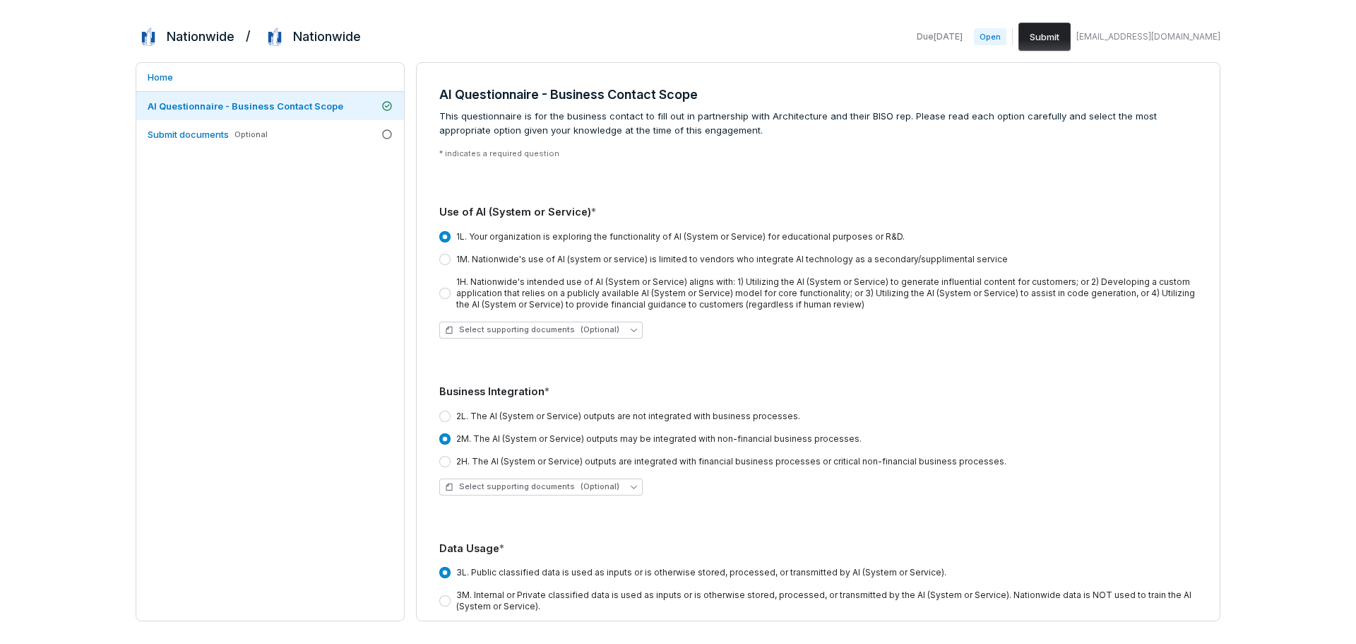
click at [777, 271] on div "1L. Your organization is exploring the functionality of AI (System or Service) …" at bounding box center [818, 270] width 758 height 79
click at [443, 291] on button "1H. Nationwide's intended use of AI (System or Service) aligns with: 1) Utilizi…" at bounding box center [444, 293] width 11 height 11
type button "cbqopt_059fd5828cfe455c913cb895ab8df935"
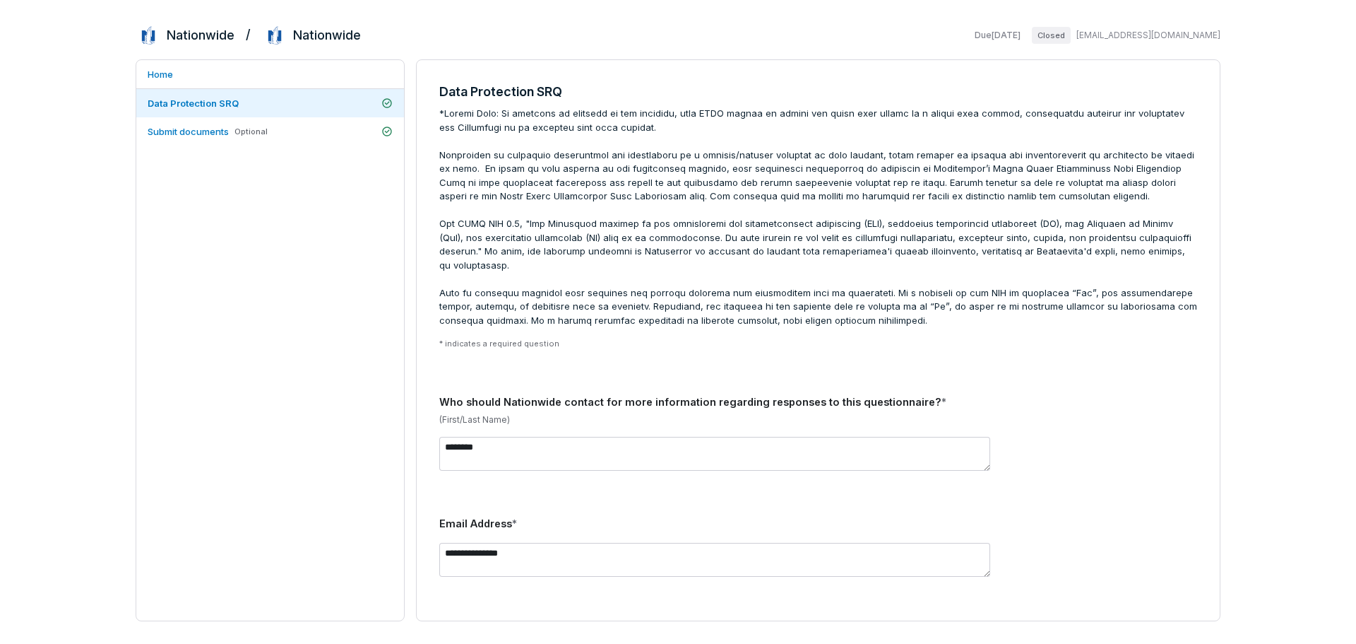
scroll to position [212, 0]
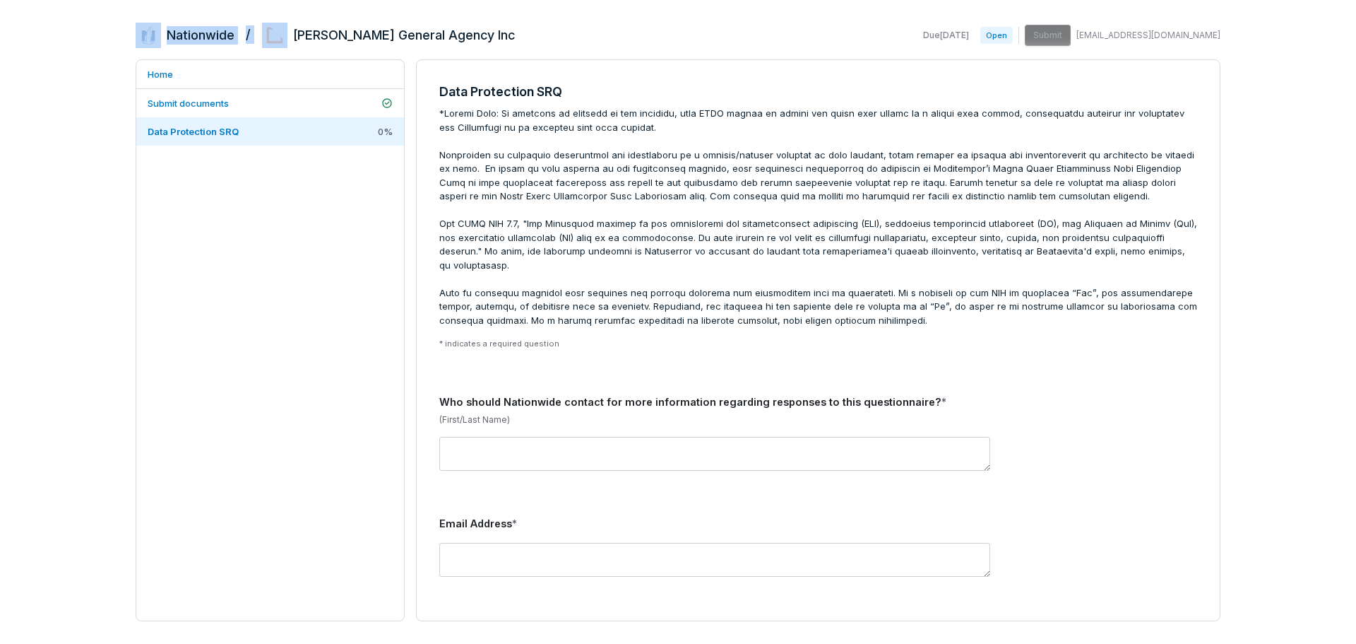
drag, startPoint x: 157, startPoint y: 28, endPoint x: 259, endPoint y: 41, distance: 103.2
click at [259, 41] on div "Nationwide / Charles Taylor General Agency Inc" at bounding box center [325, 35] width 379 height 25
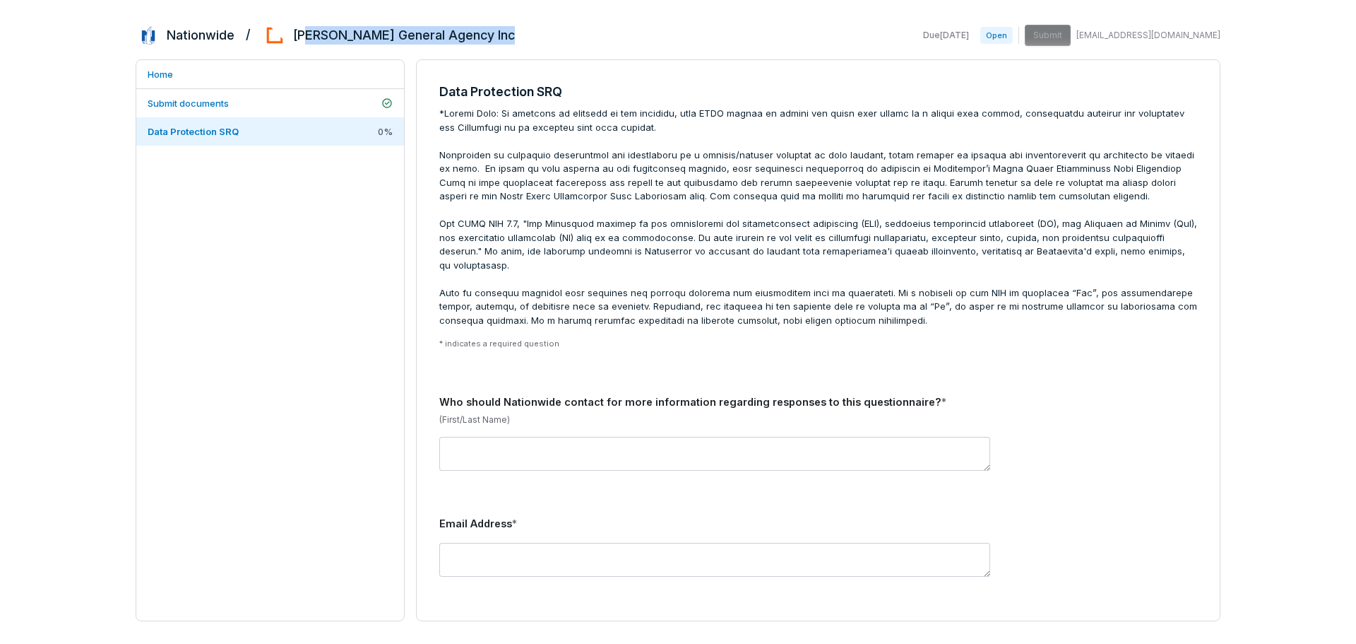
drag, startPoint x: 345, startPoint y: 35, endPoint x: 506, endPoint y: 38, distance: 161.1
click at [505, 38] on div "Nationwide / Charles Taylor General Agency Inc Due Aug 28, 2025 Open Submit wei…" at bounding box center [678, 35] width 1085 height 25
click at [642, 264] on span at bounding box center [818, 217] width 758 height 220
drag, startPoint x: 288, startPoint y: 36, endPoint x: 528, endPoint y: 37, distance: 239.5
click at [528, 37] on div "Nationwide / Charles Taylor General Agency Inc Due Aug 28, 2025 Open Submit wei…" at bounding box center [678, 35] width 1085 height 25
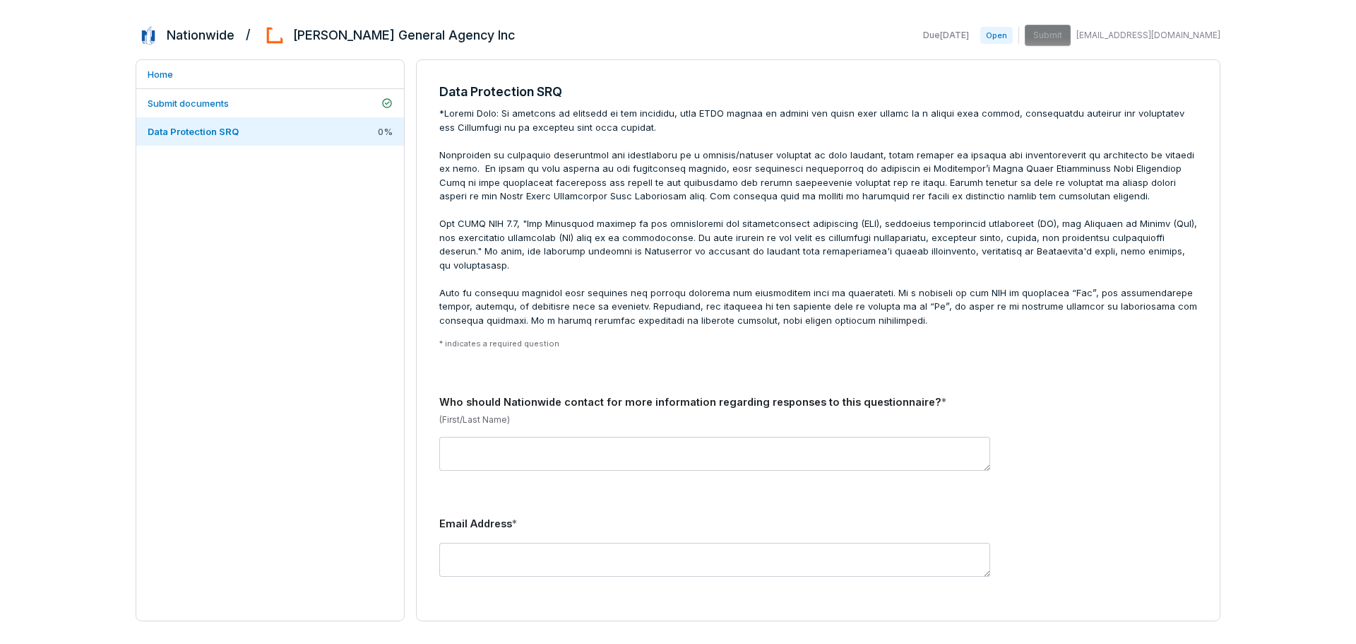
click at [572, 174] on span at bounding box center [818, 217] width 758 height 220
click at [271, 114] on link "Submit documents" at bounding box center [270, 103] width 268 height 28
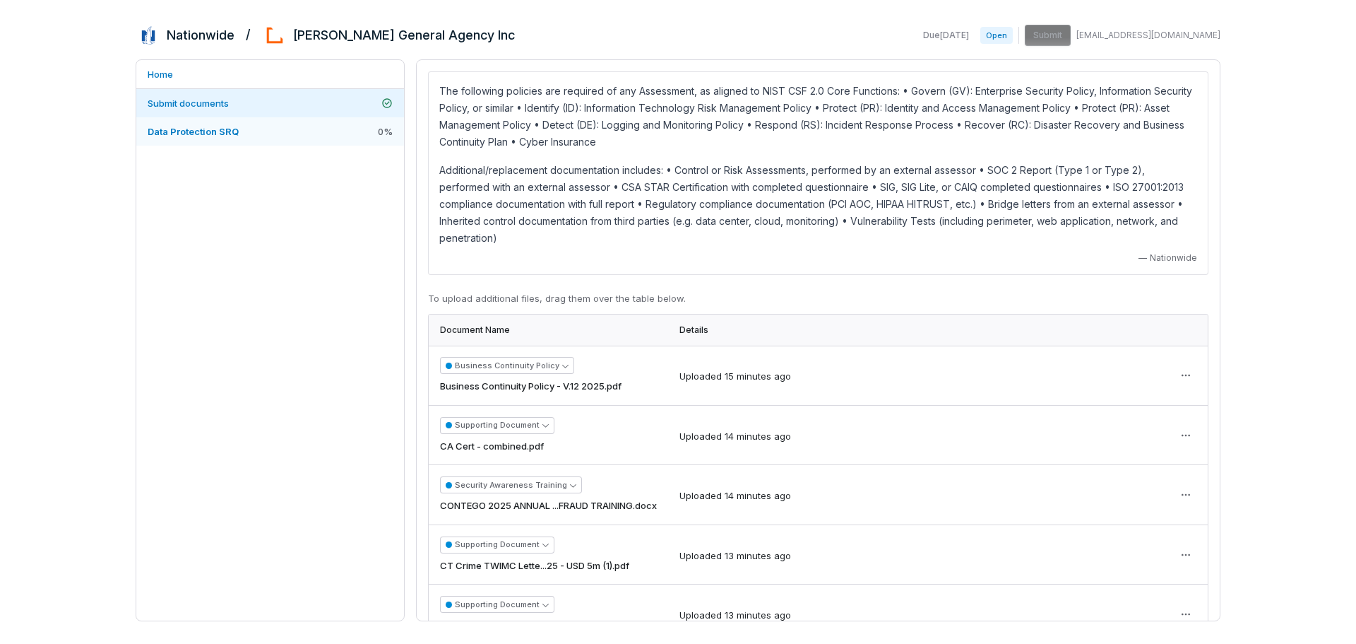
click at [254, 132] on link "Data Protection SRQ 0 %" at bounding box center [270, 131] width 268 height 28
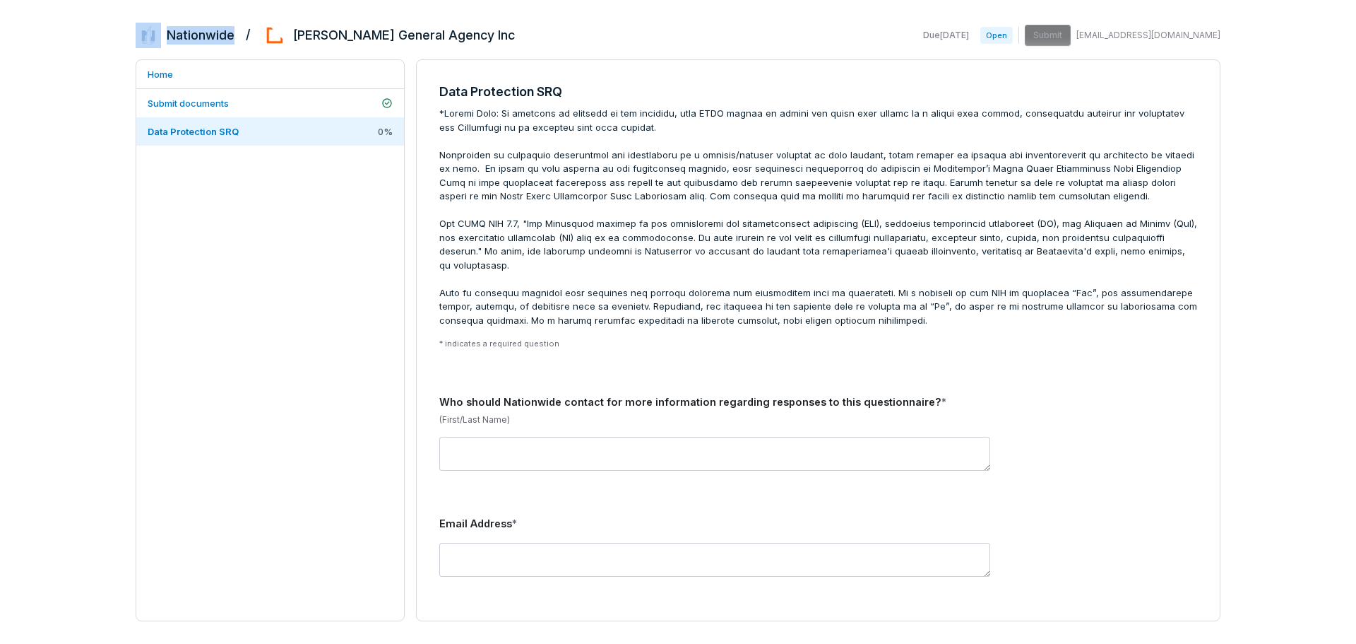
drag, startPoint x: 234, startPoint y: 35, endPoint x: 122, endPoint y: 38, distance: 111.7
click at [122, 38] on div "Nationwide / Charles Taylor General Agency Inc Due Aug 28, 2025 Open Submit wei…" at bounding box center [678, 322] width 1356 height 644
drag, startPoint x: 269, startPoint y: 107, endPoint x: 251, endPoint y: 126, distance: 26.0
click at [269, 107] on link "Submit documents" at bounding box center [270, 103] width 268 height 28
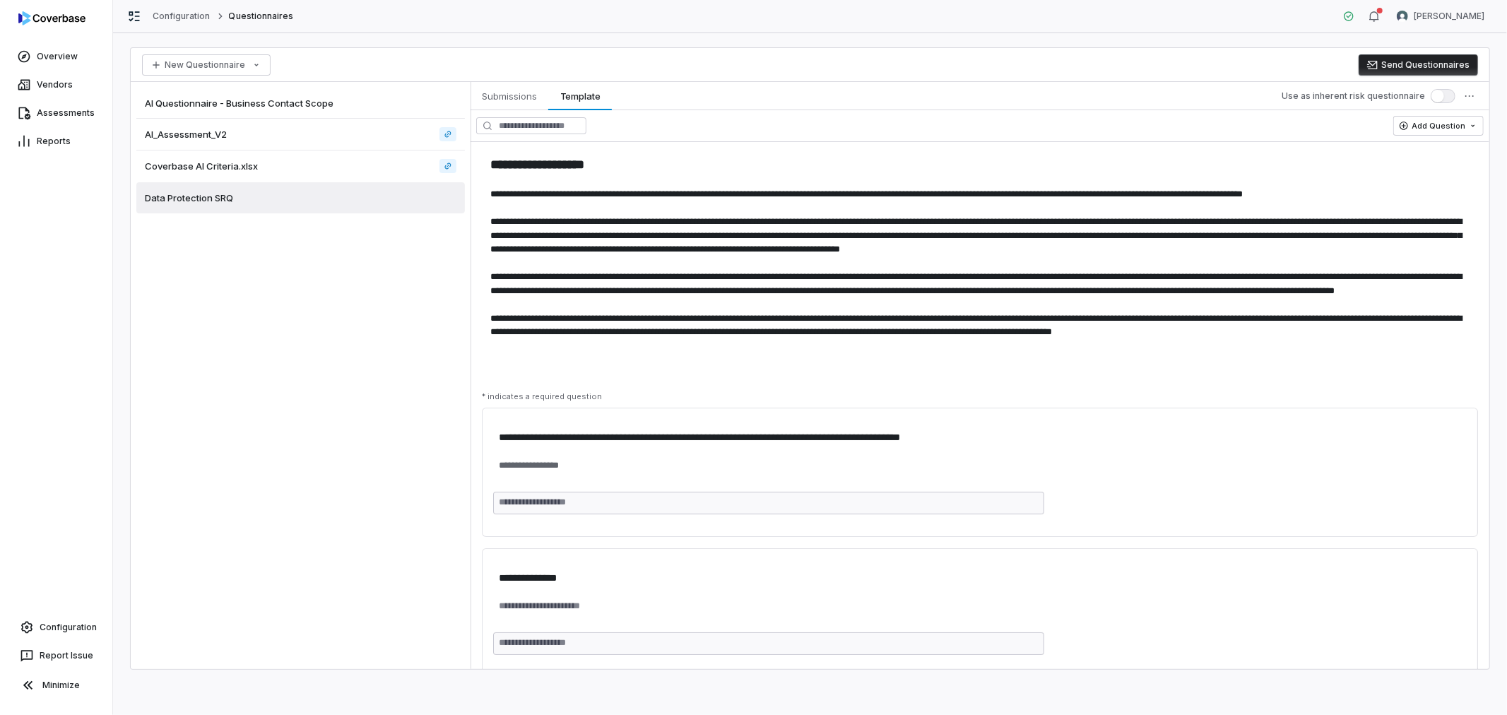
scroll to position [4433, 0]
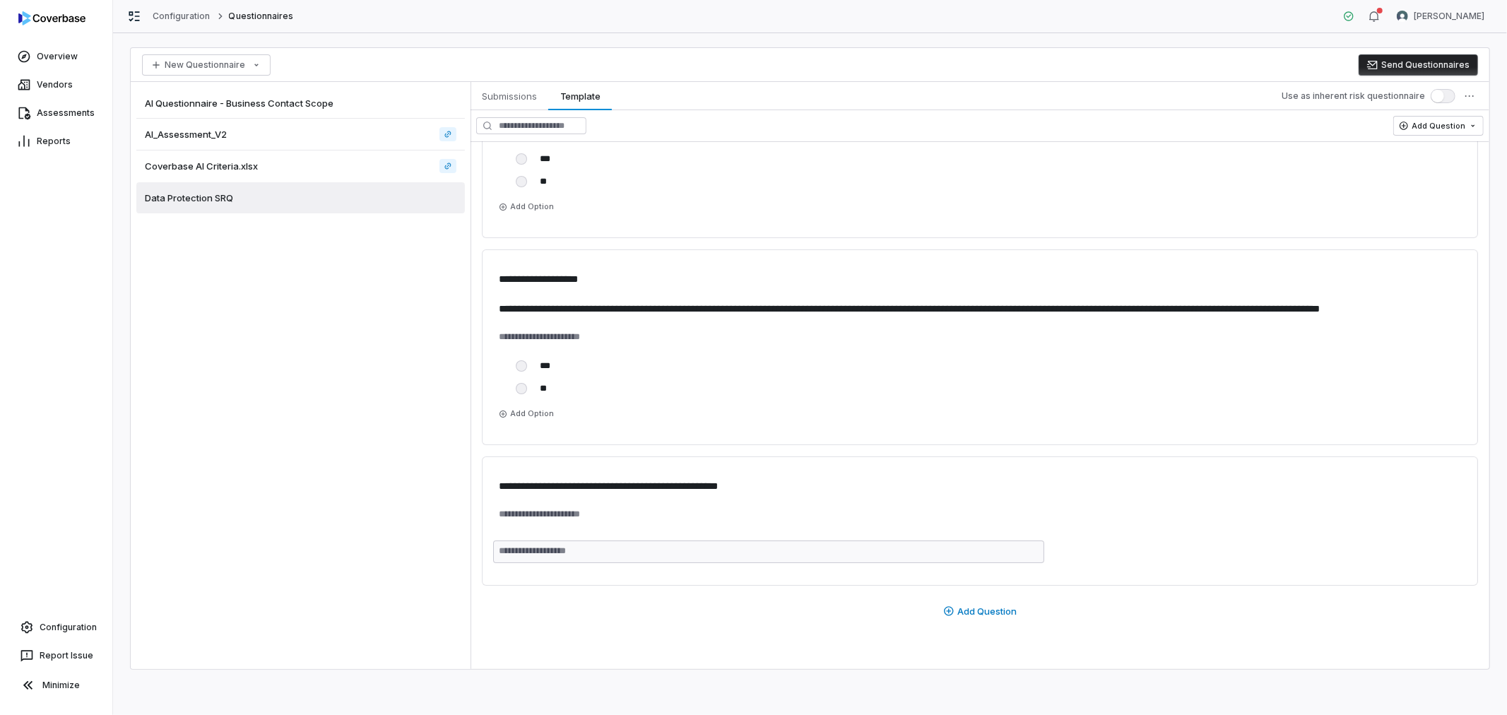
type textarea "*"
